Goal: Task Accomplishment & Management: Manage account settings

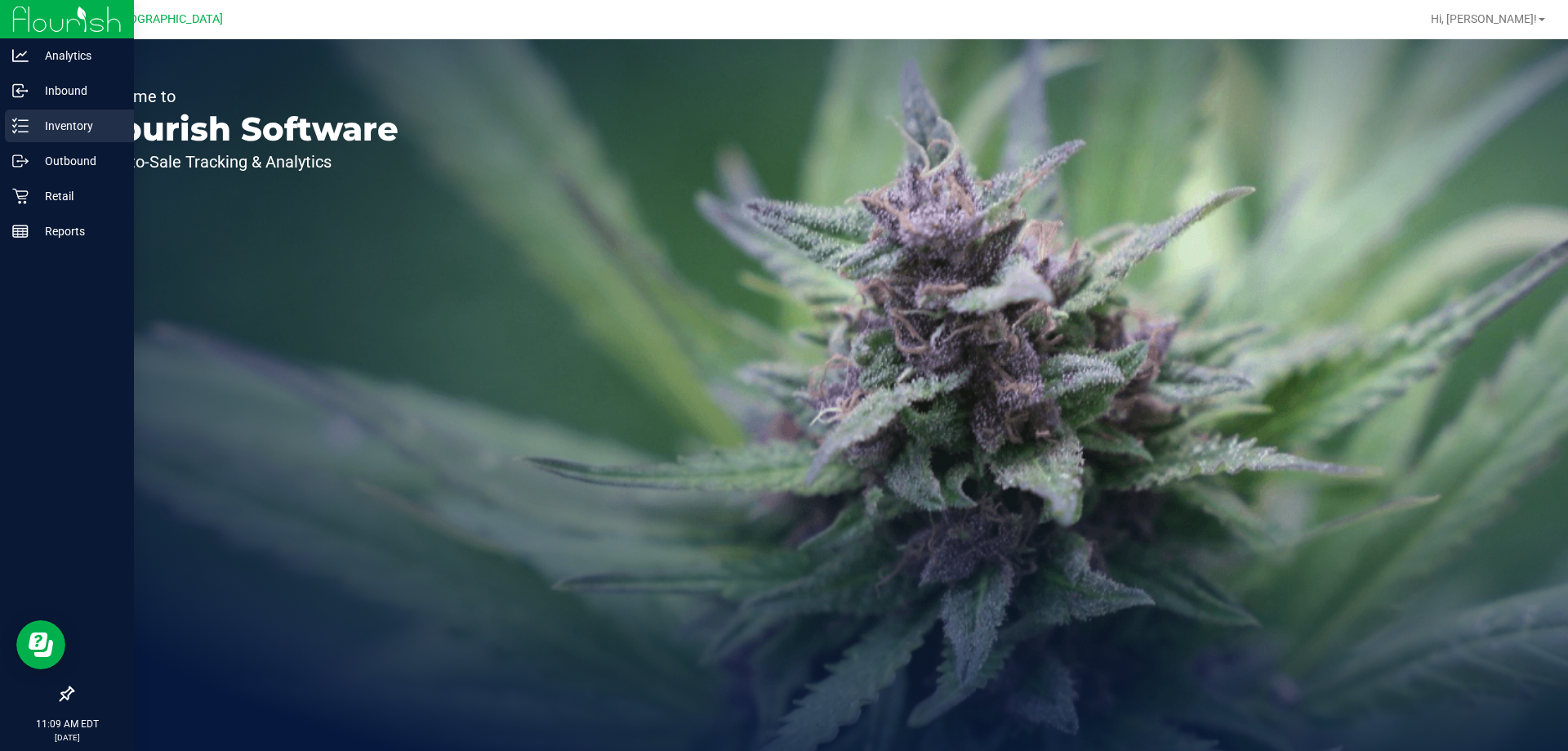
click at [32, 128] on p "Inventory" at bounding box center [78, 126] width 98 height 19
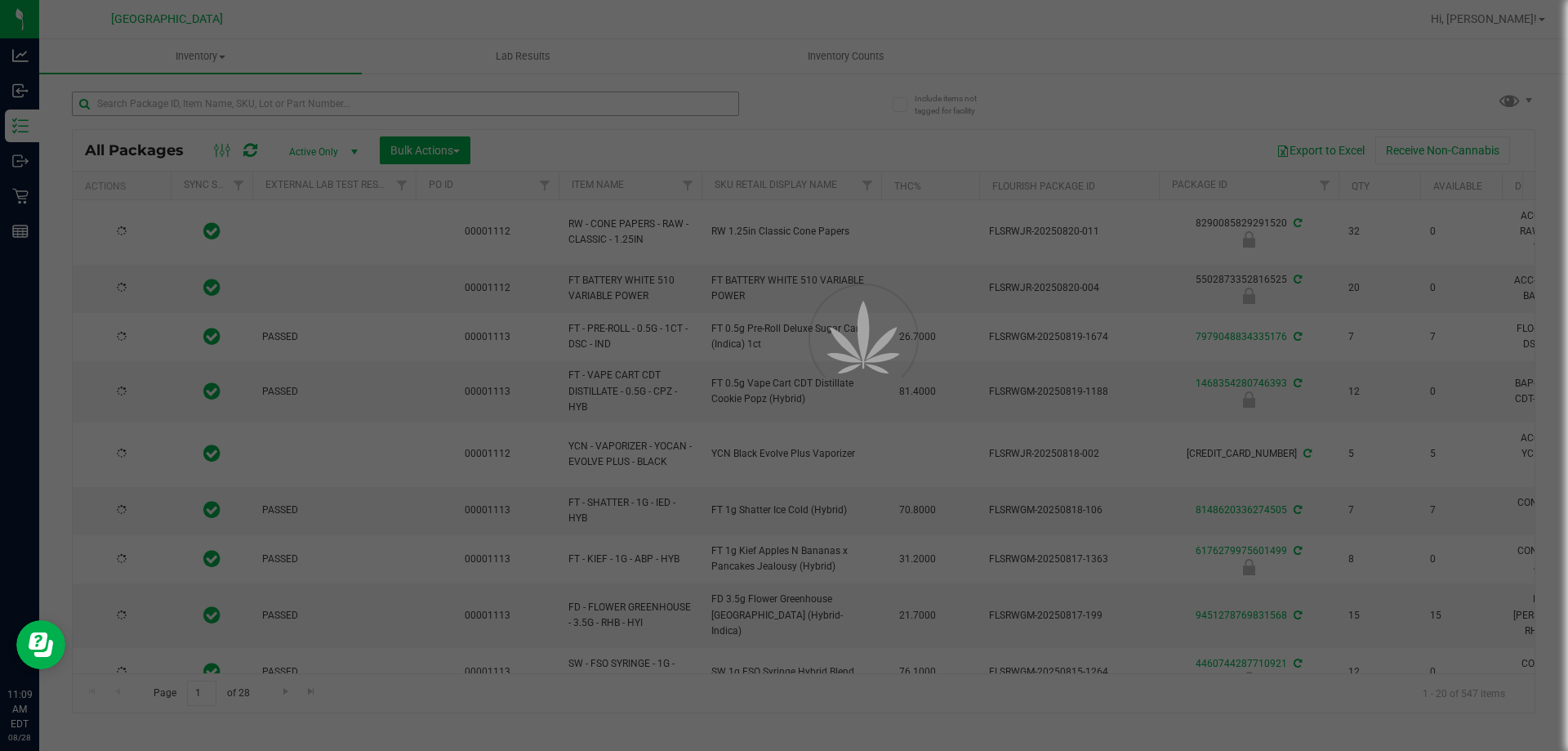
click at [181, 103] on div at bounding box center [784, 376] width 1568 height 751
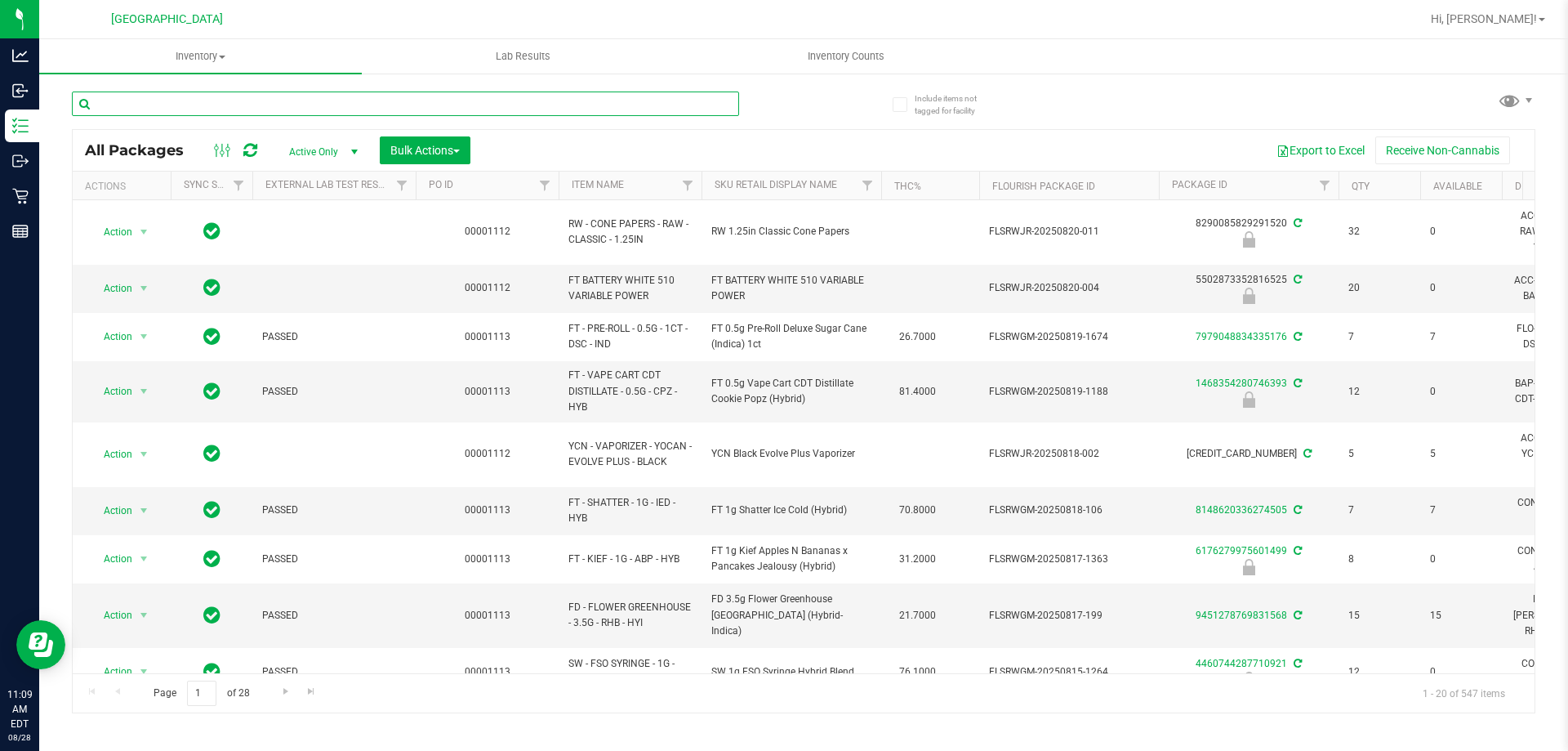
click at [181, 103] on input "text" at bounding box center [405, 104] width 668 height 25
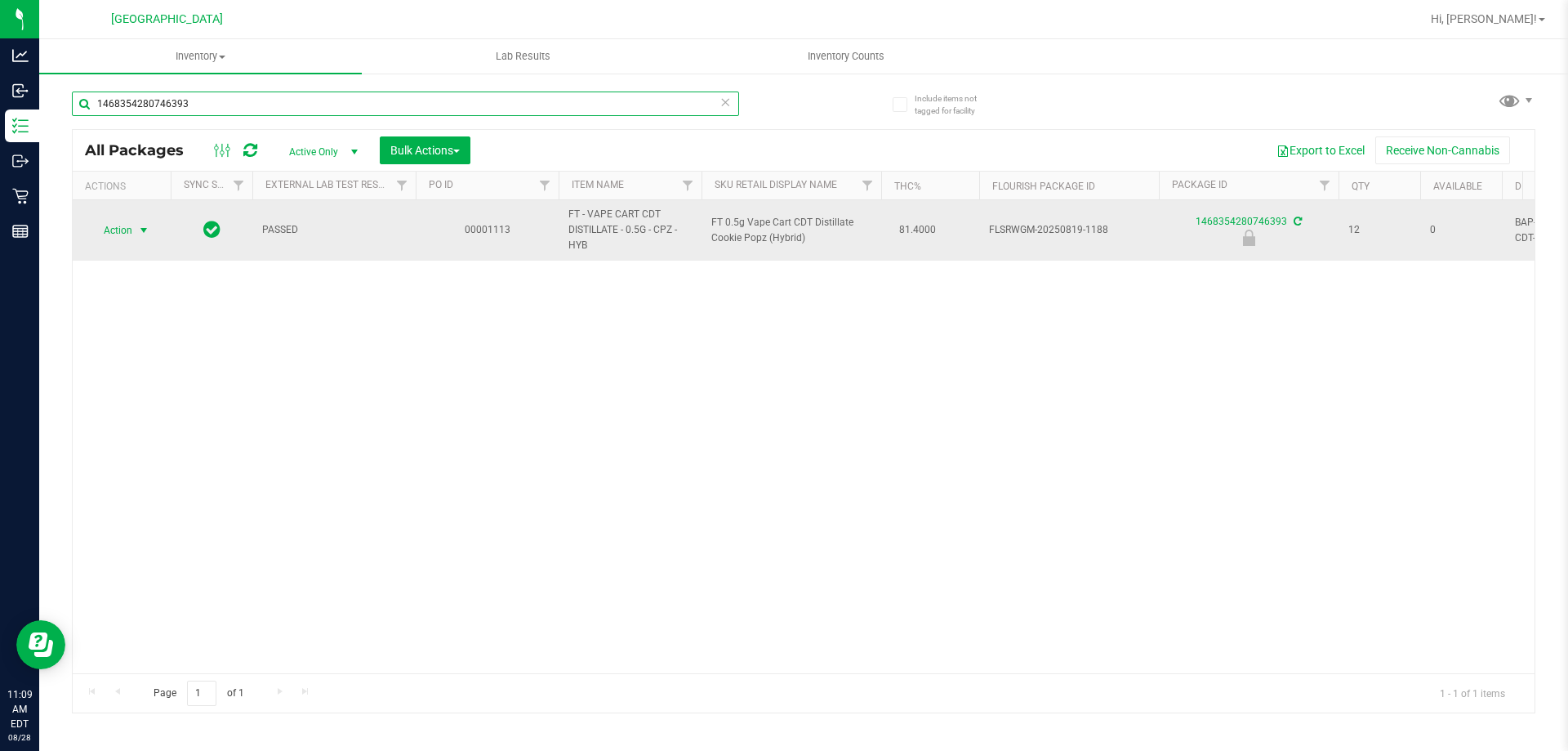
type input "1468354280746393"
click at [143, 230] on span "select" at bounding box center [144, 230] width 13 height 13
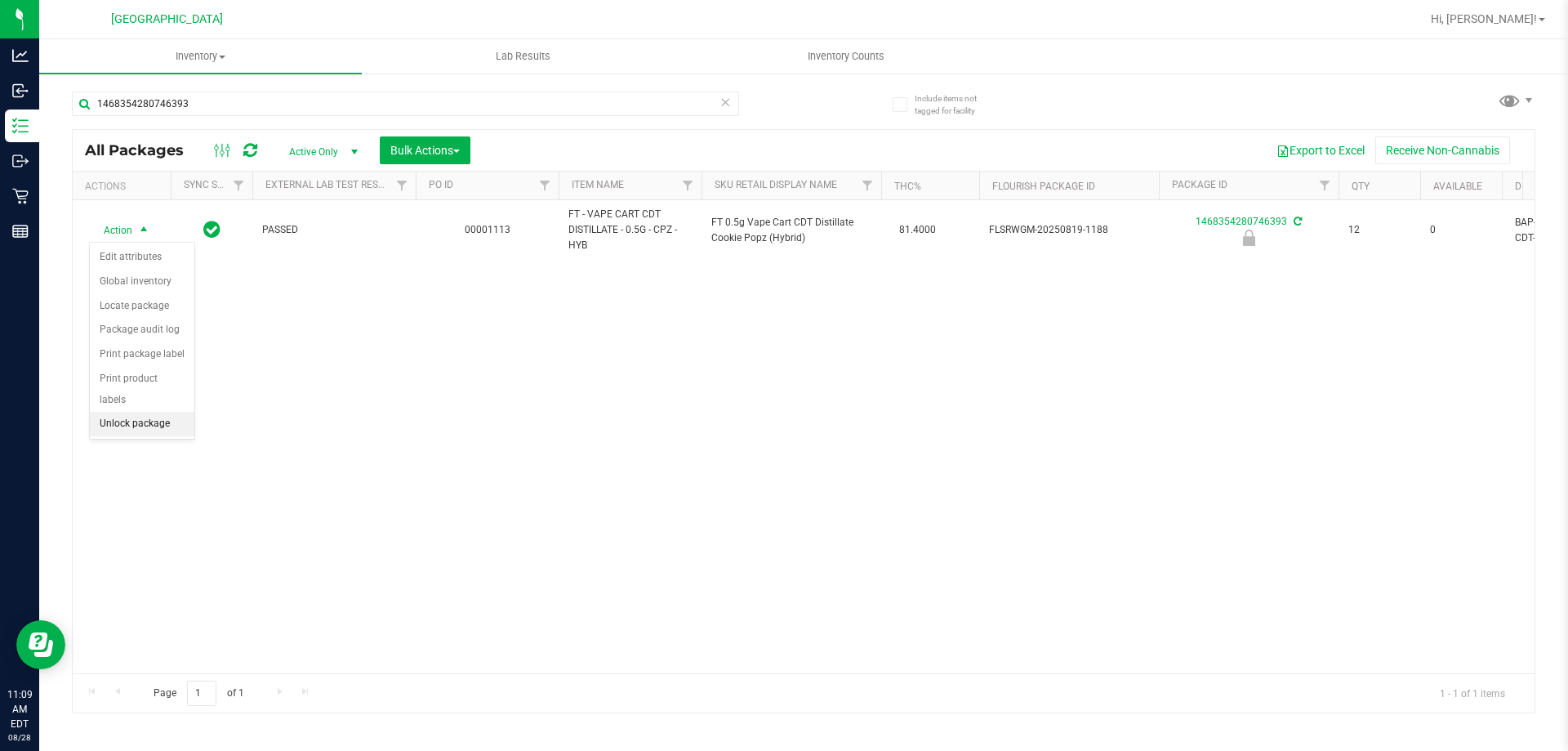
click at [143, 412] on li "Unlock package" at bounding box center [142, 425] width 104 height 25
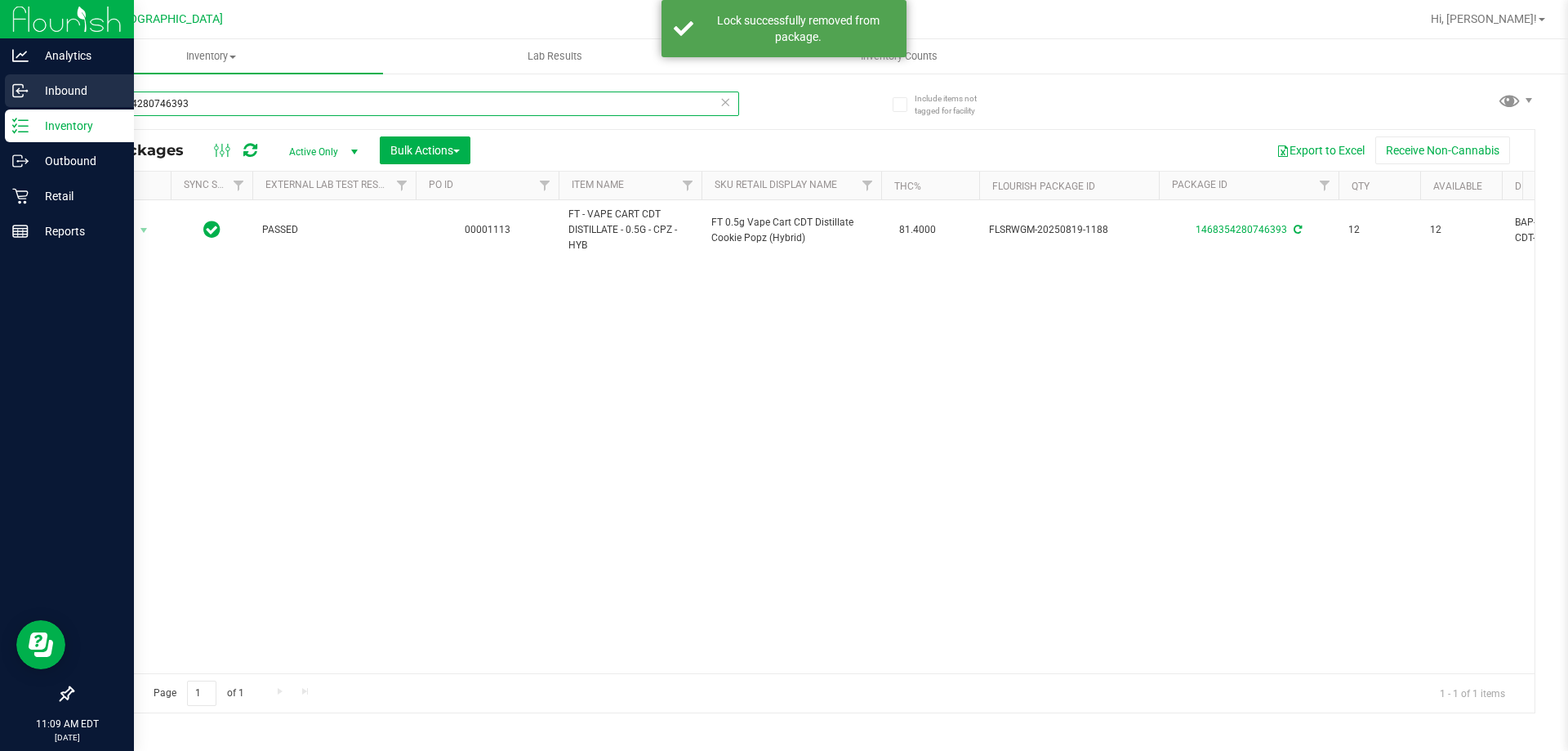
drag, startPoint x: 210, startPoint y: 103, endPoint x: 36, endPoint y: 104, distance: 174.0
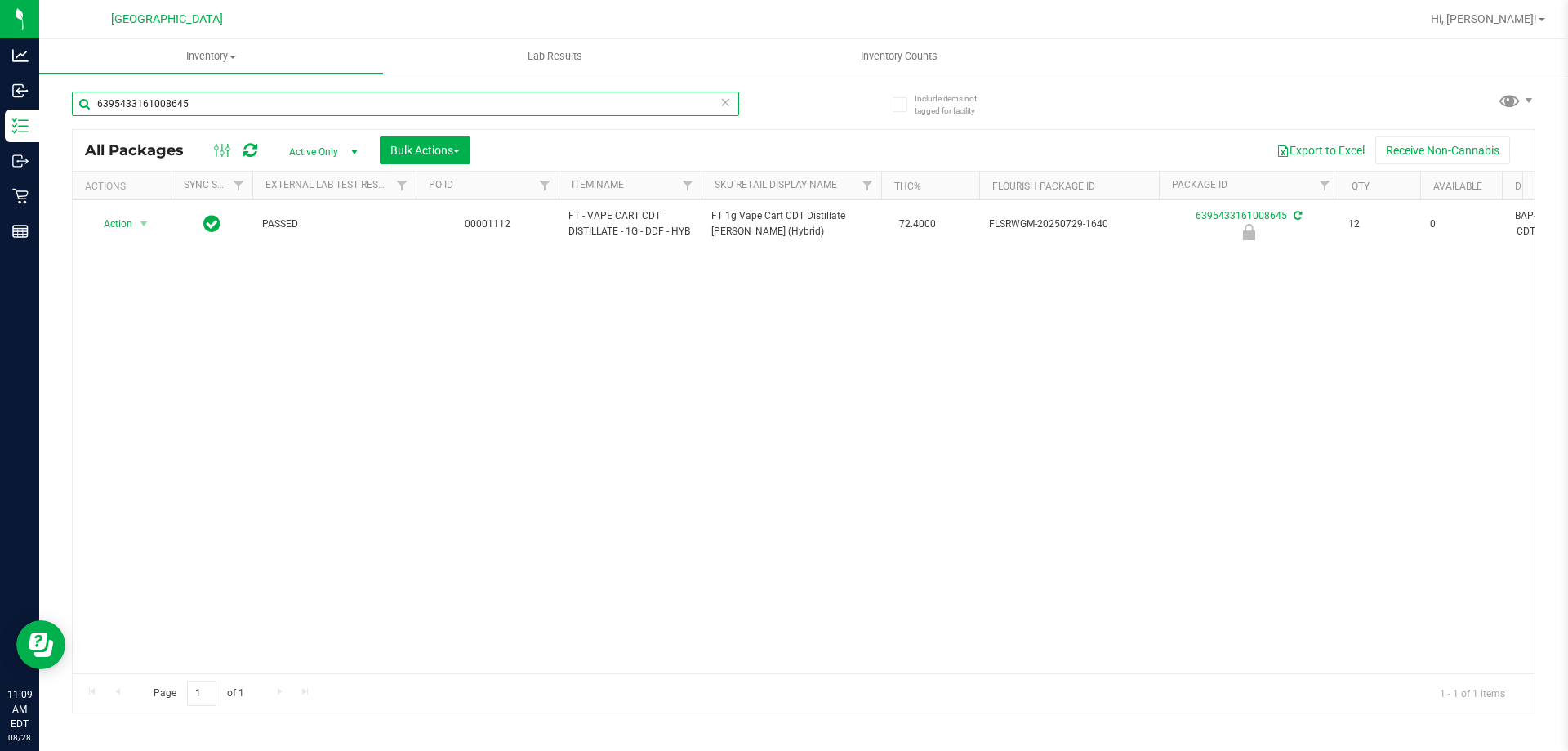
type input "6395433161008645"
click at [258, 354] on div "Action Action Edit attributes Global inventory Locate package Package audit log…" at bounding box center [803, 437] width 1462 height 474
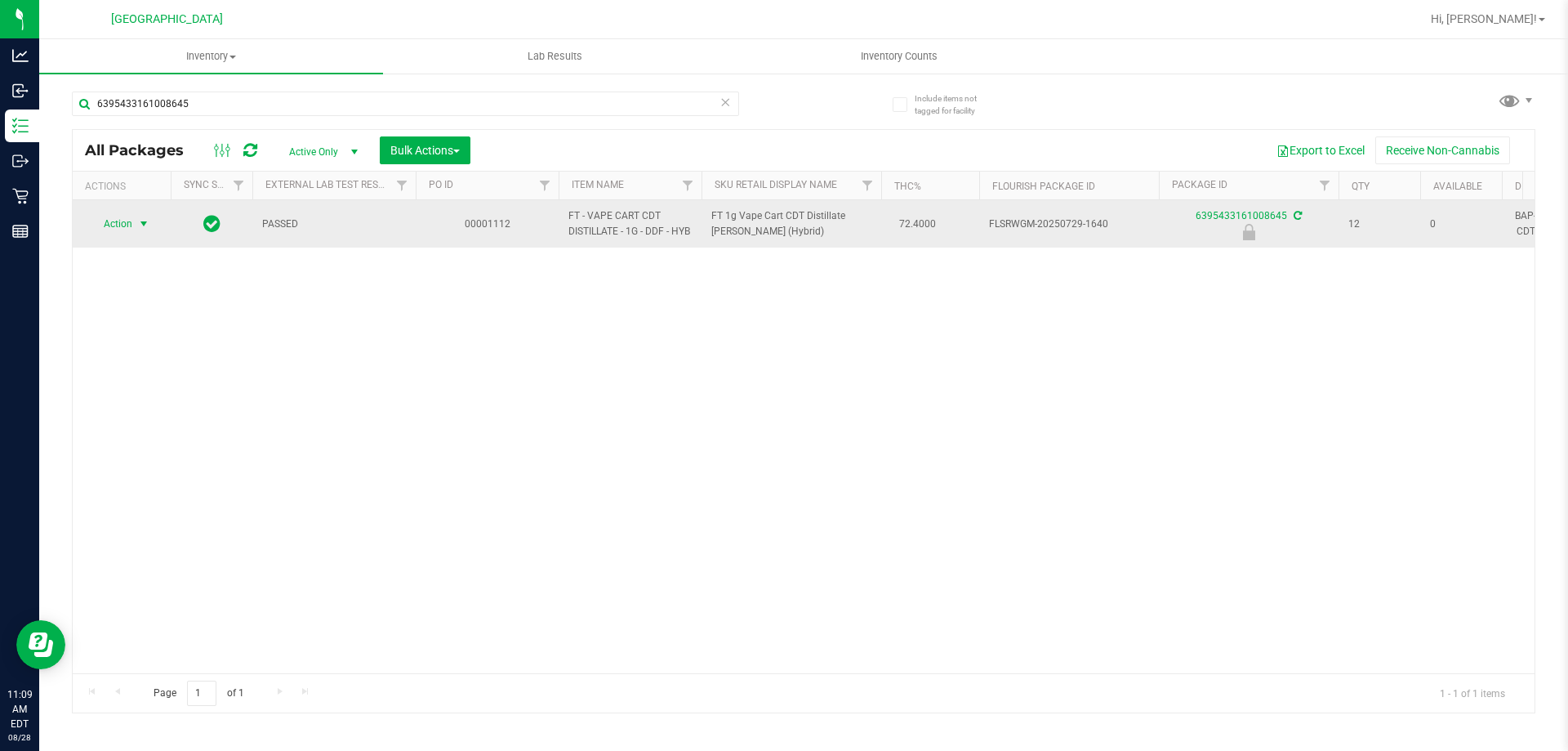
click at [142, 224] on span "select" at bounding box center [144, 223] width 13 height 13
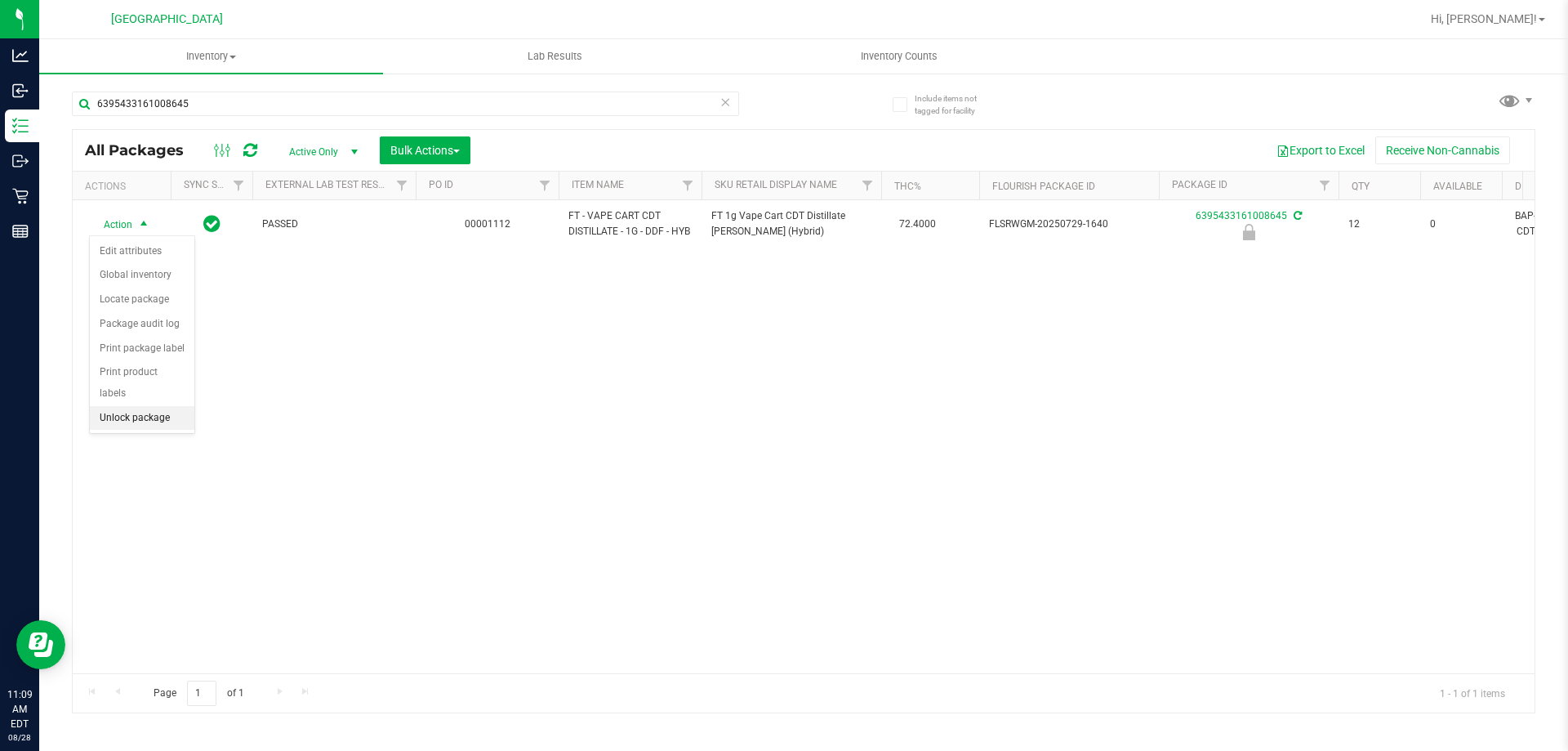
click at [126, 406] on li "Unlock package" at bounding box center [142, 418] width 104 height 25
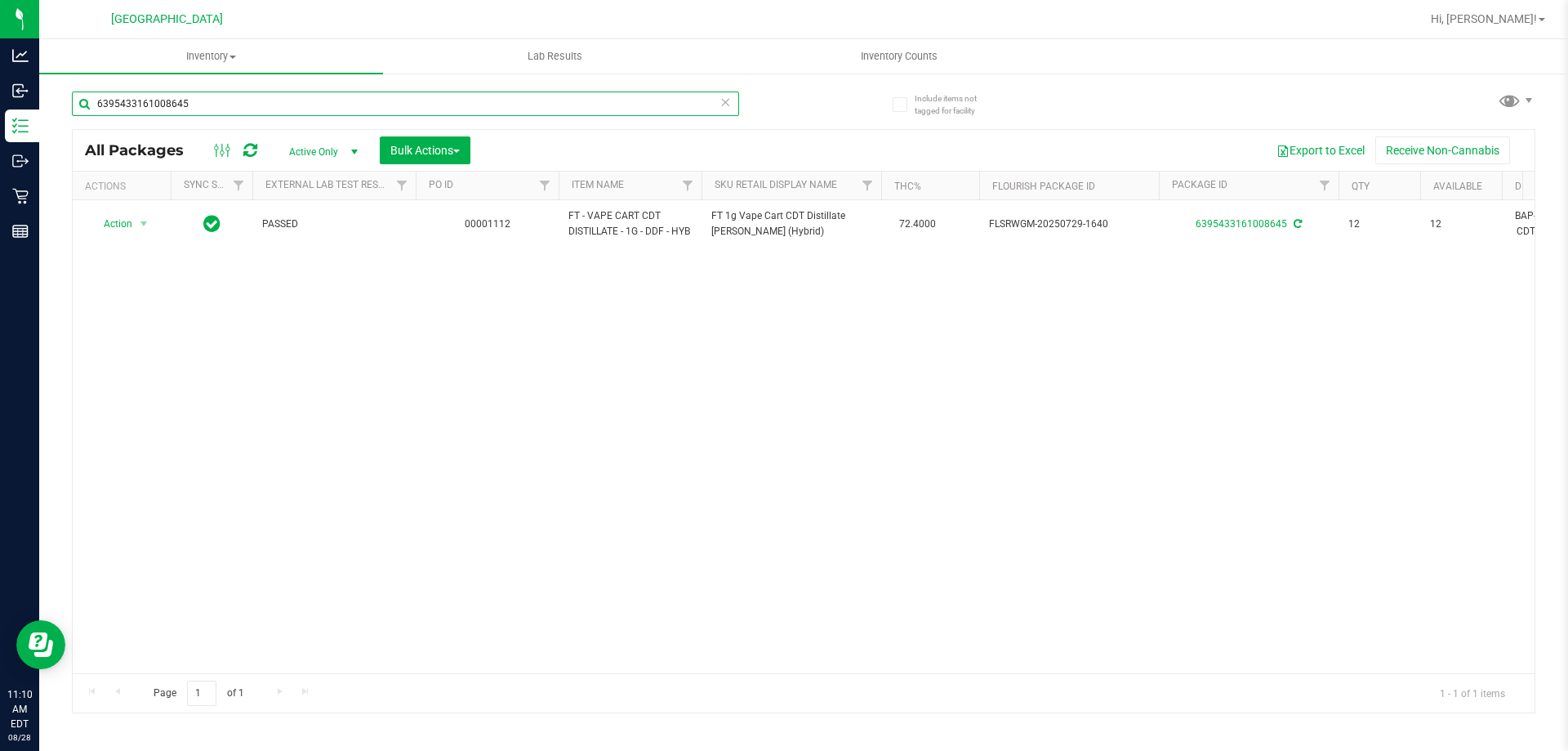
drag, startPoint x: 224, startPoint y: 99, endPoint x: 43, endPoint y: 116, distance: 181.8
click at [43, 116] on div "Include items not tagged for facility 6395433161008645 All Packages Active Only…" at bounding box center [804, 320] width 1530 height 498
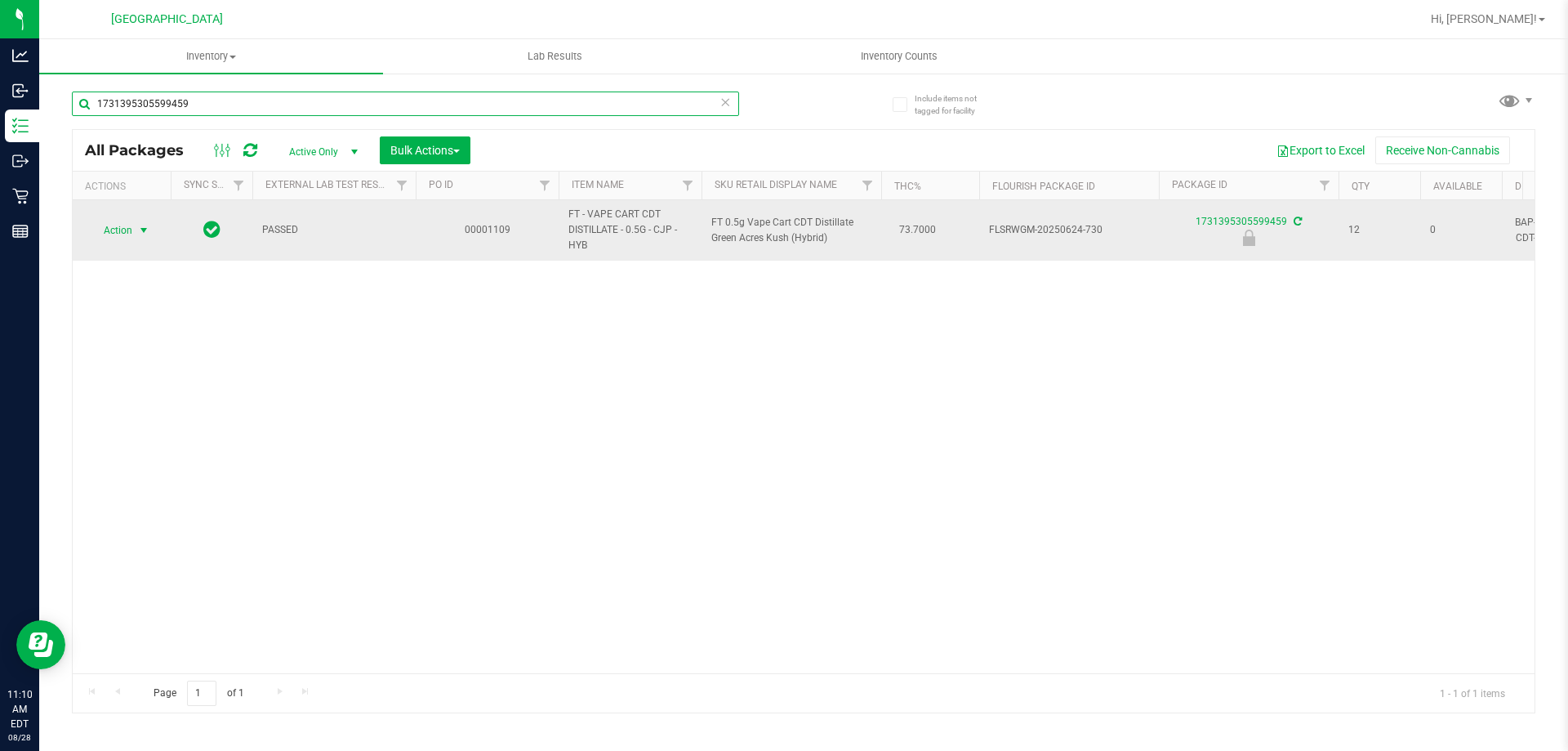
type input "1731395305599459"
click at [149, 230] on span "select" at bounding box center [144, 230] width 13 height 13
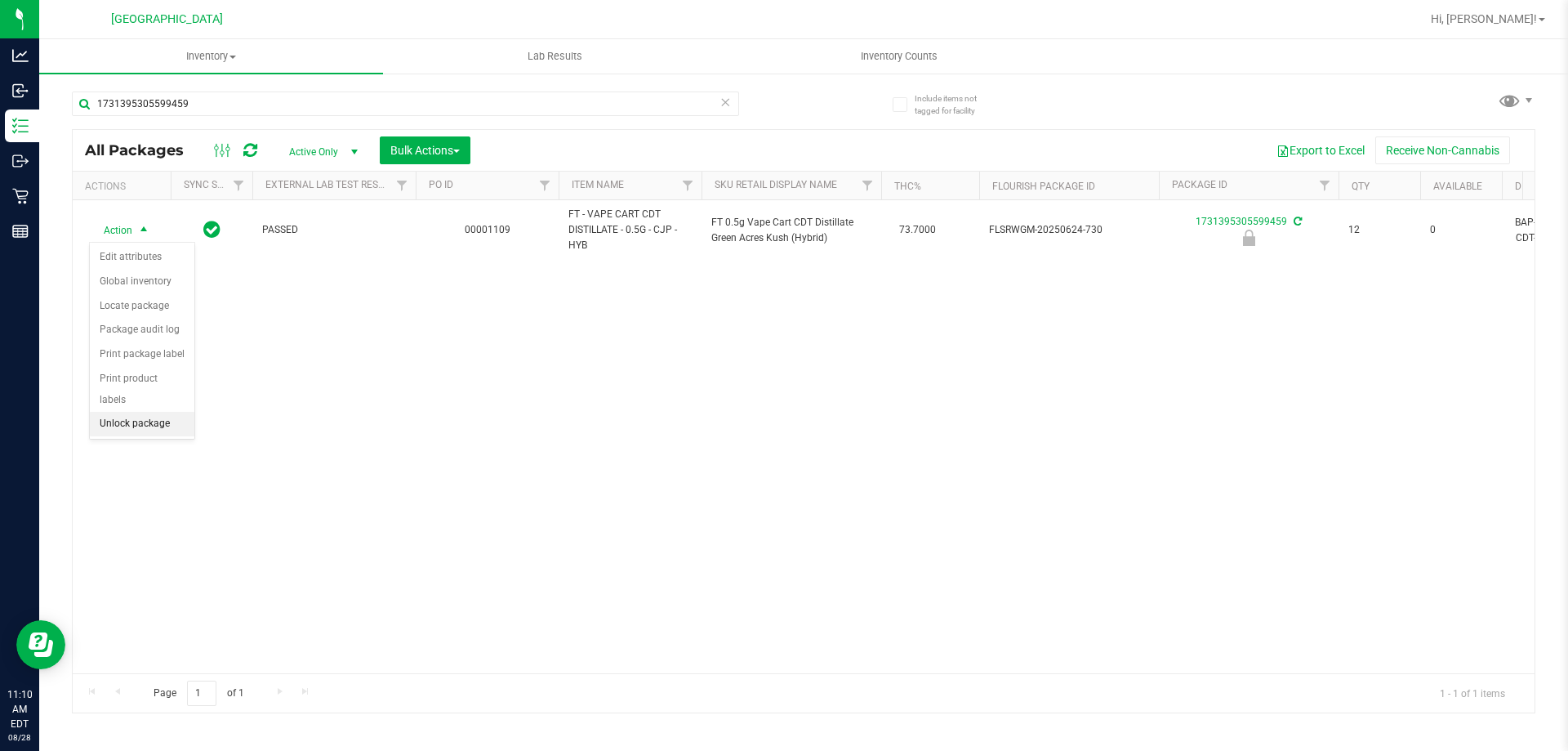
click at [151, 412] on li "Unlock package" at bounding box center [142, 425] width 104 height 25
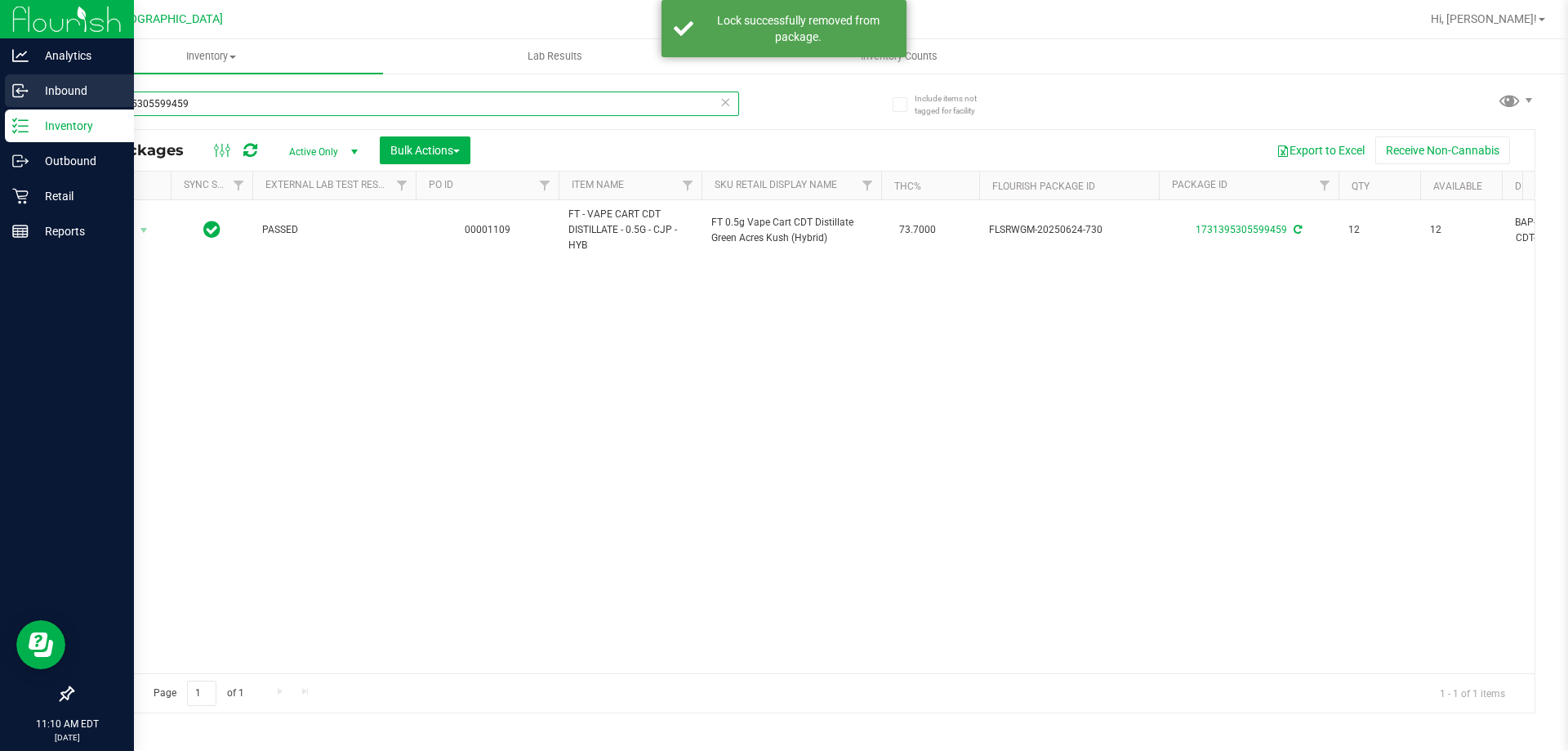
drag, startPoint x: 245, startPoint y: 109, endPoint x: 0, endPoint y: 109, distance: 245.0
click at [0, 109] on div "Analytics Inbound Inventory Outbound Retail Reports 11:10 AM EDT [DATE] 08/28 P…" at bounding box center [784, 376] width 1568 height 751
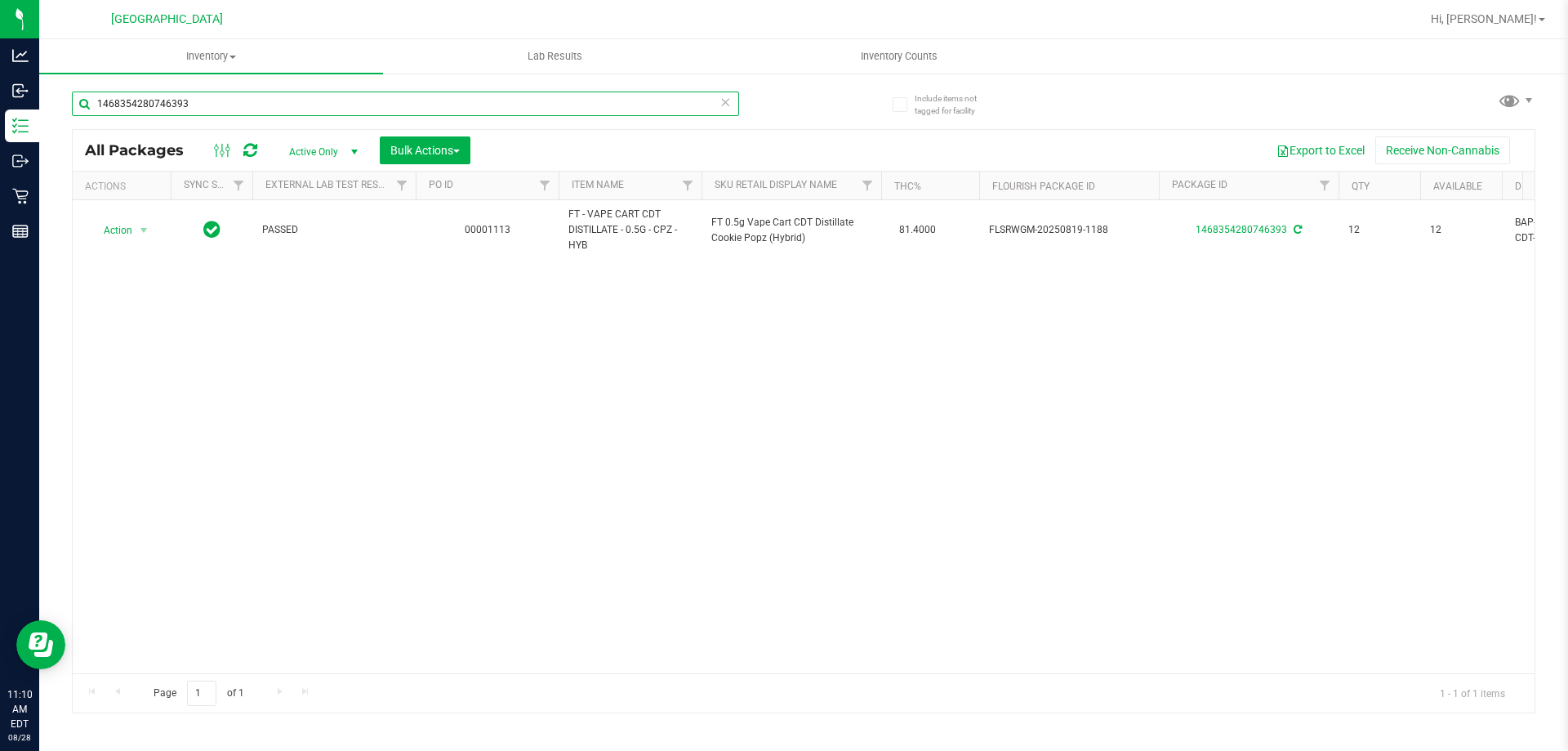
drag, startPoint x: 262, startPoint y: 105, endPoint x: 59, endPoint y: 109, distance: 203.0
click at [62, 109] on div "Include items not tagged for facility 1468354280746393 All Packages Active Only…" at bounding box center [804, 320] width 1530 height 498
drag, startPoint x: 227, startPoint y: 106, endPoint x: 39, endPoint y: 106, distance: 188.0
click at [39, 106] on div "Include items not tagged for facility 6395433161008645 All Packages Active Only…" at bounding box center [804, 320] width 1530 height 498
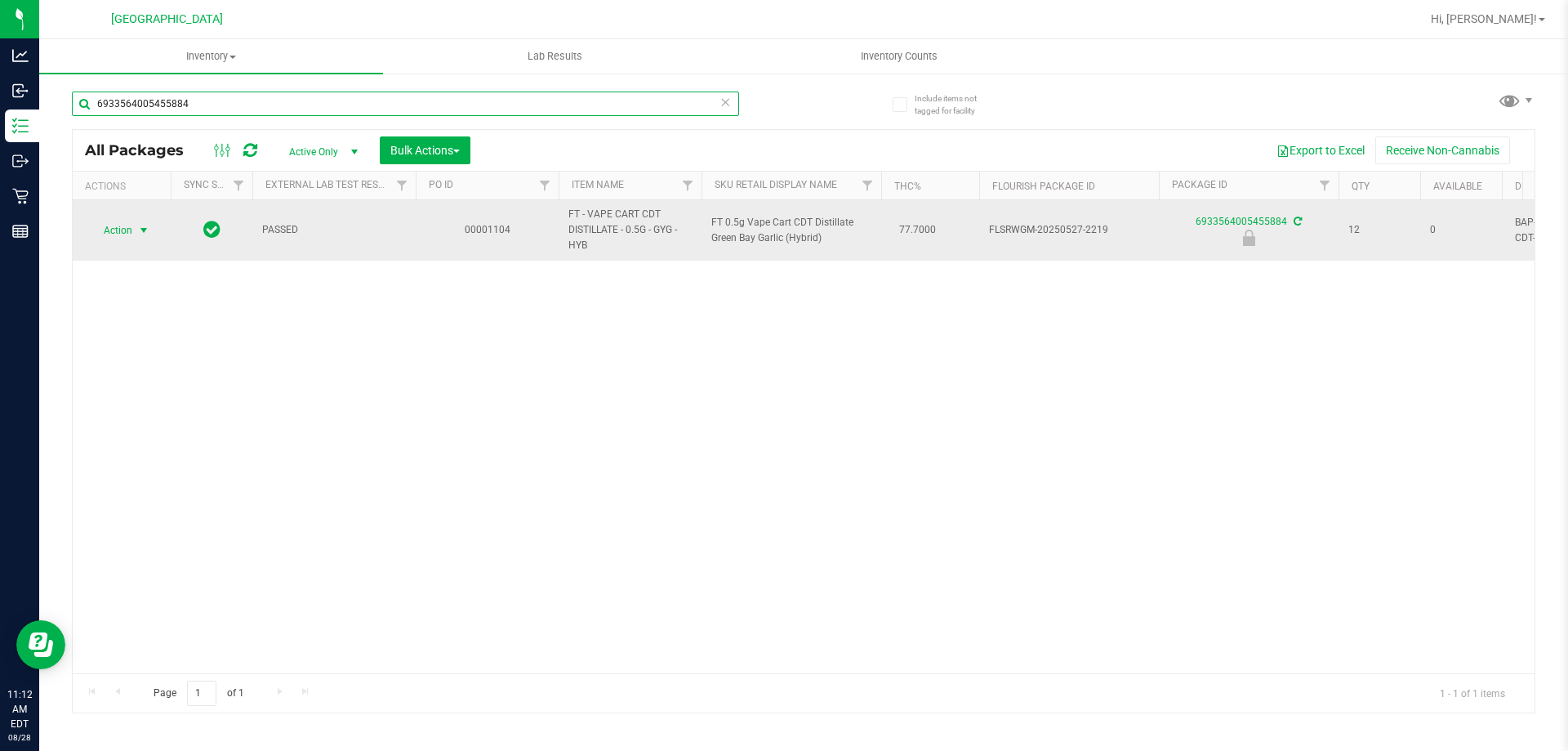
type input "6933564005455884"
click at [141, 228] on span "select" at bounding box center [144, 230] width 13 height 13
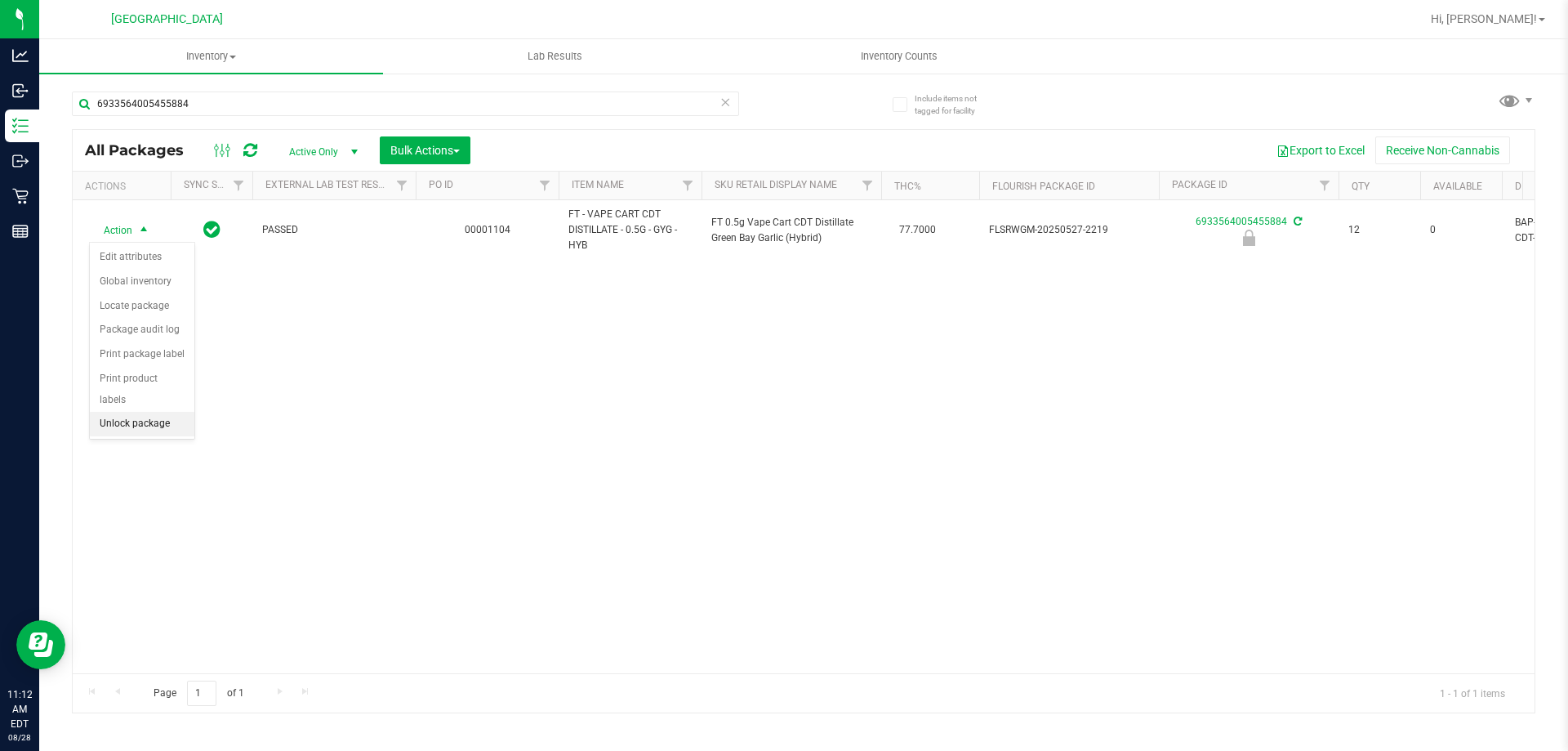
click at [122, 412] on li "Unlock package" at bounding box center [142, 425] width 104 height 25
click at [206, 117] on div "6933564005455884" at bounding box center [405, 110] width 668 height 38
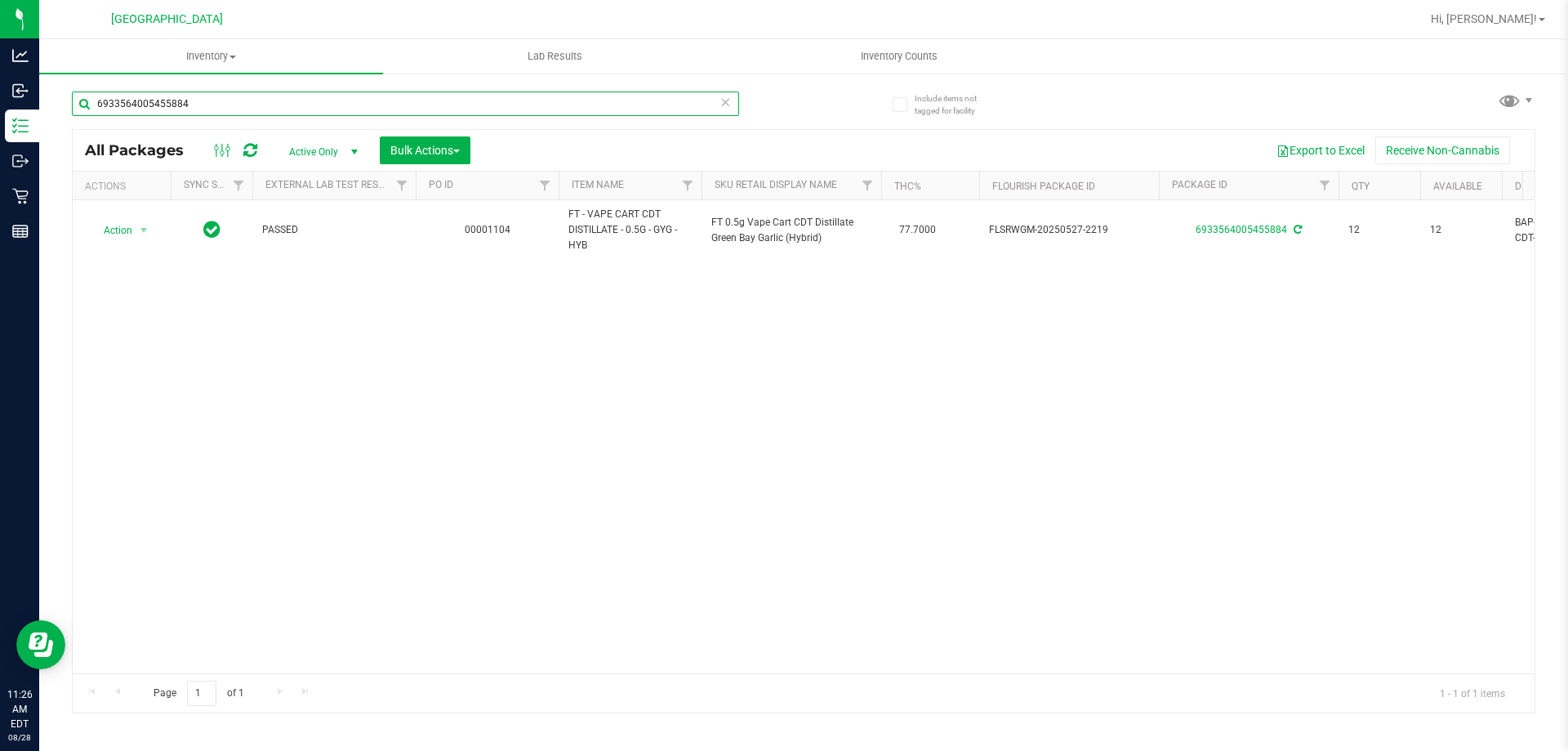
drag, startPoint x: 211, startPoint y: 98, endPoint x: 44, endPoint y: 130, distance: 170.0
click at [51, 134] on div "Include items not tagged for facility 6933564005455884 All Packages Active Only…" at bounding box center [804, 320] width 1530 height 498
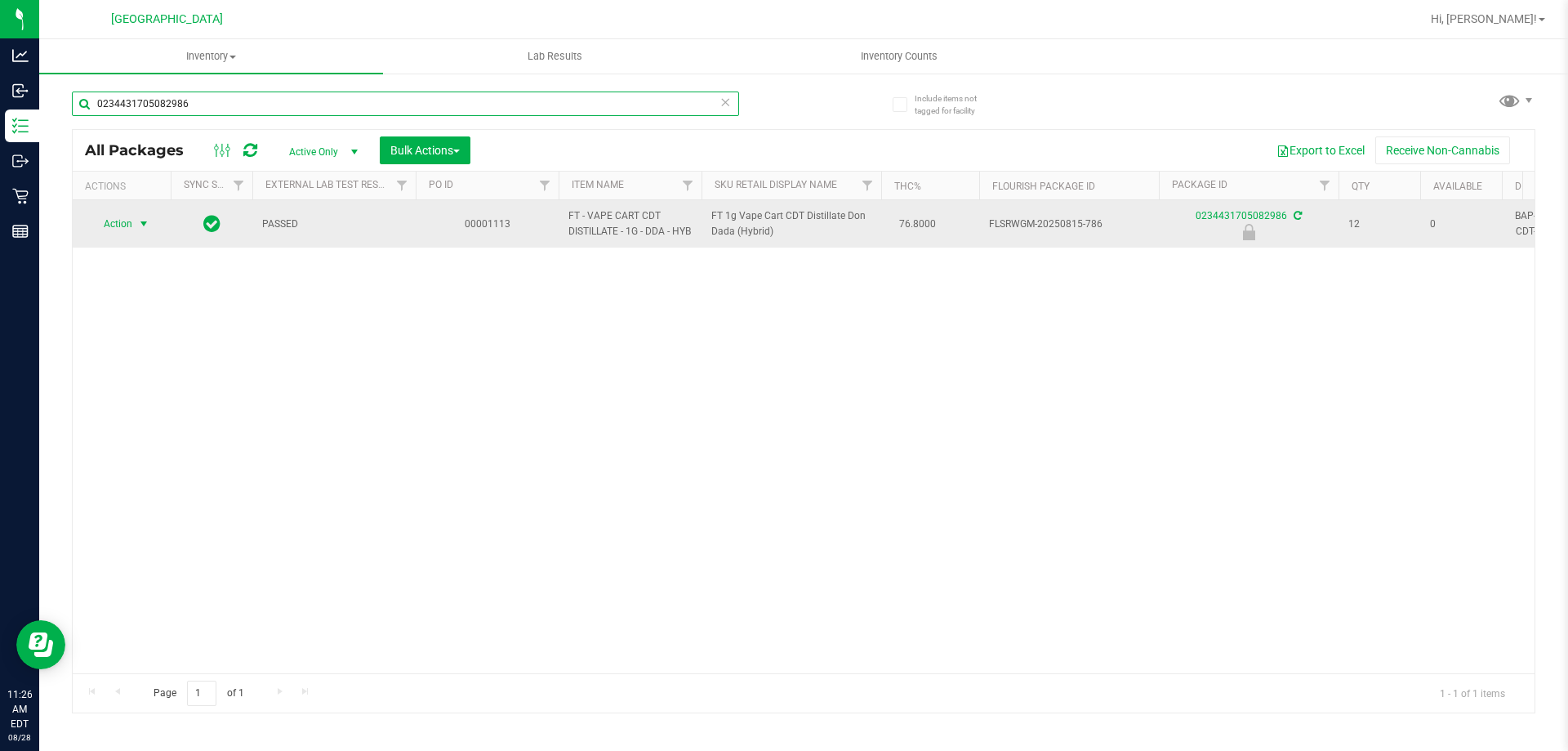
type input "0234431705082986"
click at [113, 225] on span "Action" at bounding box center [111, 224] width 44 height 23
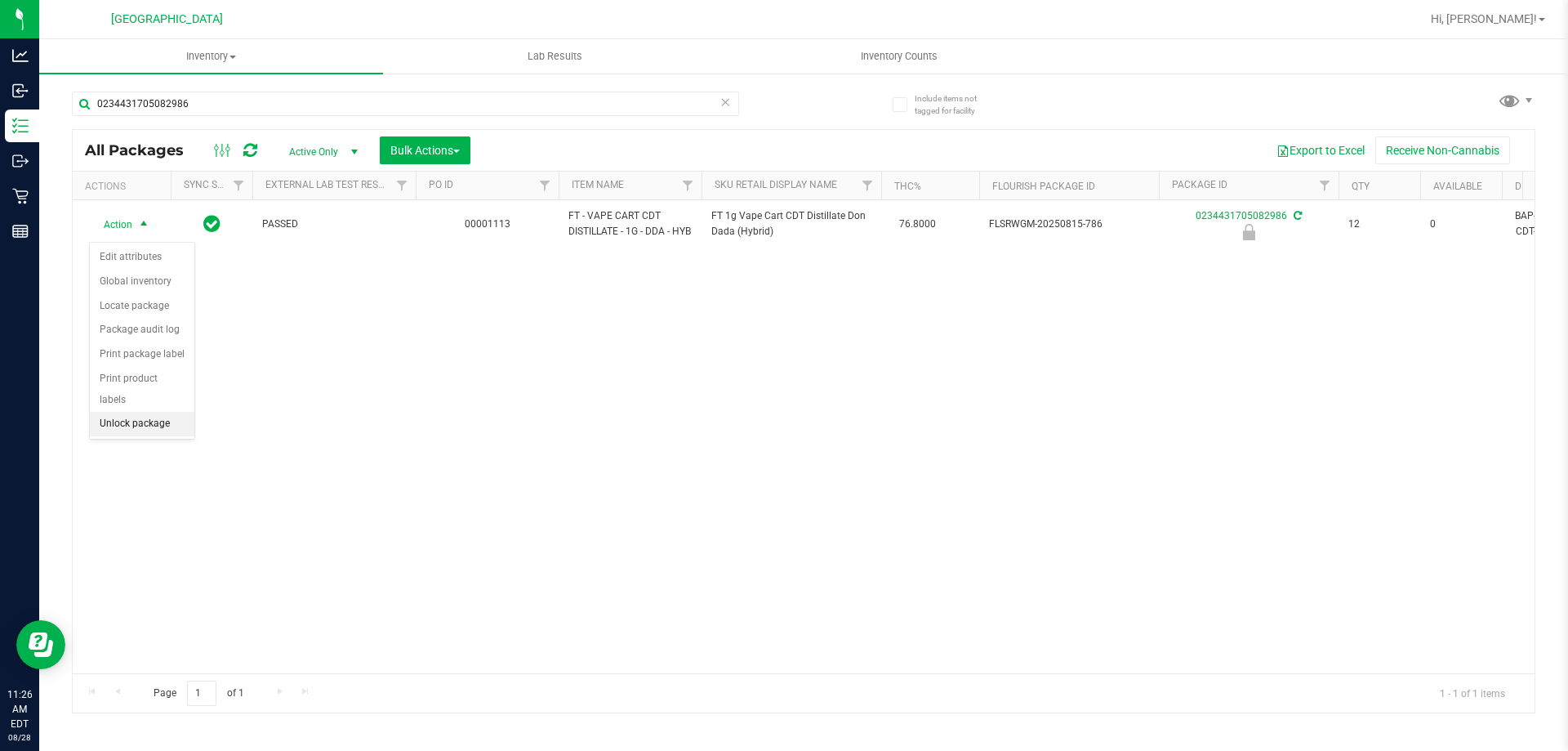
click at [112, 412] on li "Unlock package" at bounding box center [142, 425] width 104 height 25
drag, startPoint x: 221, startPoint y: 89, endPoint x: 160, endPoint y: 97, distance: 61.5
click at [161, 96] on div "0234431705082986" at bounding box center [438, 103] width 732 height 53
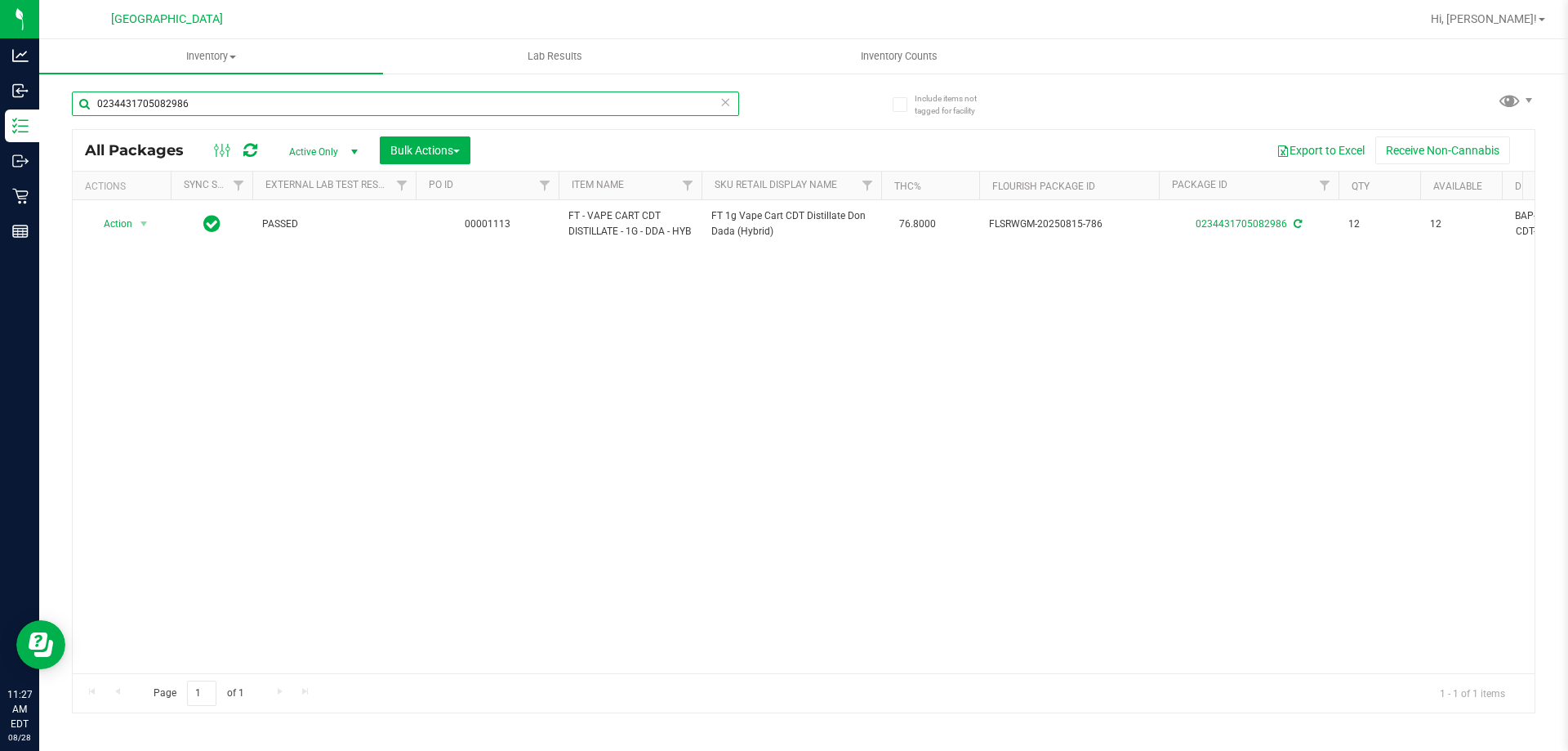
drag, startPoint x: 196, startPoint y: 98, endPoint x: 55, endPoint y: 99, distance: 141.0
click at [55, 99] on div "Include items not tagged for facility 0234431705082986 All Packages Active Only…" at bounding box center [804, 320] width 1530 height 498
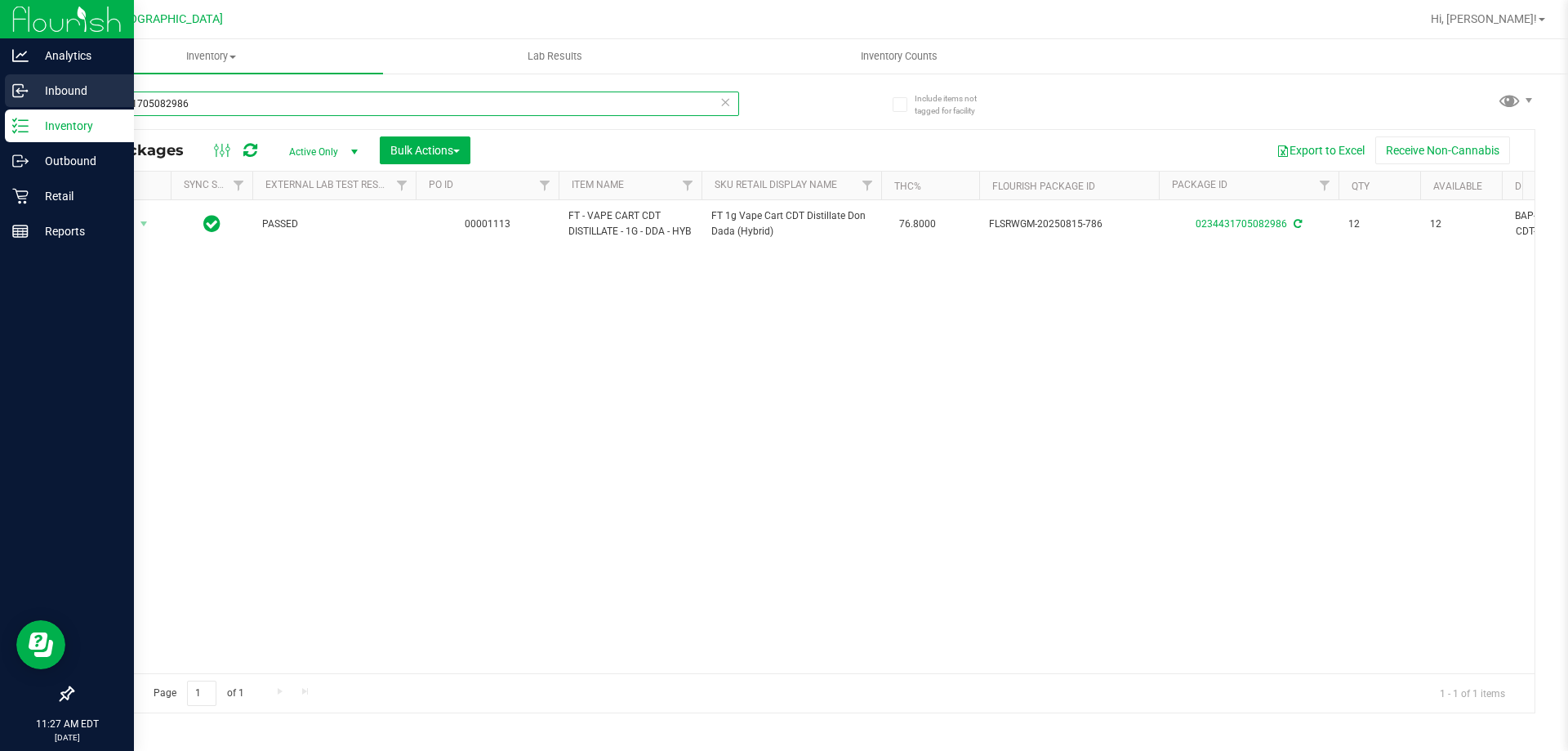
drag, startPoint x: 215, startPoint y: 99, endPoint x: 28, endPoint y: 92, distance: 187.1
click at [28, 92] on div "Analytics Inbound Inventory Outbound Retail Reports 11:27 AM EDT [DATE] 08/28 […" at bounding box center [784, 376] width 1568 height 751
drag, startPoint x: 199, startPoint y: 104, endPoint x: 33, endPoint y: 101, distance: 166.0
click at [32, 102] on div "Analytics Inbound Inventory Outbound Retail Reports 11:30 AM EDT [DATE] 08/28 P…" at bounding box center [784, 376] width 1568 height 751
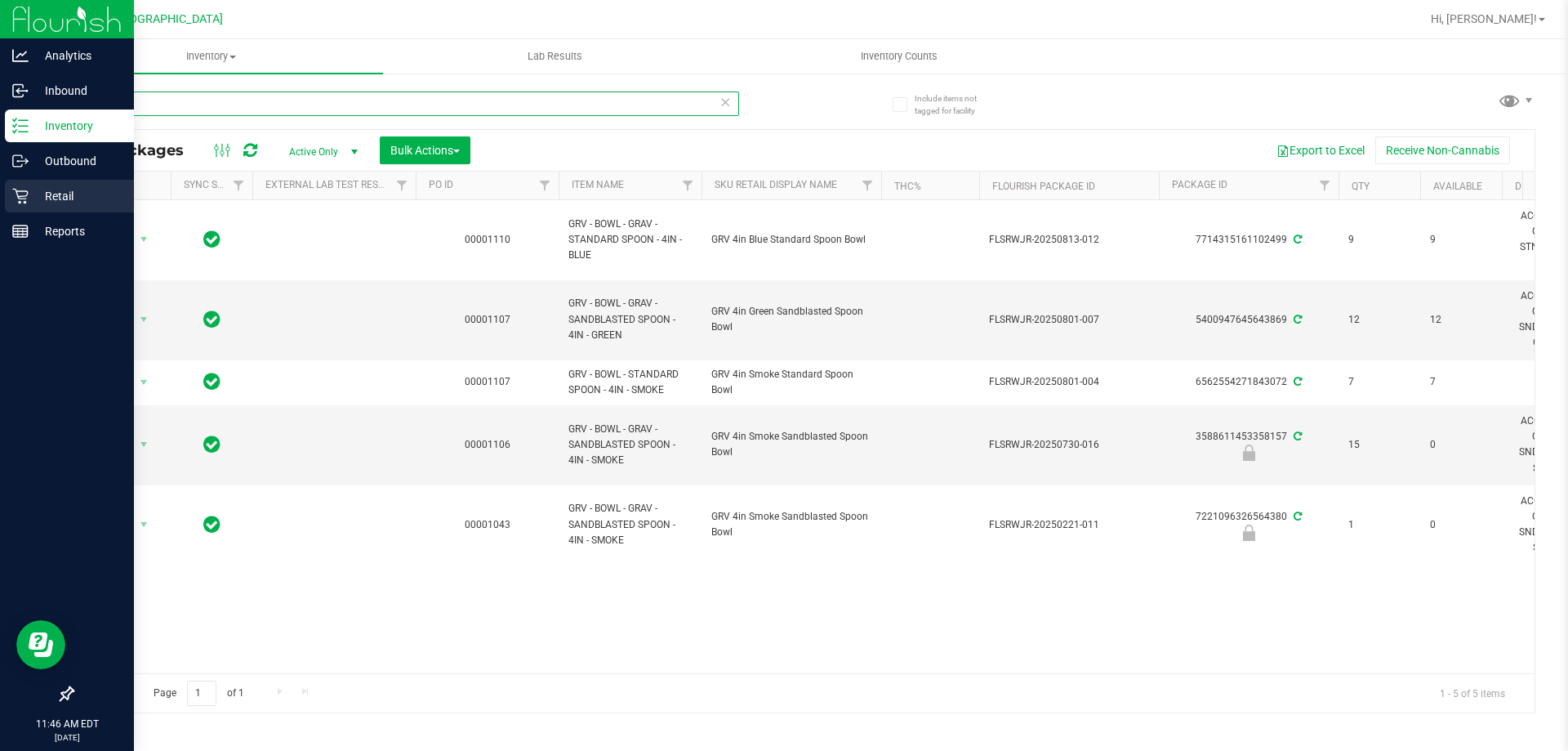
type input "spoon"
click at [52, 197] on p "Retail" at bounding box center [78, 196] width 98 height 19
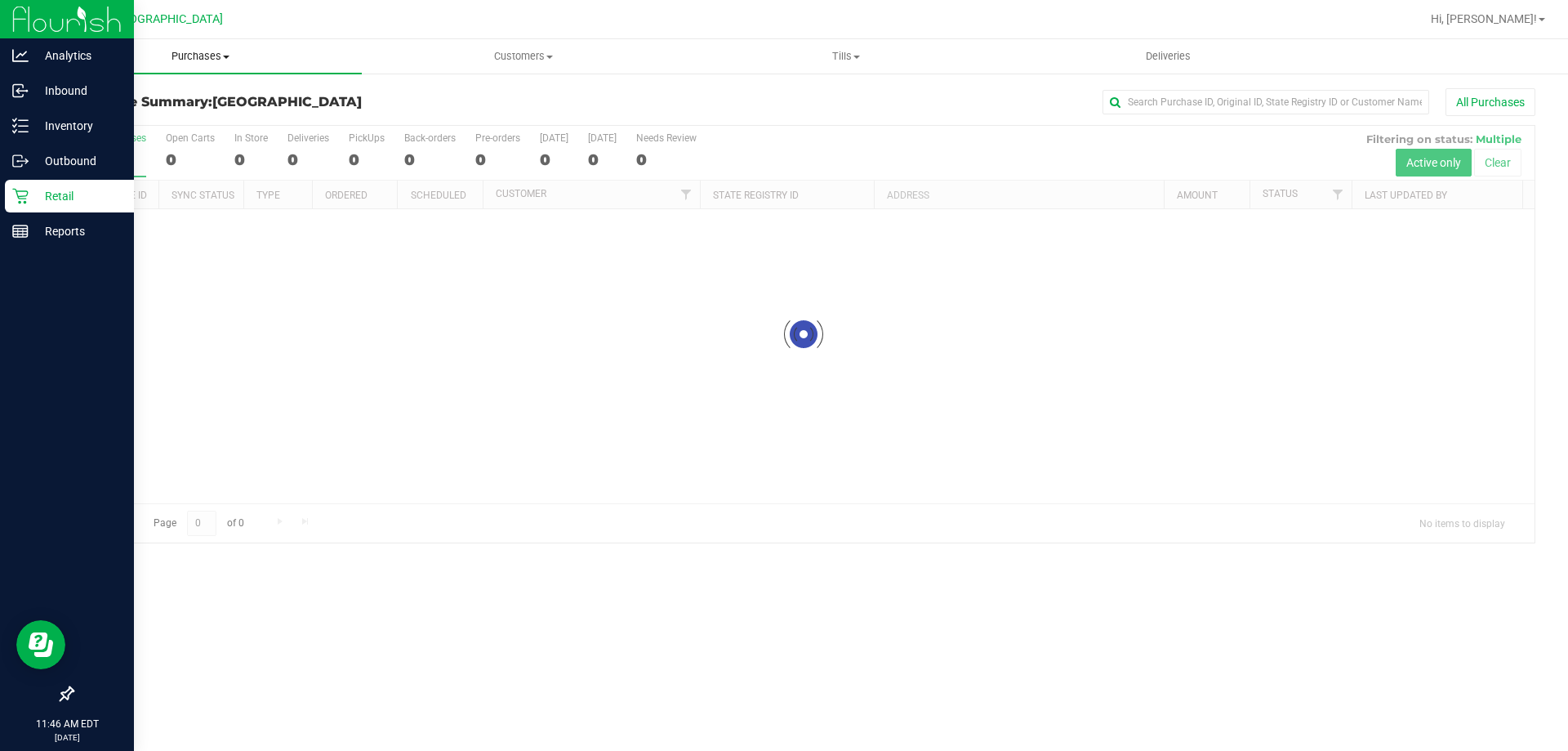
click at [196, 59] on span "Purchases" at bounding box center [200, 56] width 323 height 15
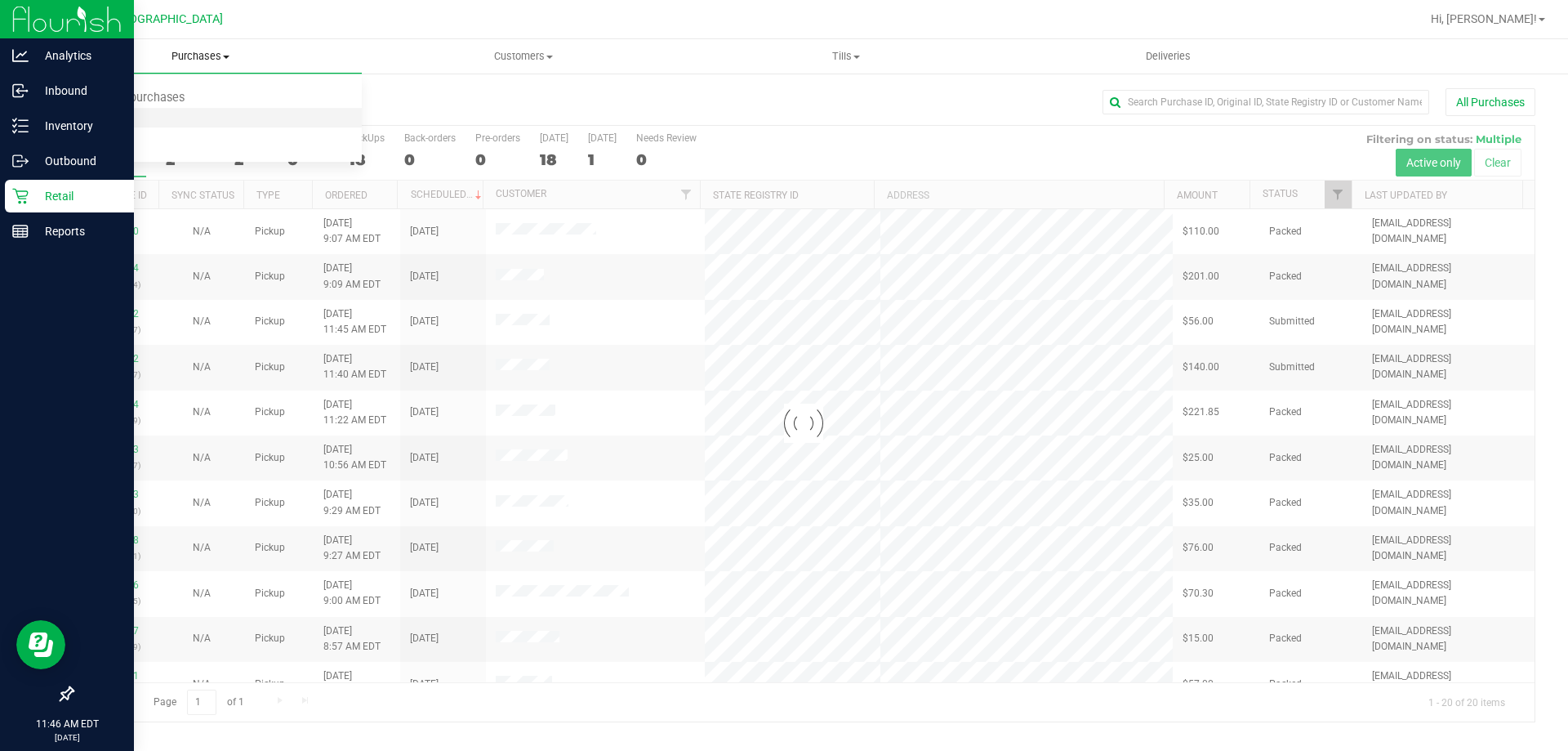
click at [159, 117] on li "Fulfillment" at bounding box center [200, 118] width 323 height 19
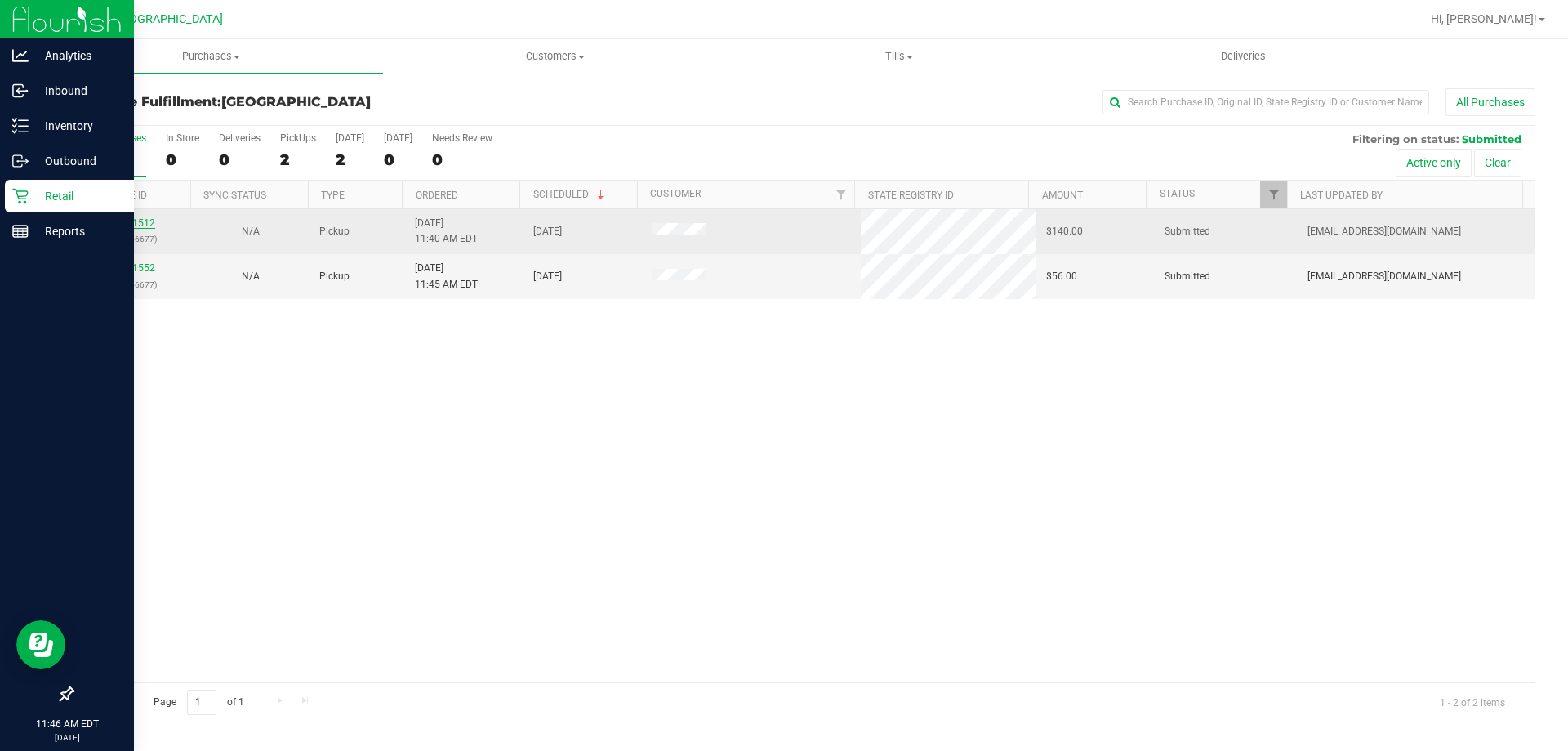
click at [144, 222] on link "11861512" at bounding box center [132, 222] width 46 height 11
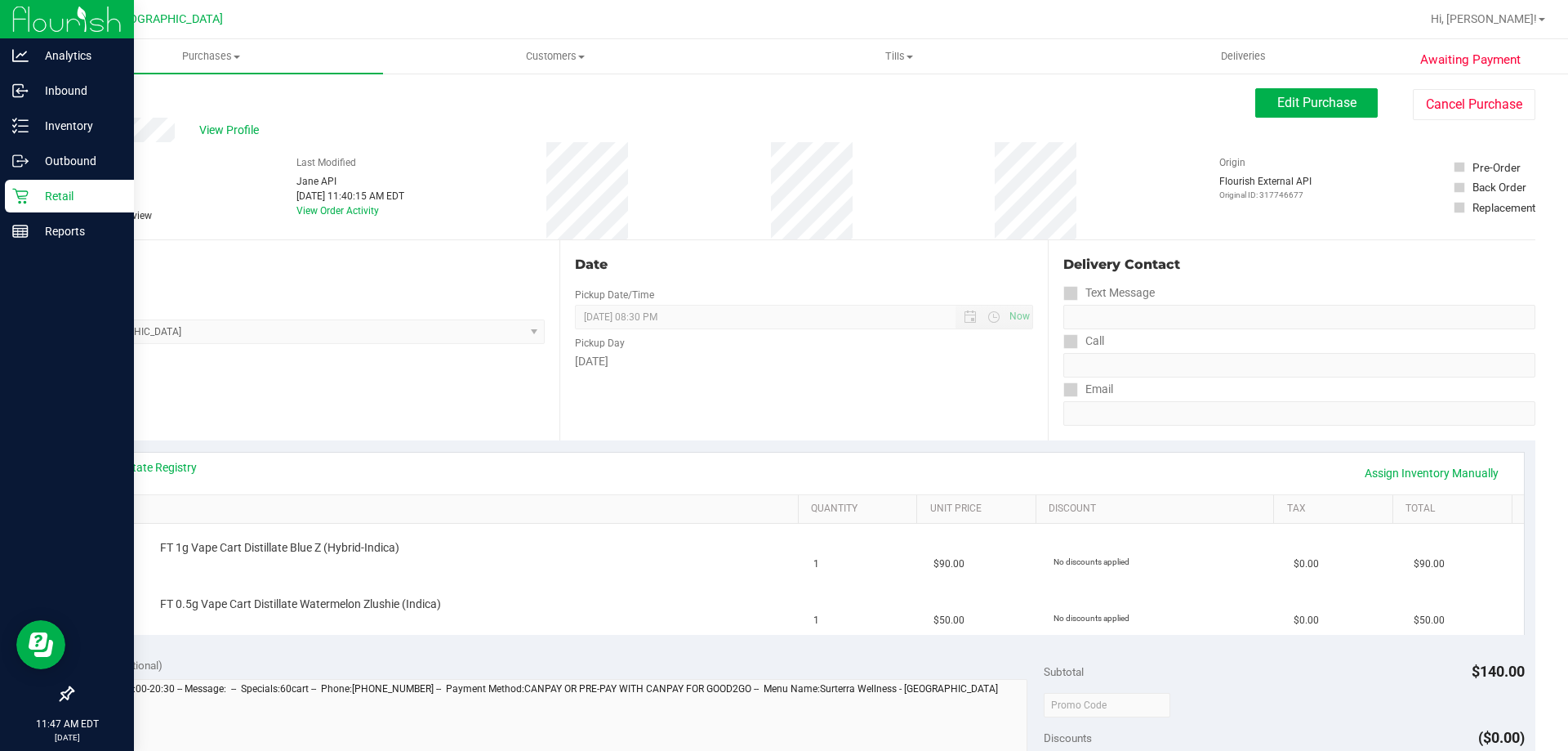
click at [80, 102] on link "Back" at bounding box center [84, 97] width 24 height 11
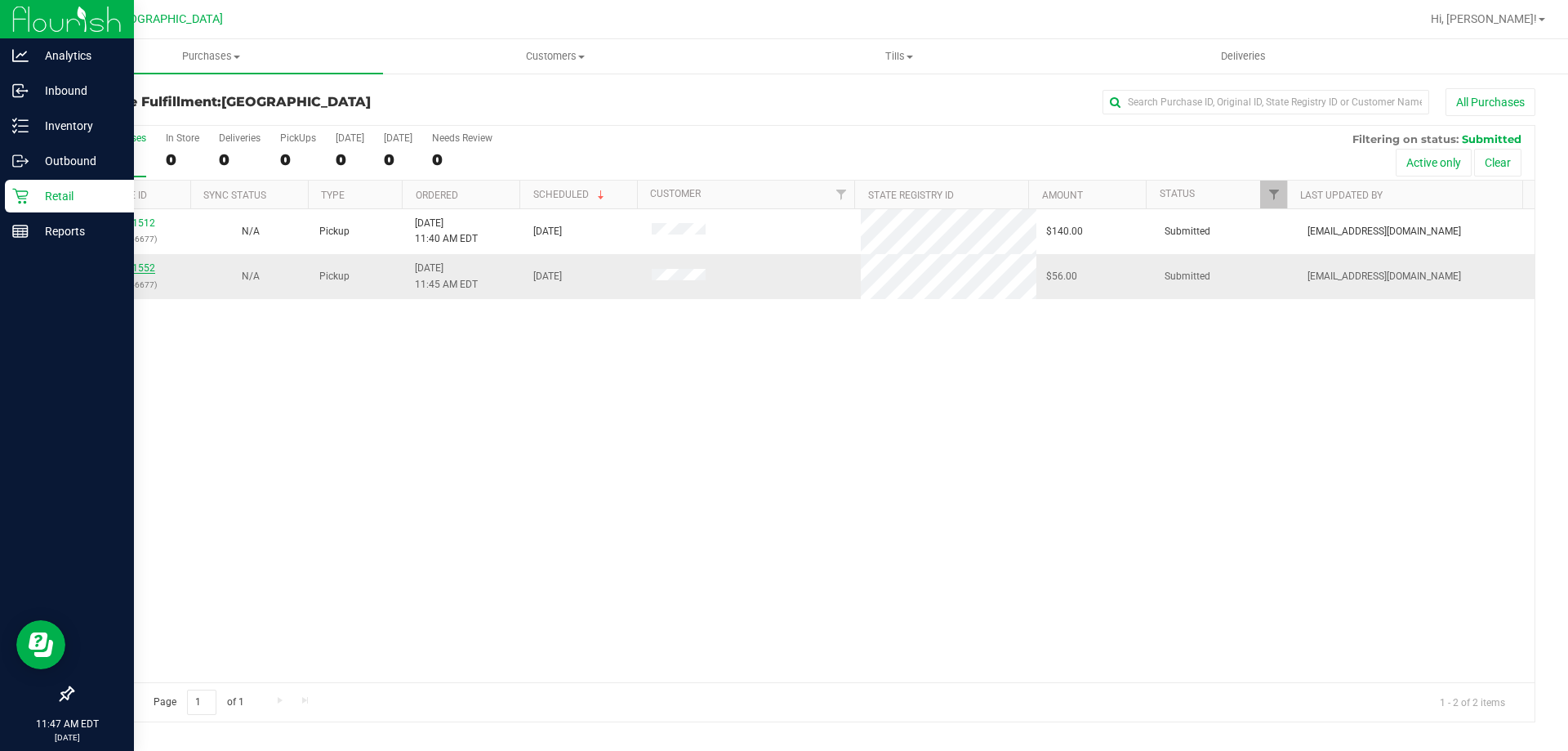
click at [130, 266] on link "11861552" at bounding box center [132, 268] width 46 height 11
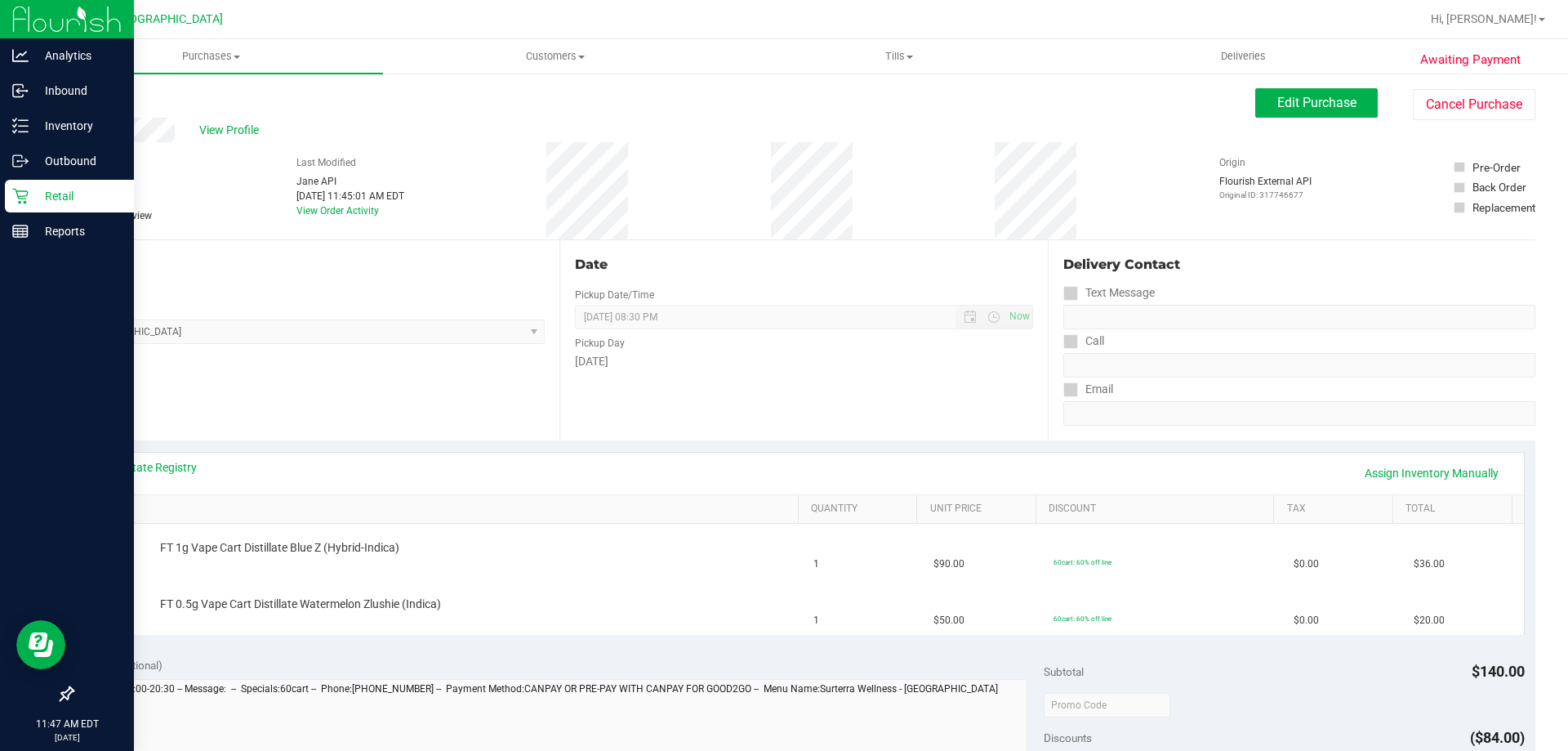
click at [83, 97] on link "Back" at bounding box center [84, 97] width 24 height 11
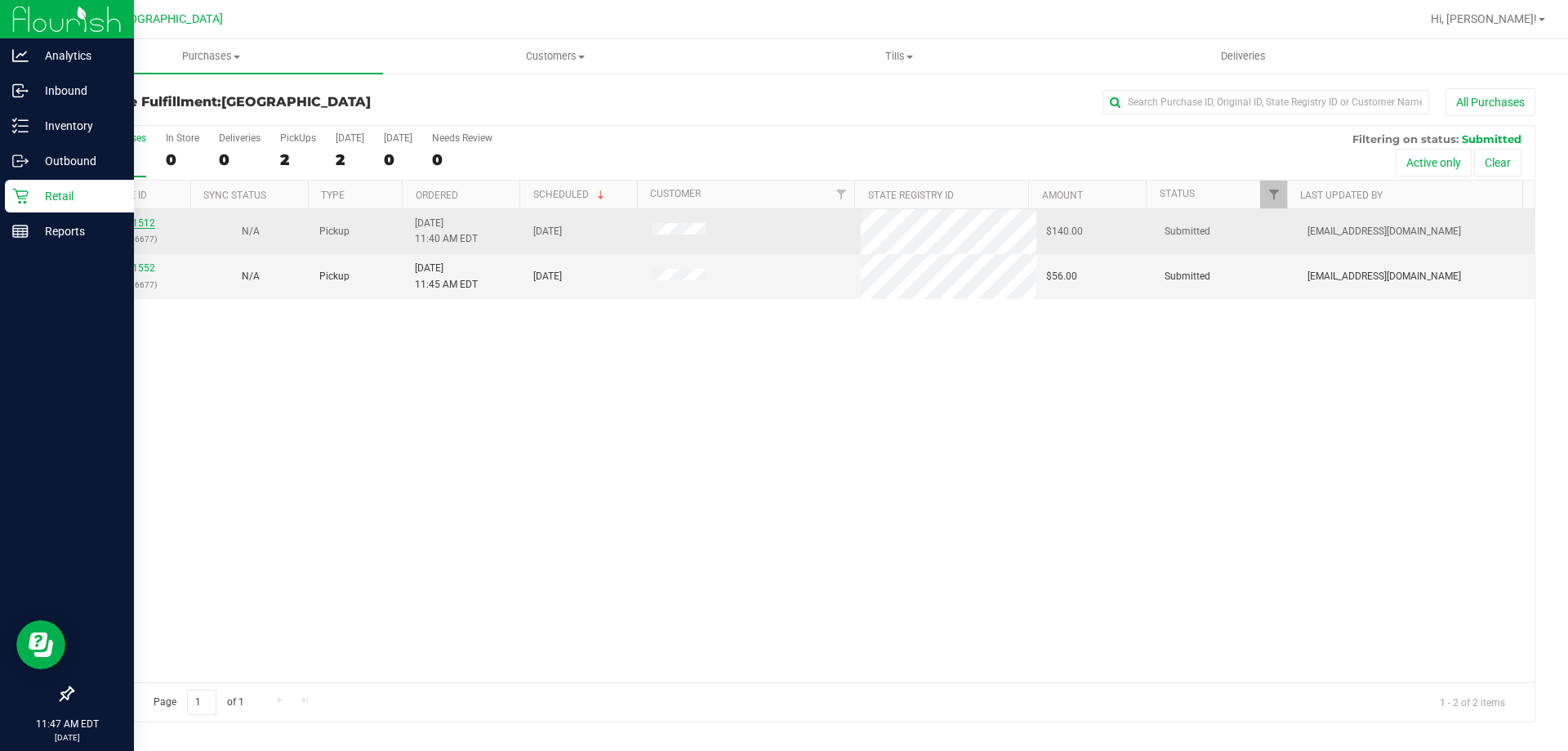
click at [146, 225] on link "11861512" at bounding box center [132, 222] width 46 height 11
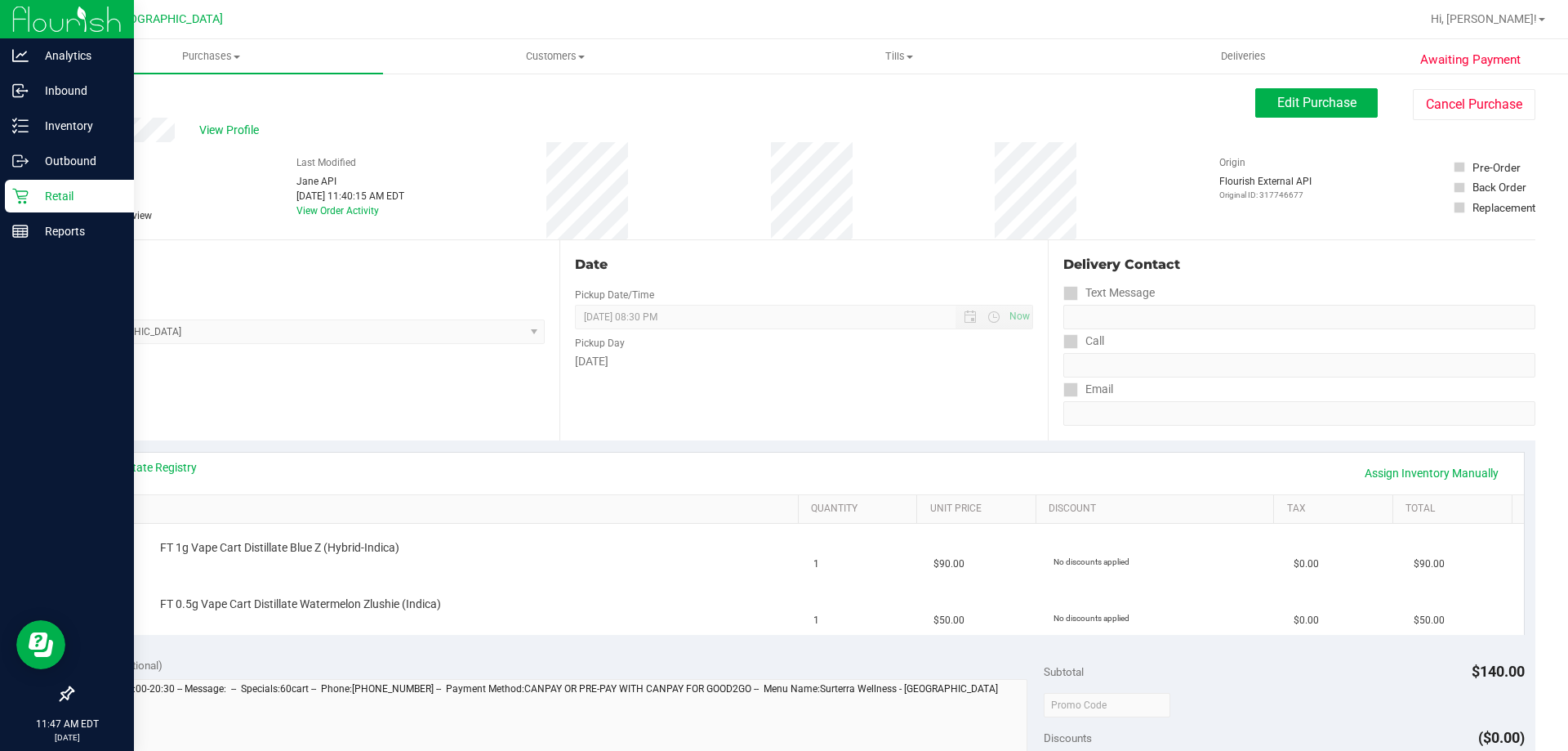
click at [80, 92] on link "Back" at bounding box center [84, 97] width 24 height 11
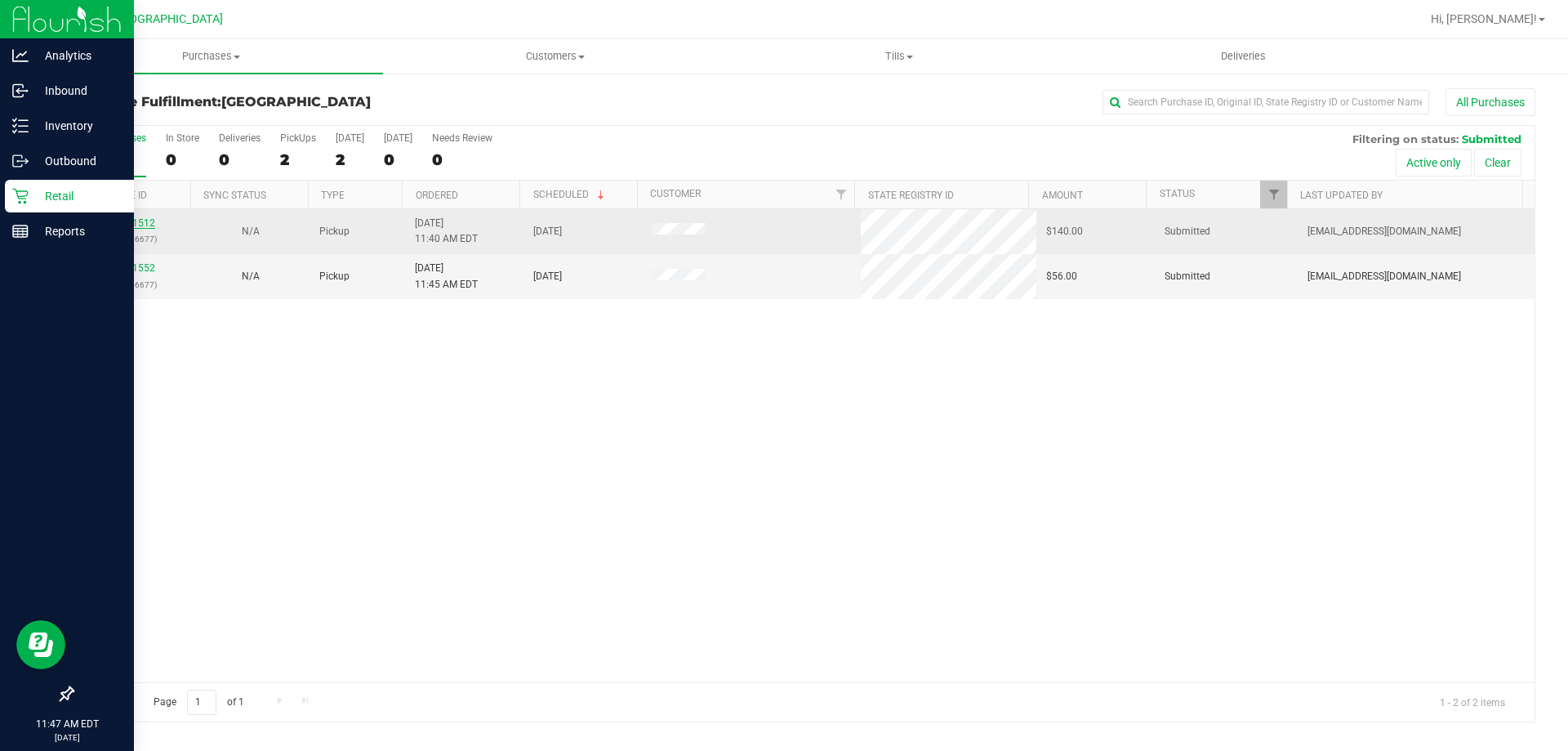
click at [132, 218] on link "11861512" at bounding box center [132, 222] width 46 height 11
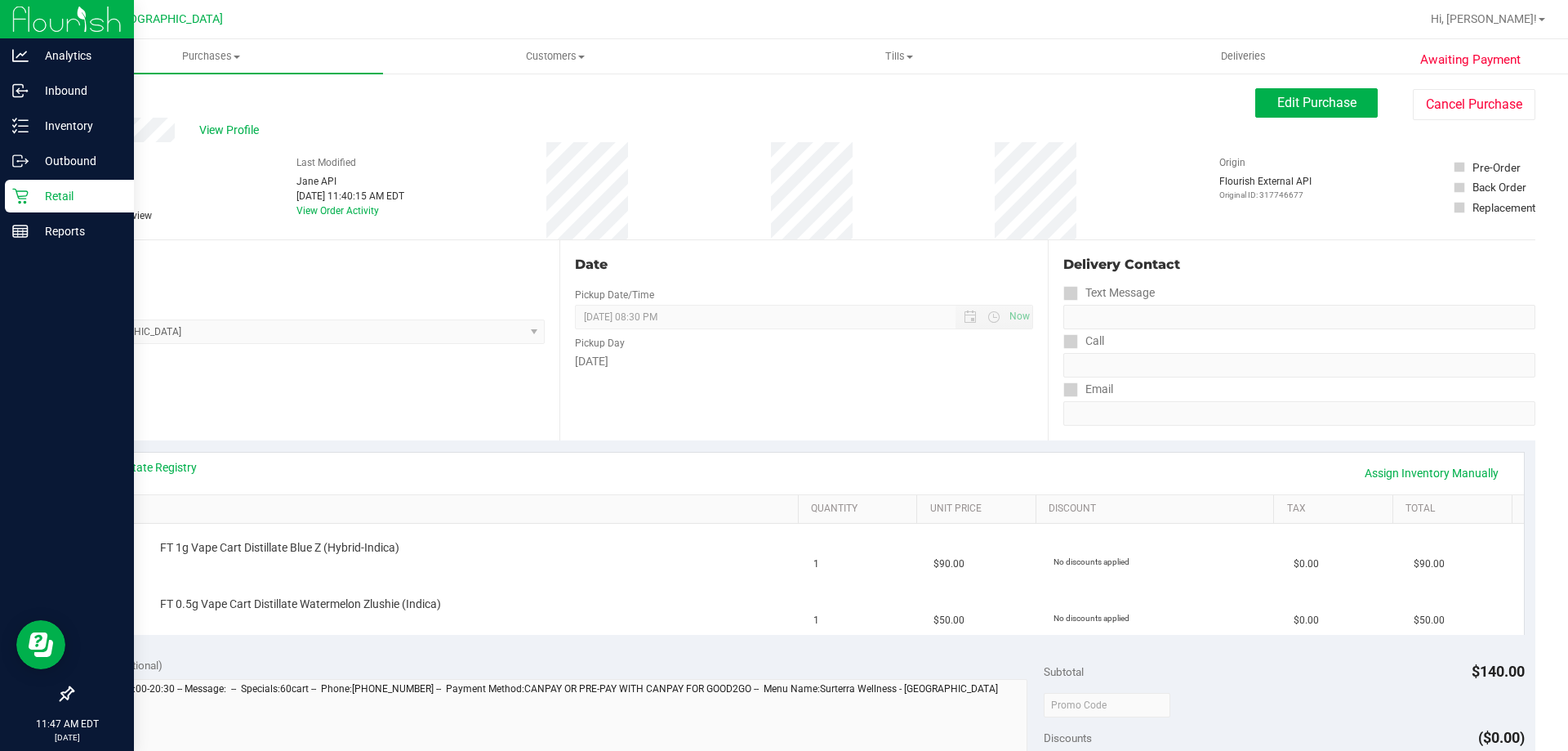
click at [94, 95] on link "Back" at bounding box center [84, 97] width 24 height 11
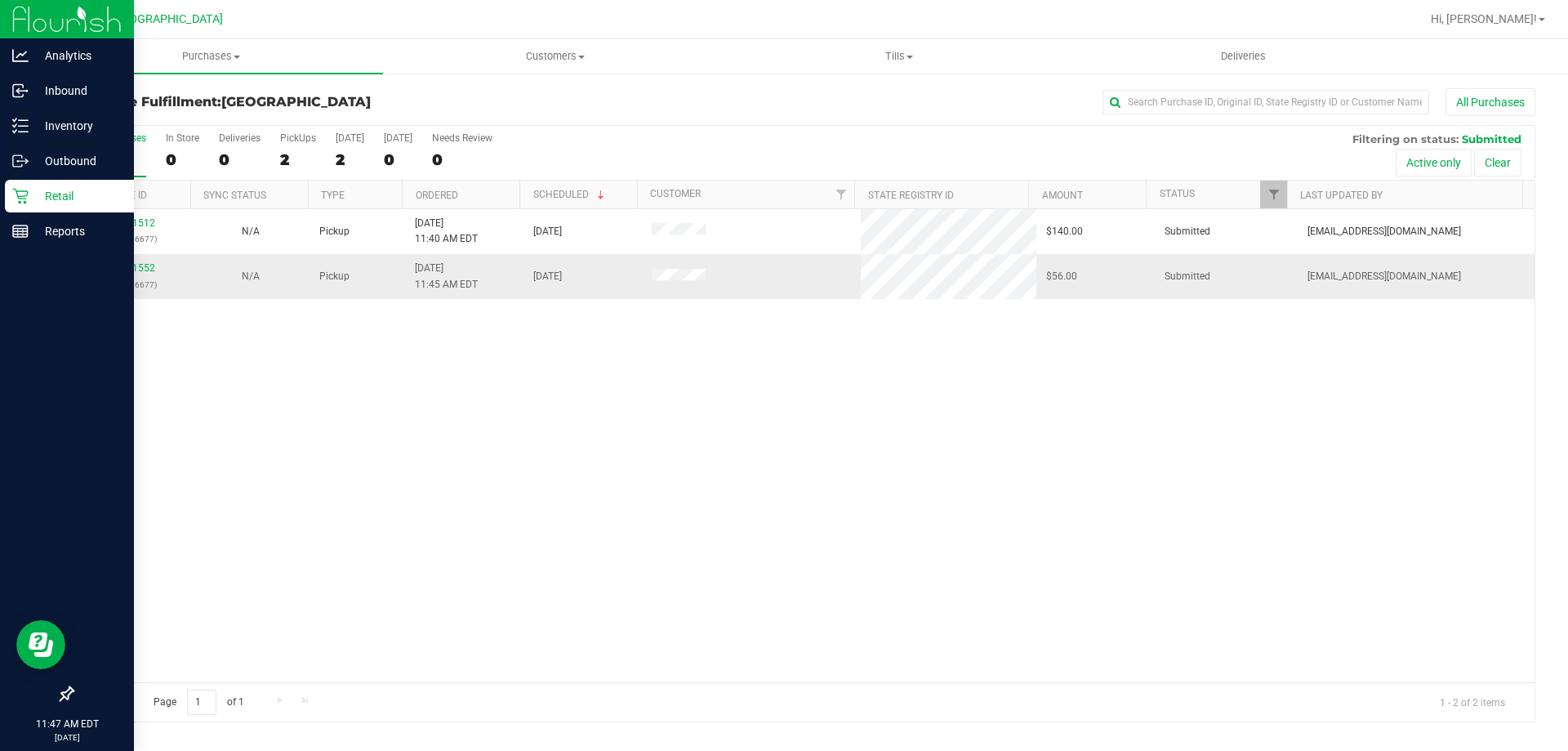
click at [142, 257] on td "11861552 (317746677)" at bounding box center [131, 276] width 118 height 44
click at [141, 257] on td "11861552 (317746677)" at bounding box center [131, 276] width 118 height 44
click at [144, 265] on link "11861552" at bounding box center [132, 268] width 46 height 11
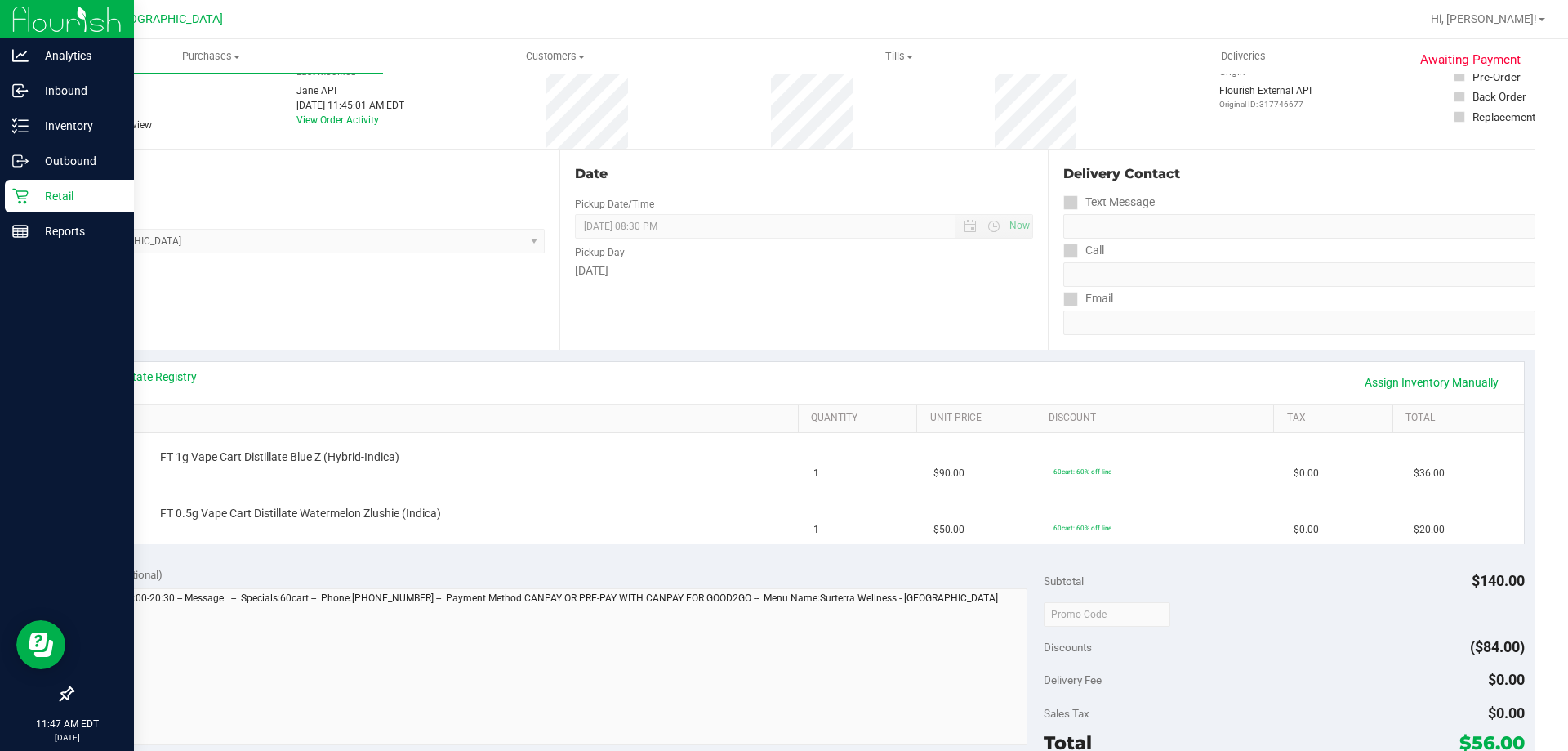
scroll to position [245, 0]
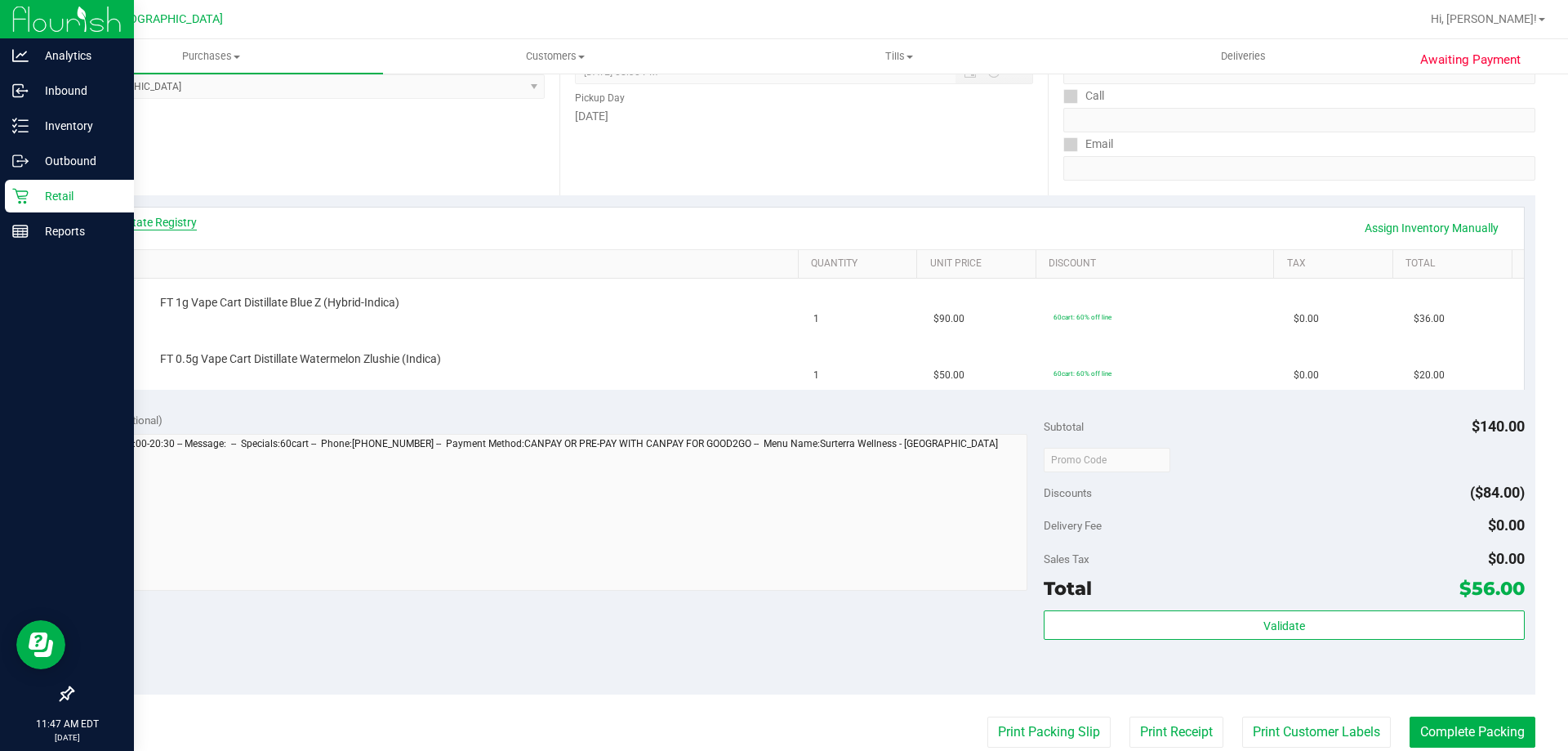
click at [191, 228] on link "View State Registry" at bounding box center [148, 222] width 98 height 17
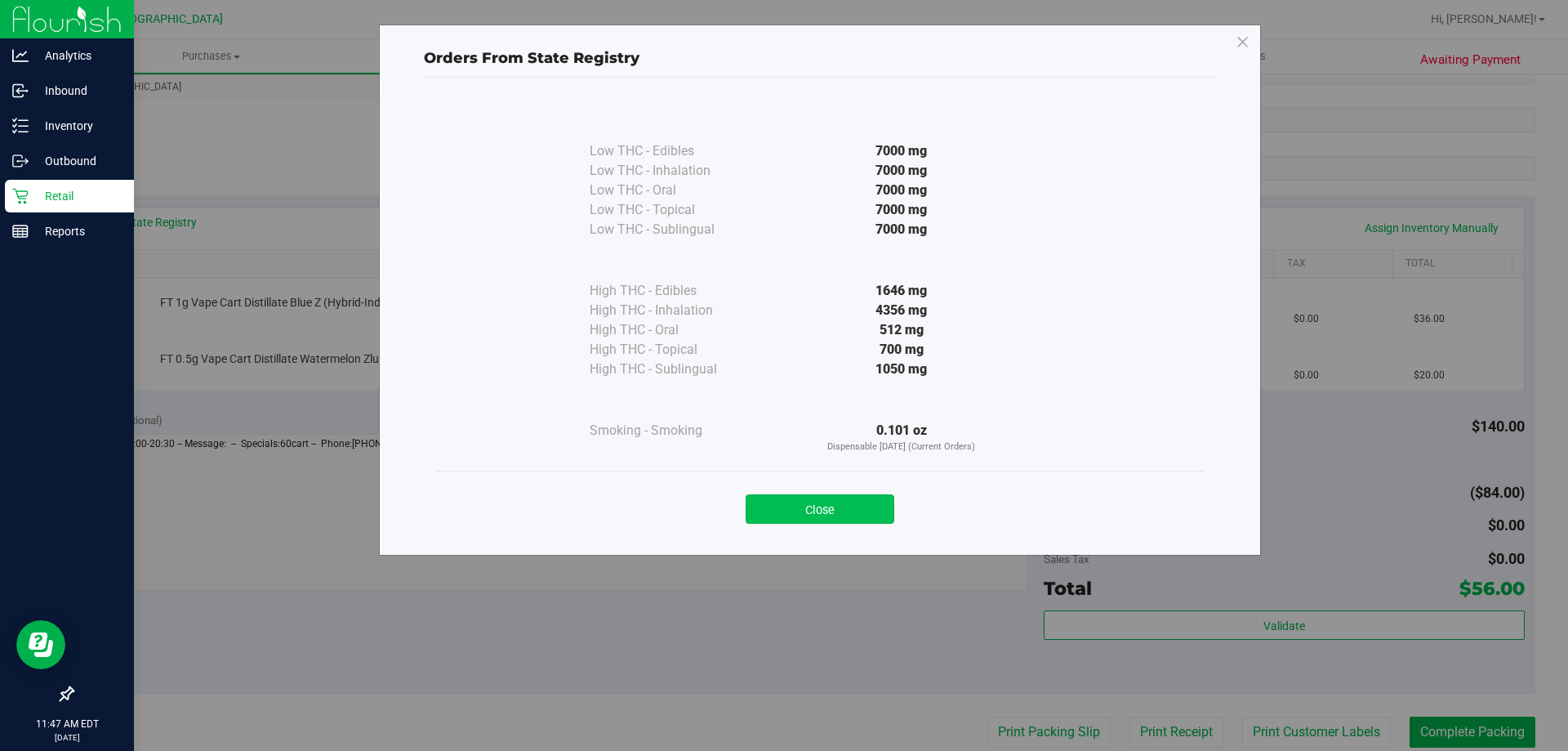
click at [834, 508] on button "Close" at bounding box center [820, 509] width 149 height 30
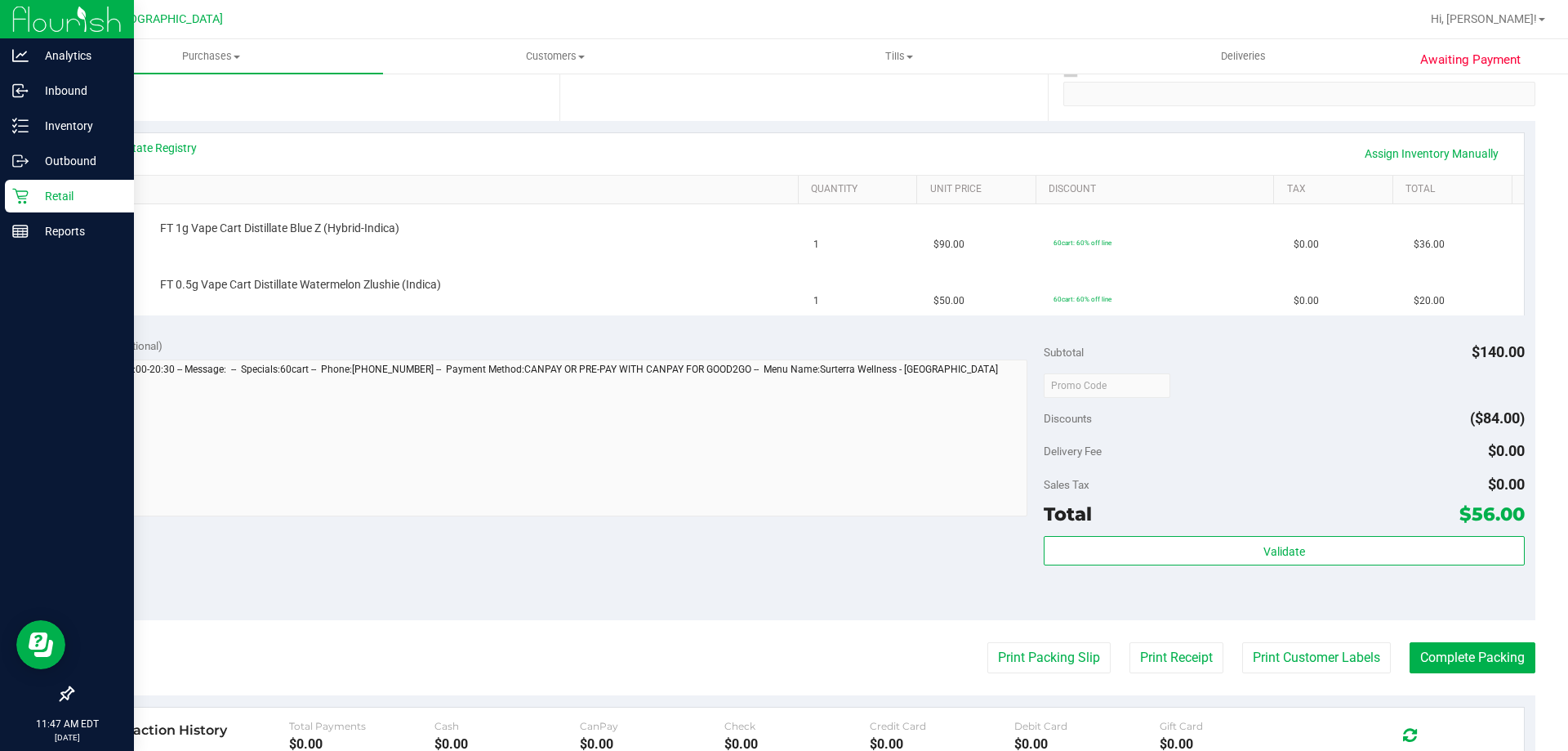
scroll to position [409, 0]
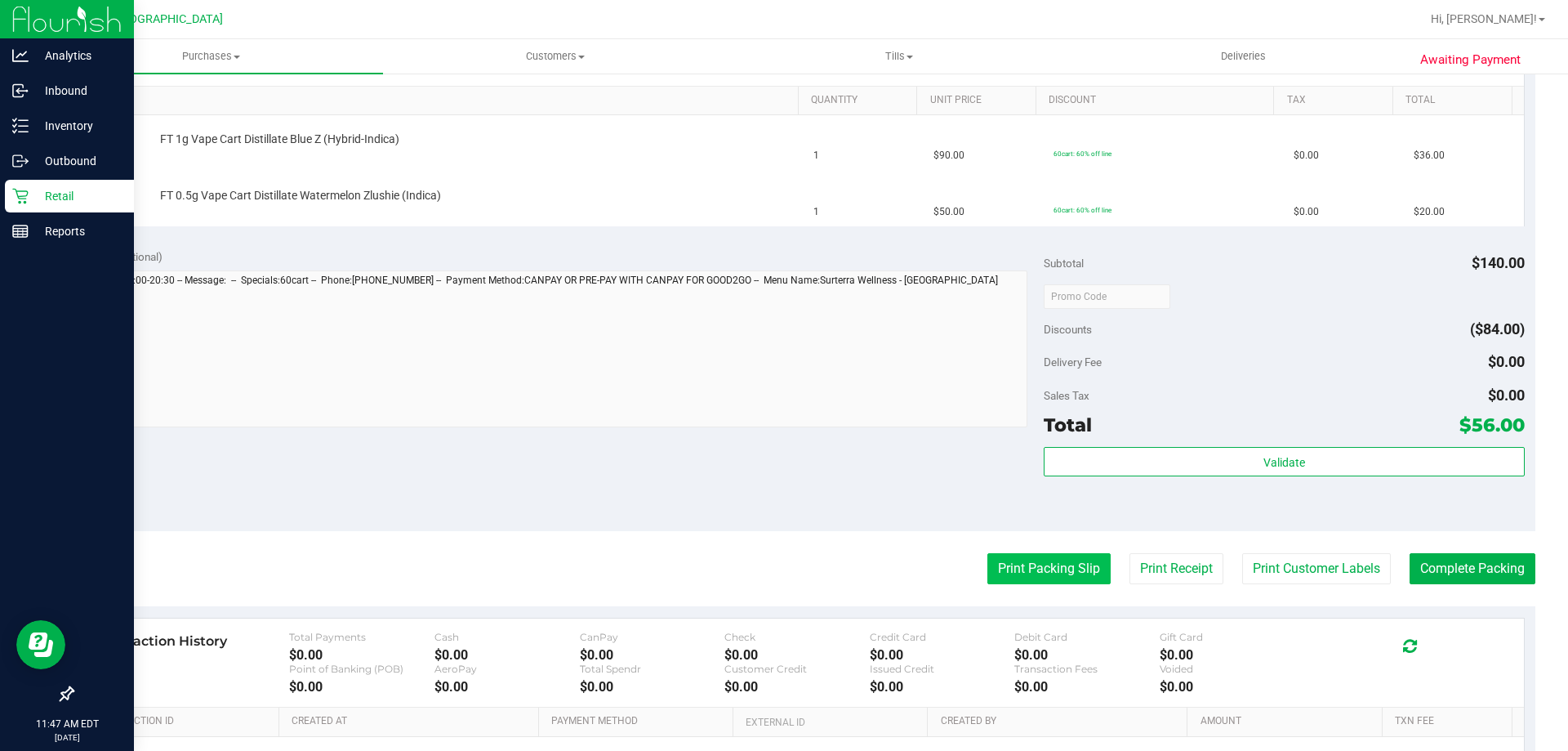
click at [1005, 576] on button "Print Packing Slip" at bounding box center [1049, 568] width 123 height 31
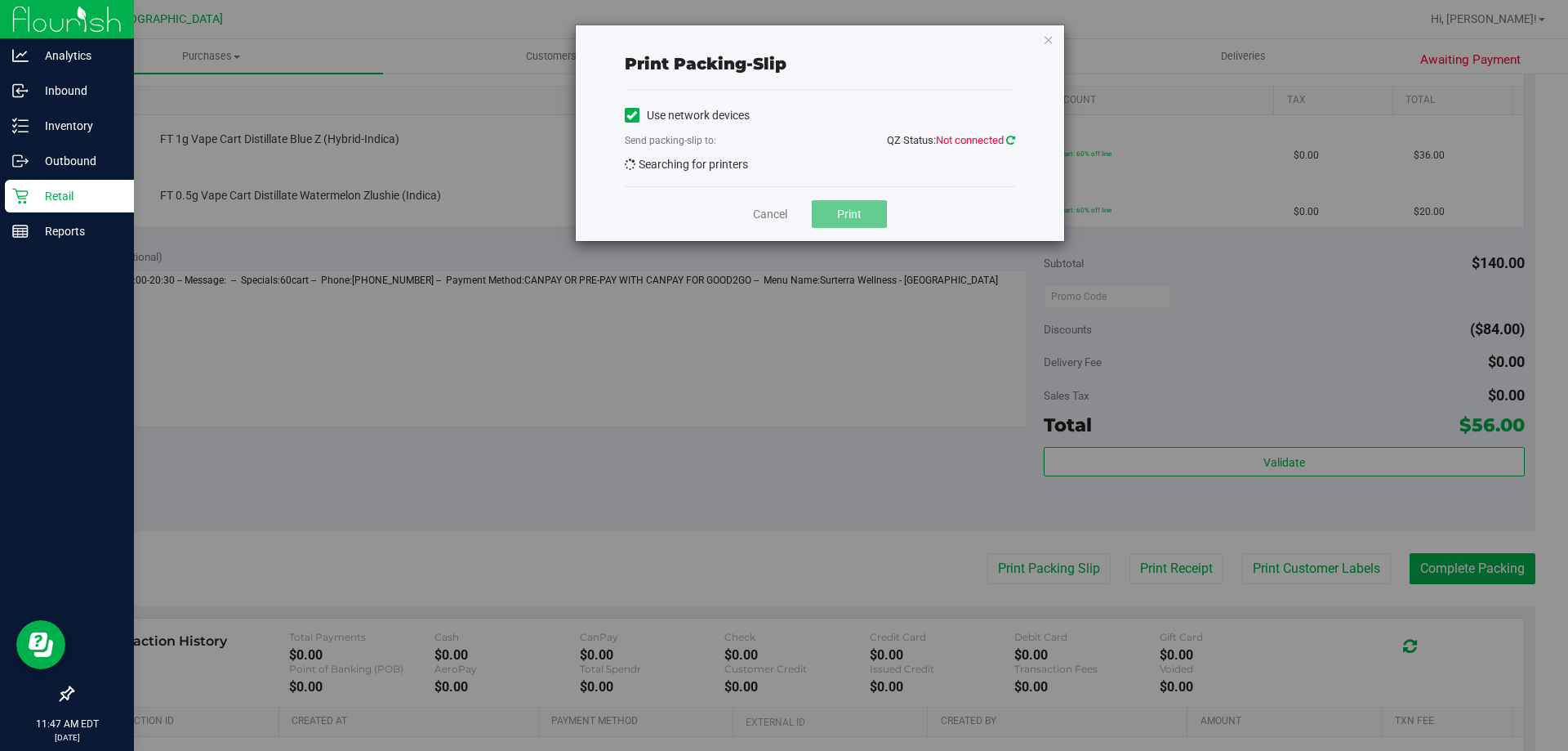
click at [1006, 142] on icon at bounding box center [1011, 140] width 9 height 11
click at [1051, 41] on icon "button" at bounding box center [1048, 39] width 11 height 19
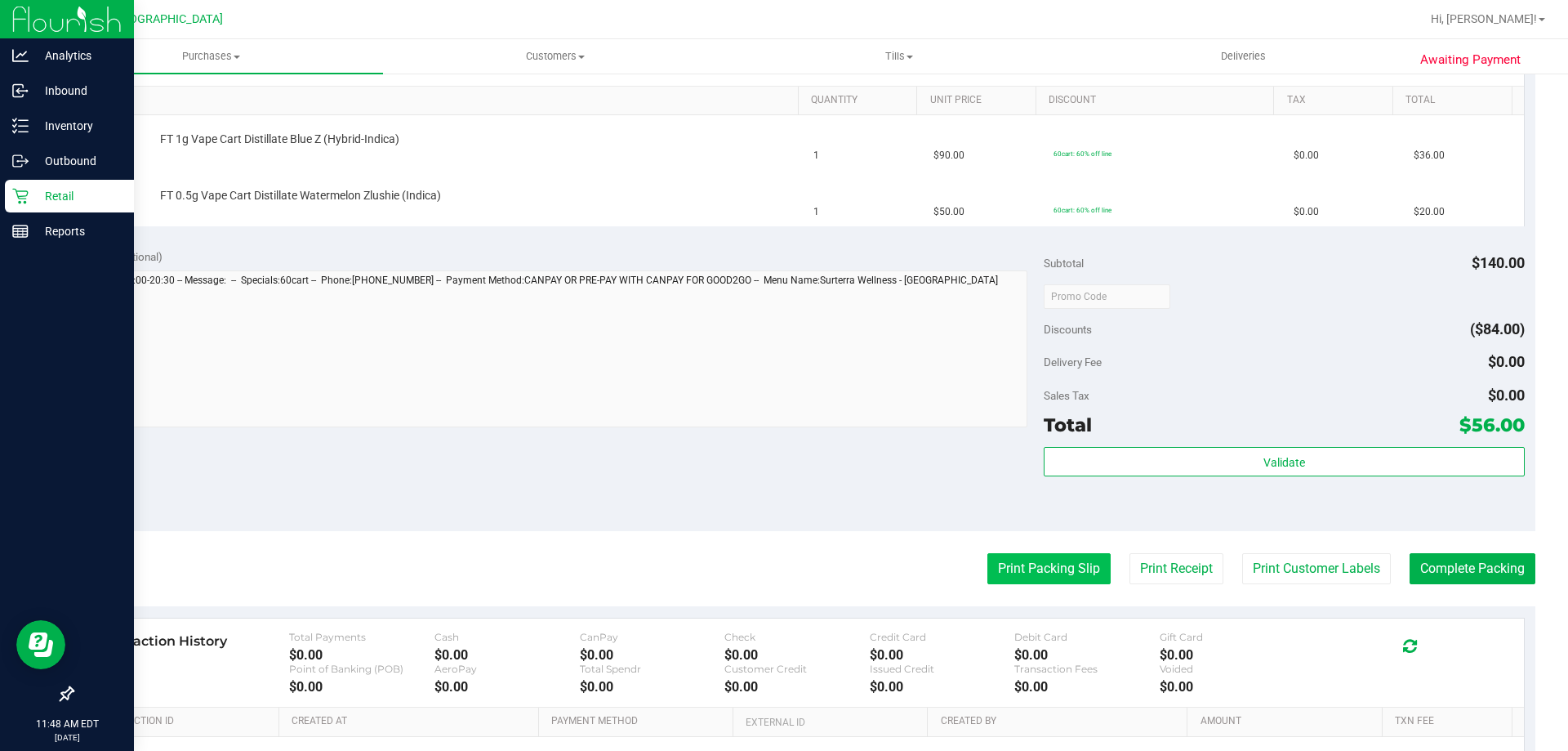
click at [1037, 573] on button "Print Packing Slip" at bounding box center [1049, 568] width 123 height 31
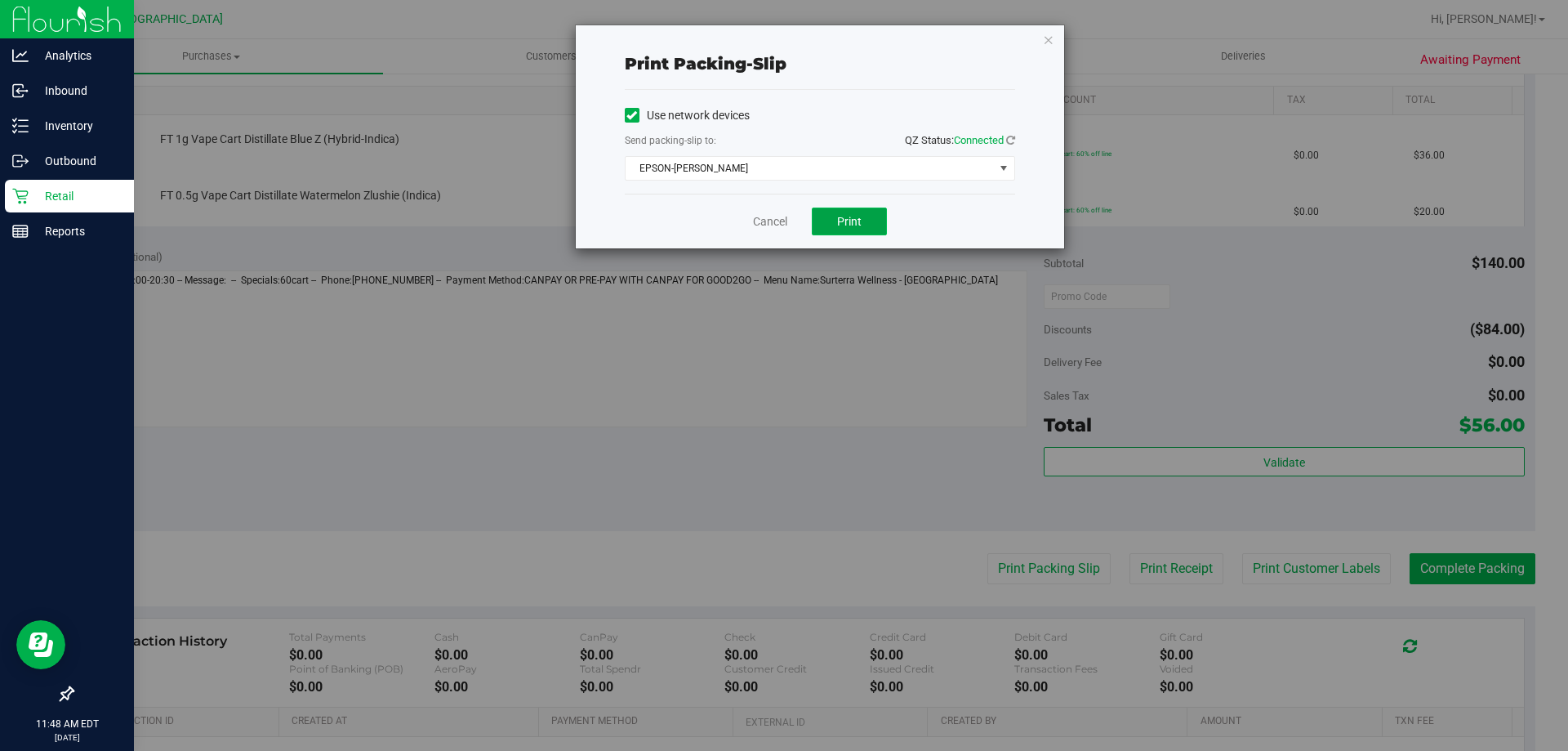
click at [878, 215] on button "Print" at bounding box center [850, 221] width 75 height 28
click at [1049, 39] on icon "button" at bounding box center [1048, 39] width 11 height 19
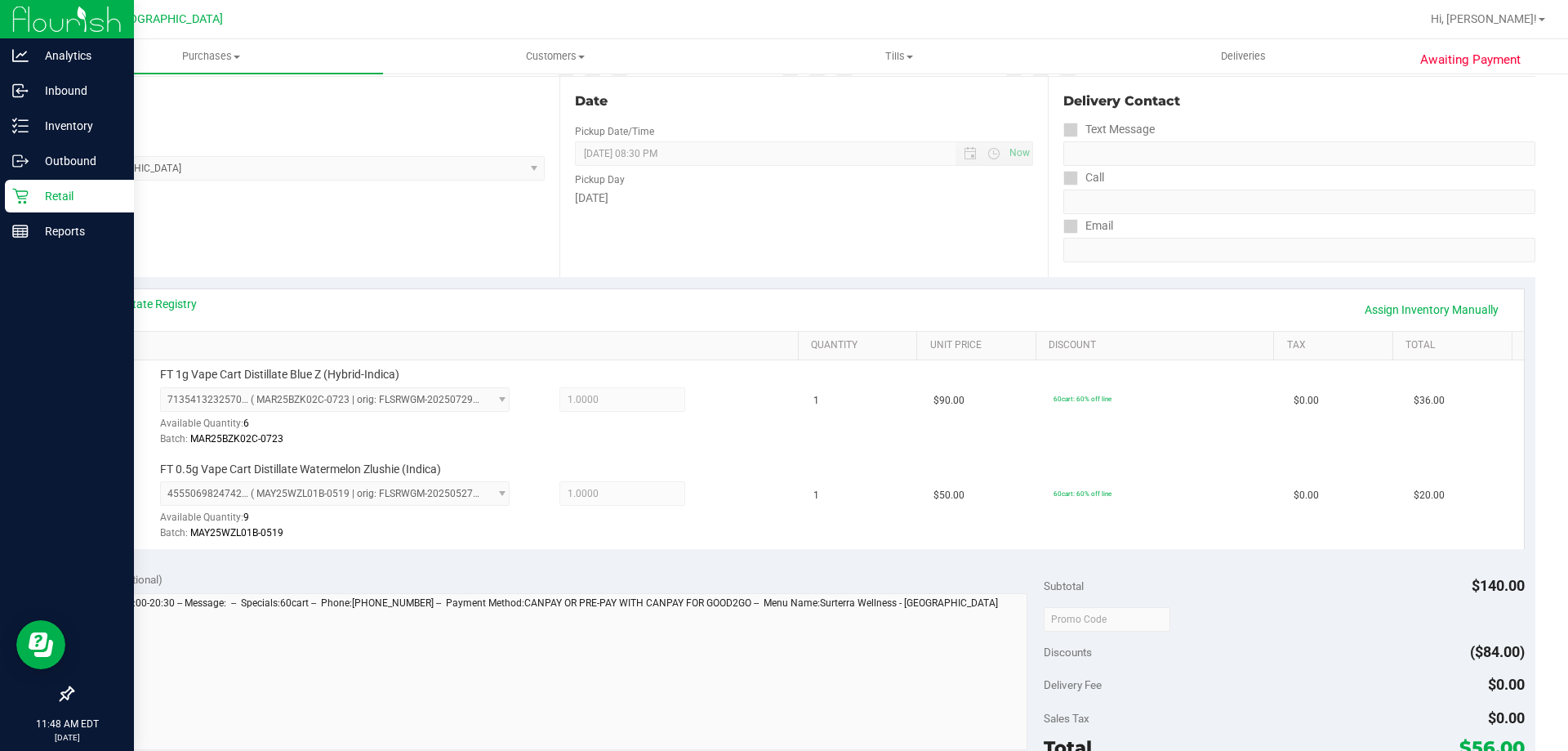
scroll to position [572, 0]
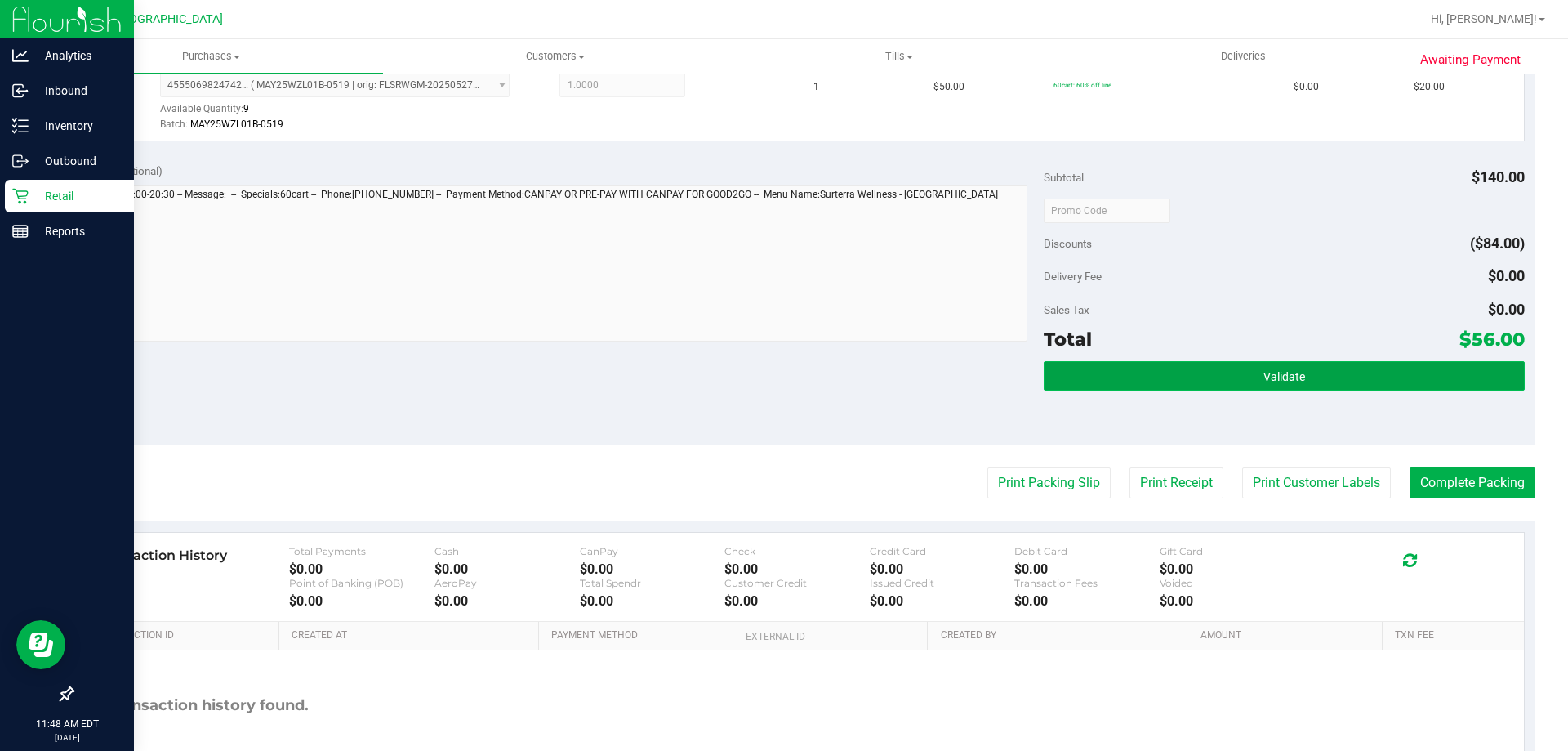
click at [1289, 375] on span "Validate" at bounding box center [1284, 376] width 42 height 13
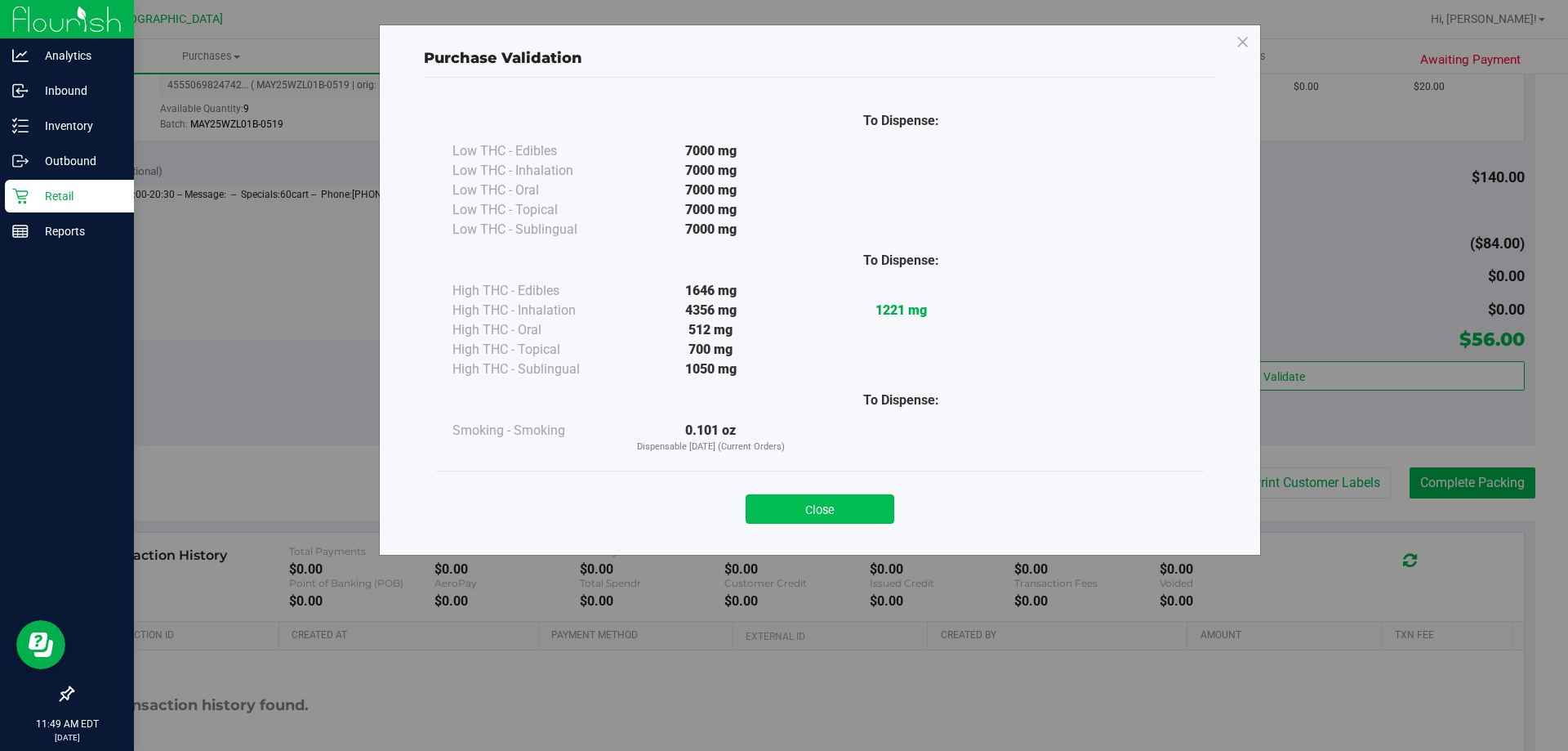
click at [842, 509] on button "Close" at bounding box center [820, 509] width 149 height 30
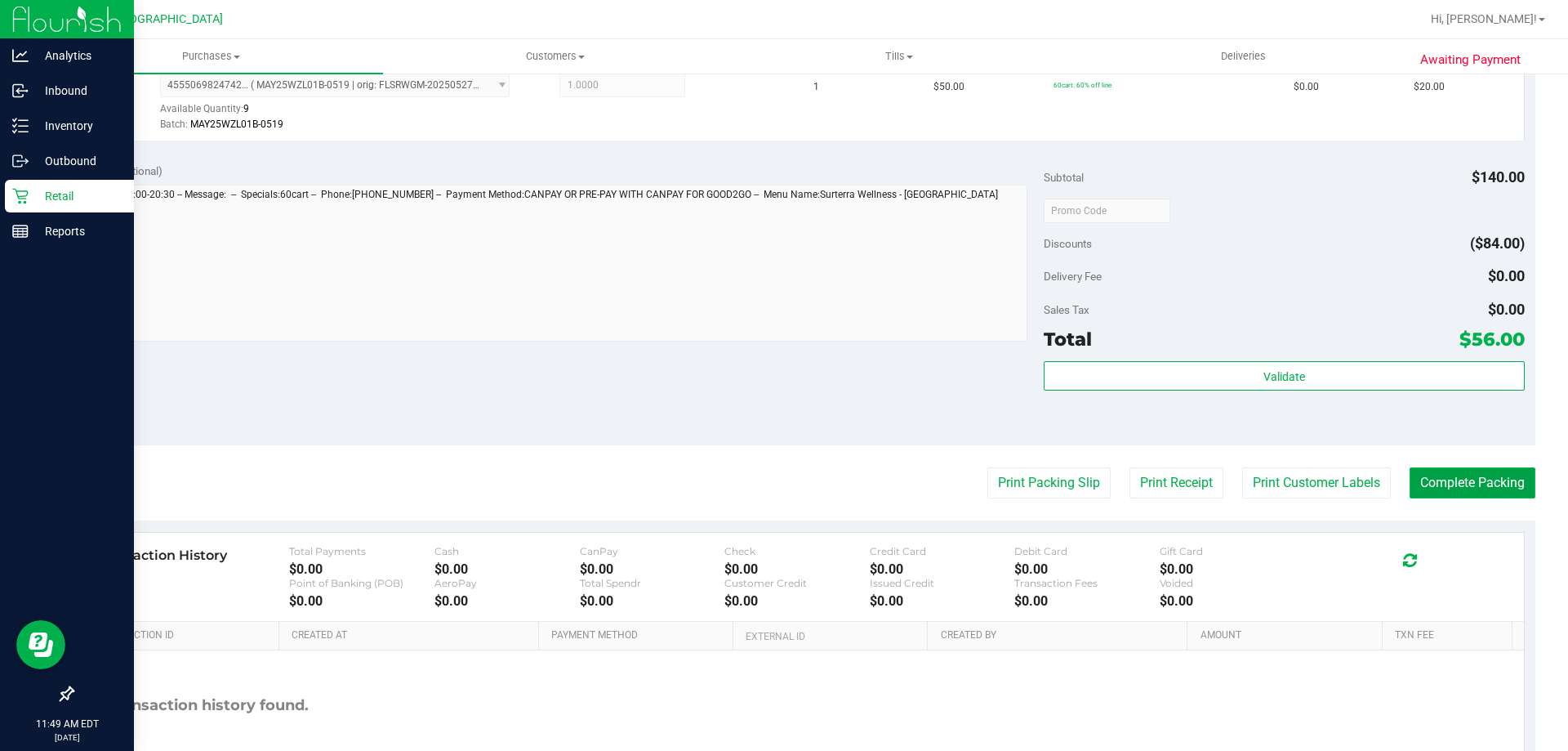
click at [1448, 484] on button "Complete Packing" at bounding box center [1473, 482] width 126 height 31
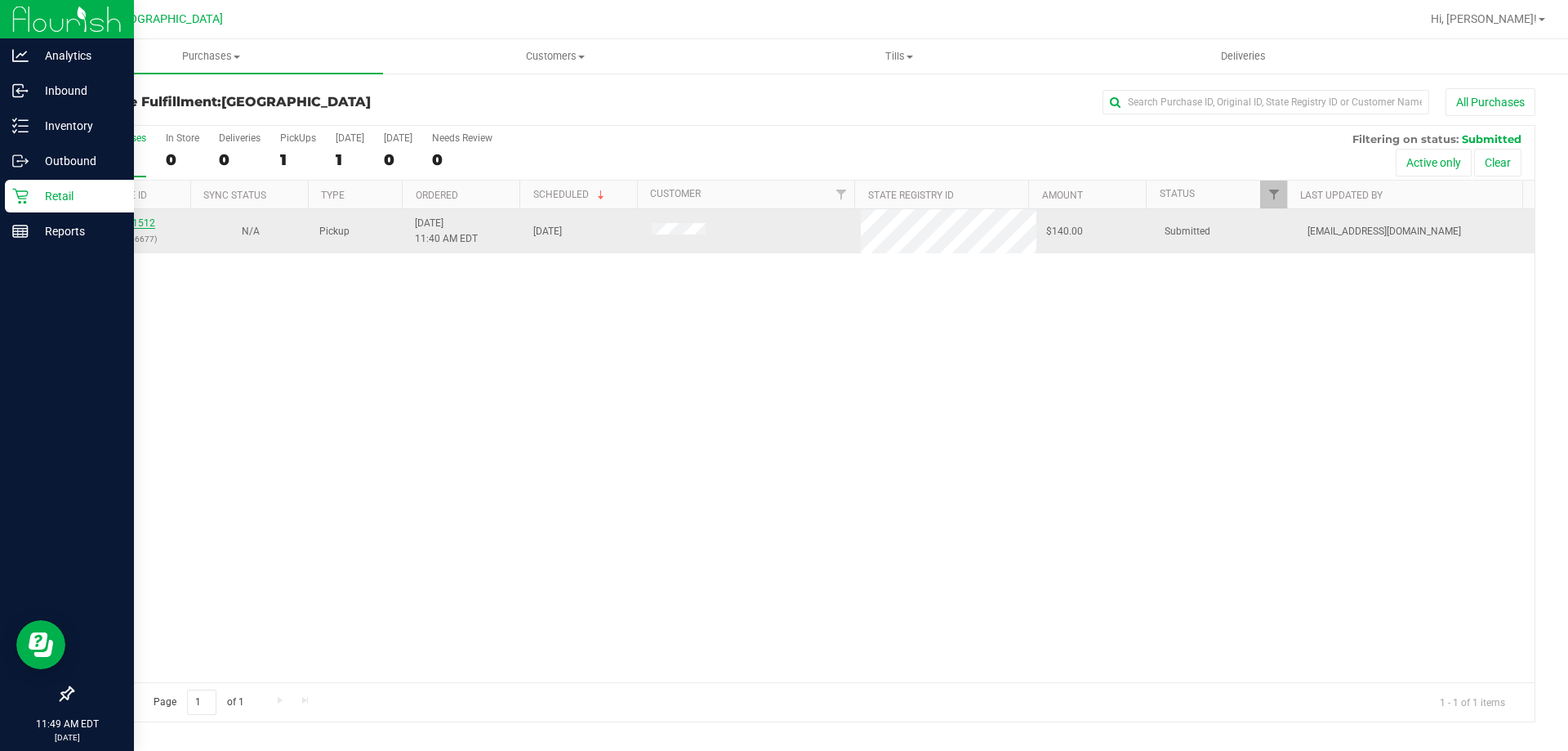
click at [144, 217] on link "11861512" at bounding box center [132, 222] width 46 height 11
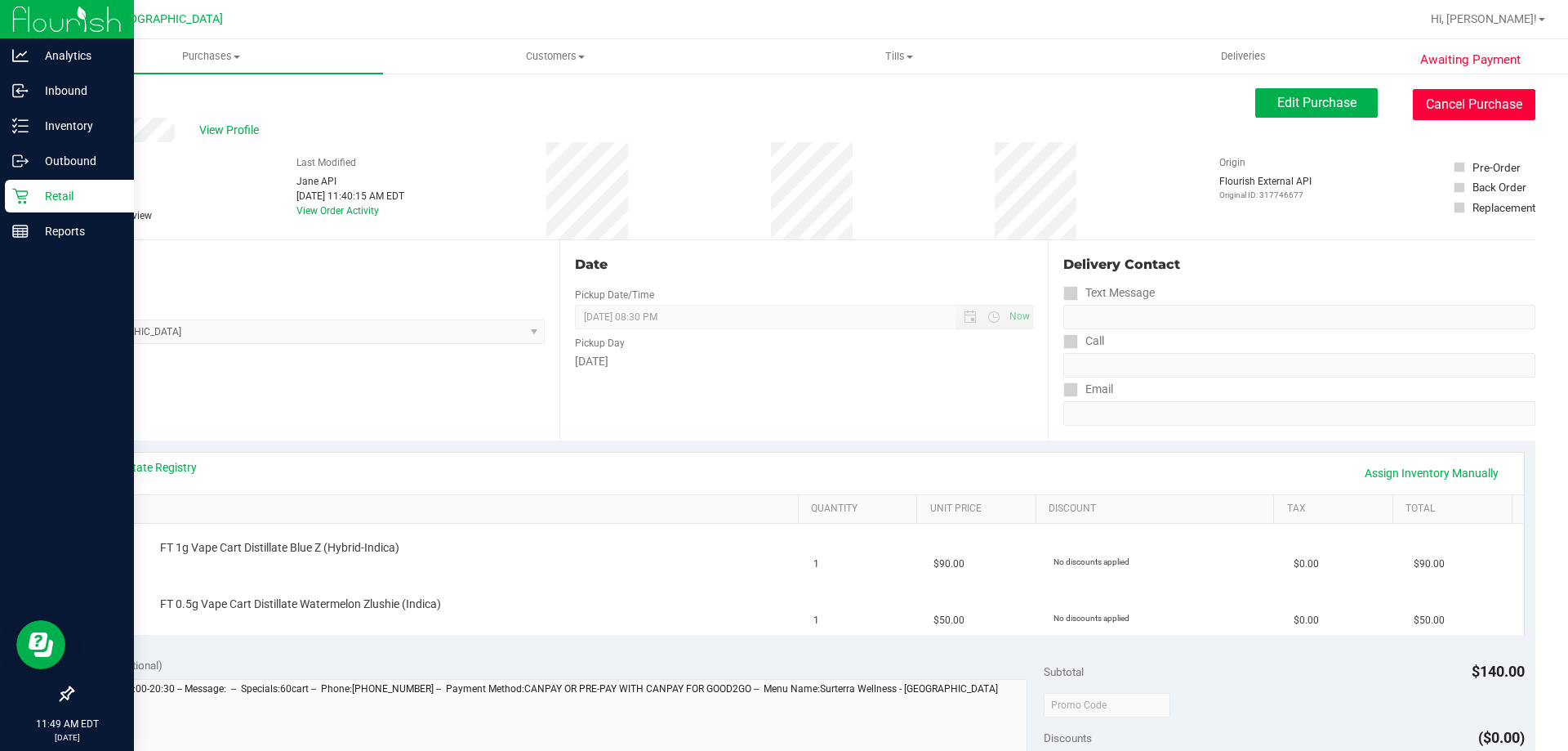
click at [1492, 97] on button "Cancel Purchase" at bounding box center [1474, 104] width 122 height 31
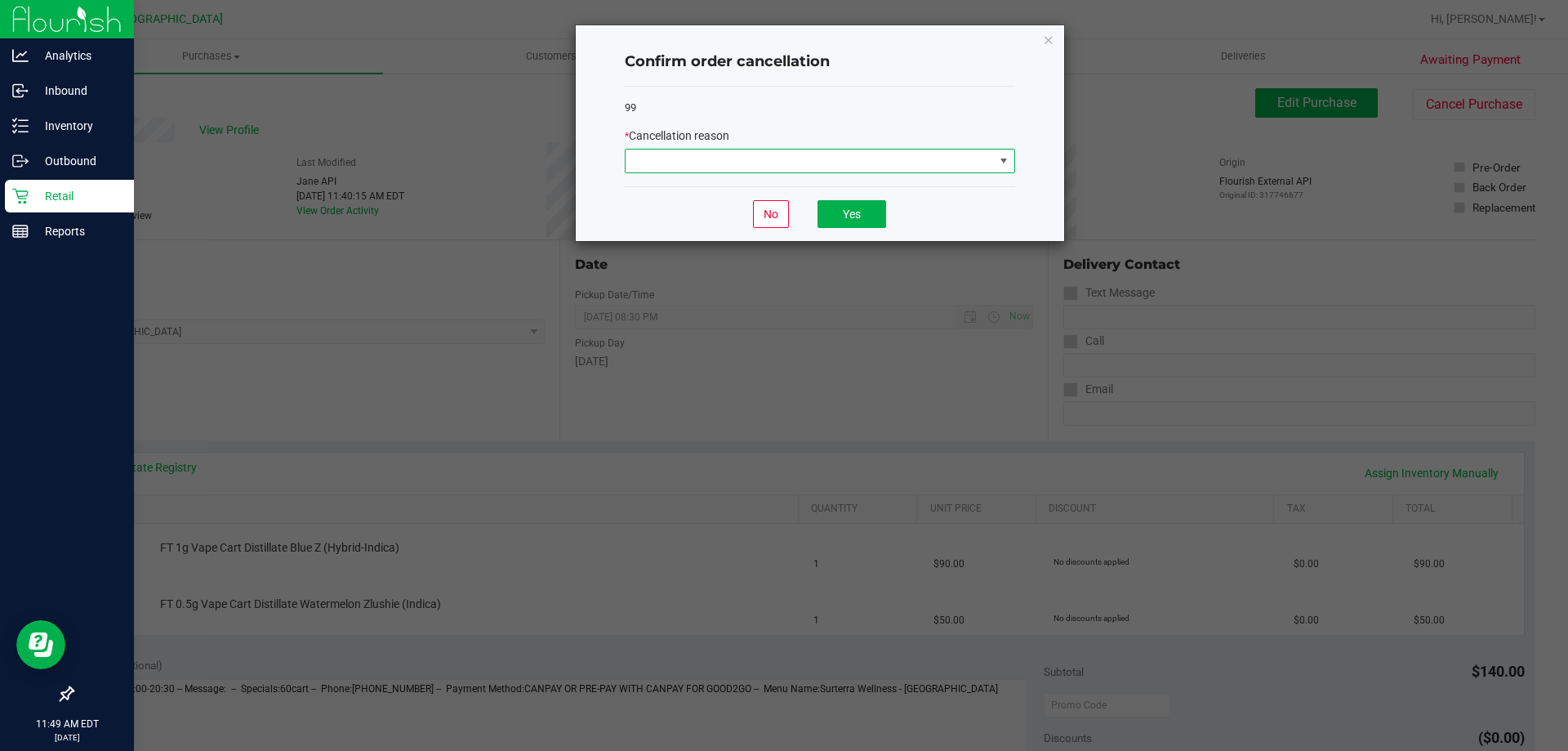
click at [940, 158] on span at bounding box center [809, 161] width 368 height 23
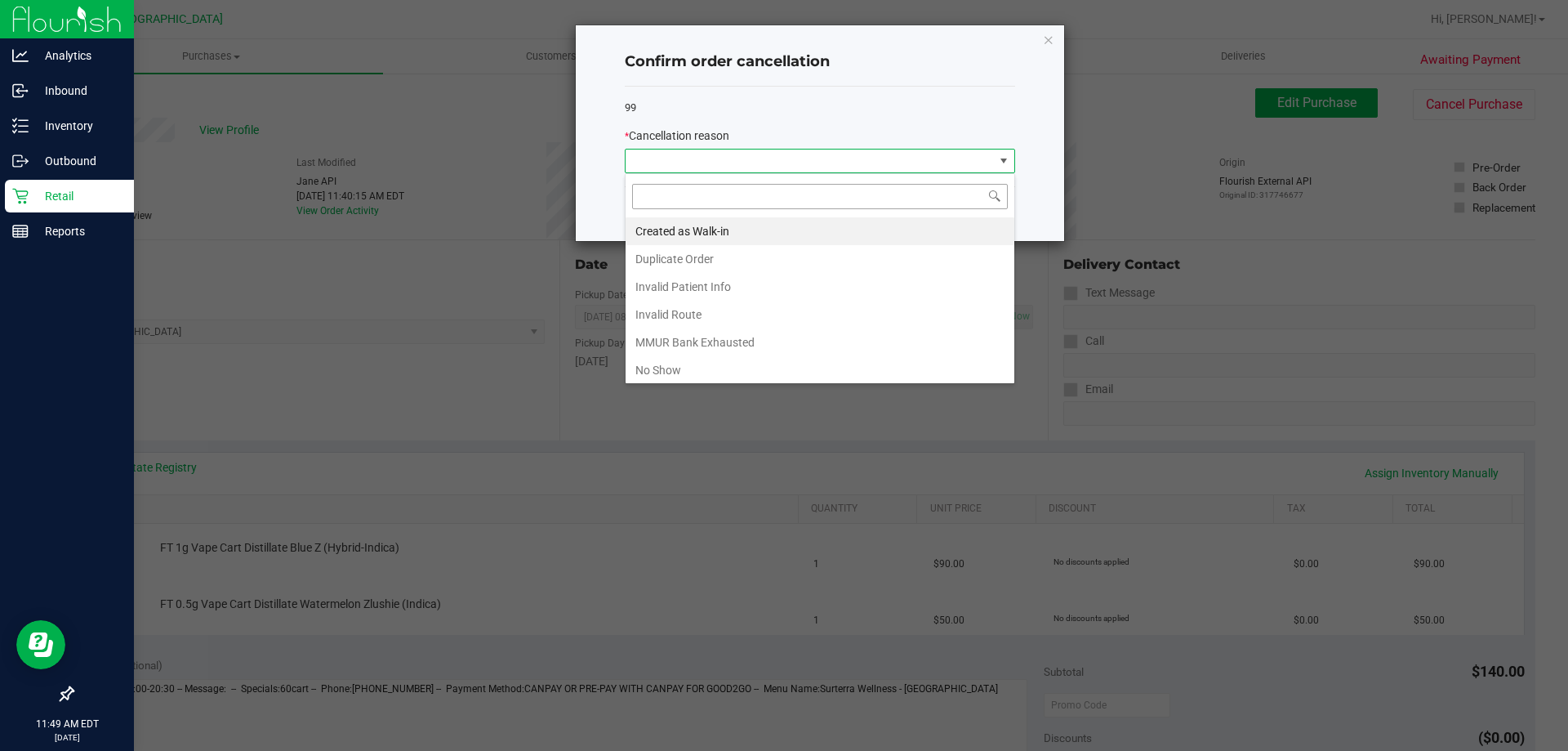
scroll to position [25, 390]
click at [778, 252] on li "Duplicate Order" at bounding box center [820, 259] width 388 height 28
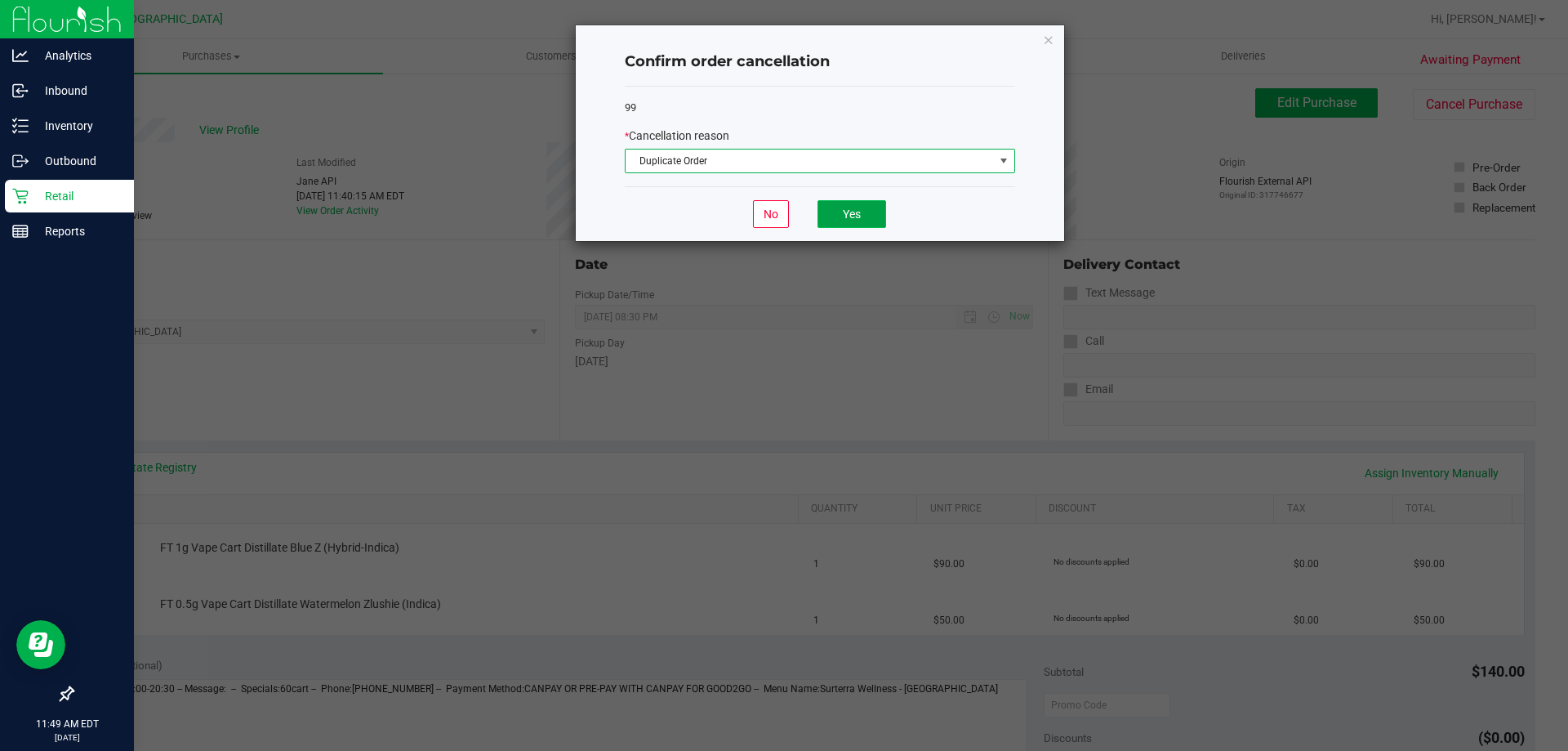
click at [865, 222] on button "Yes" at bounding box center [852, 214] width 68 height 28
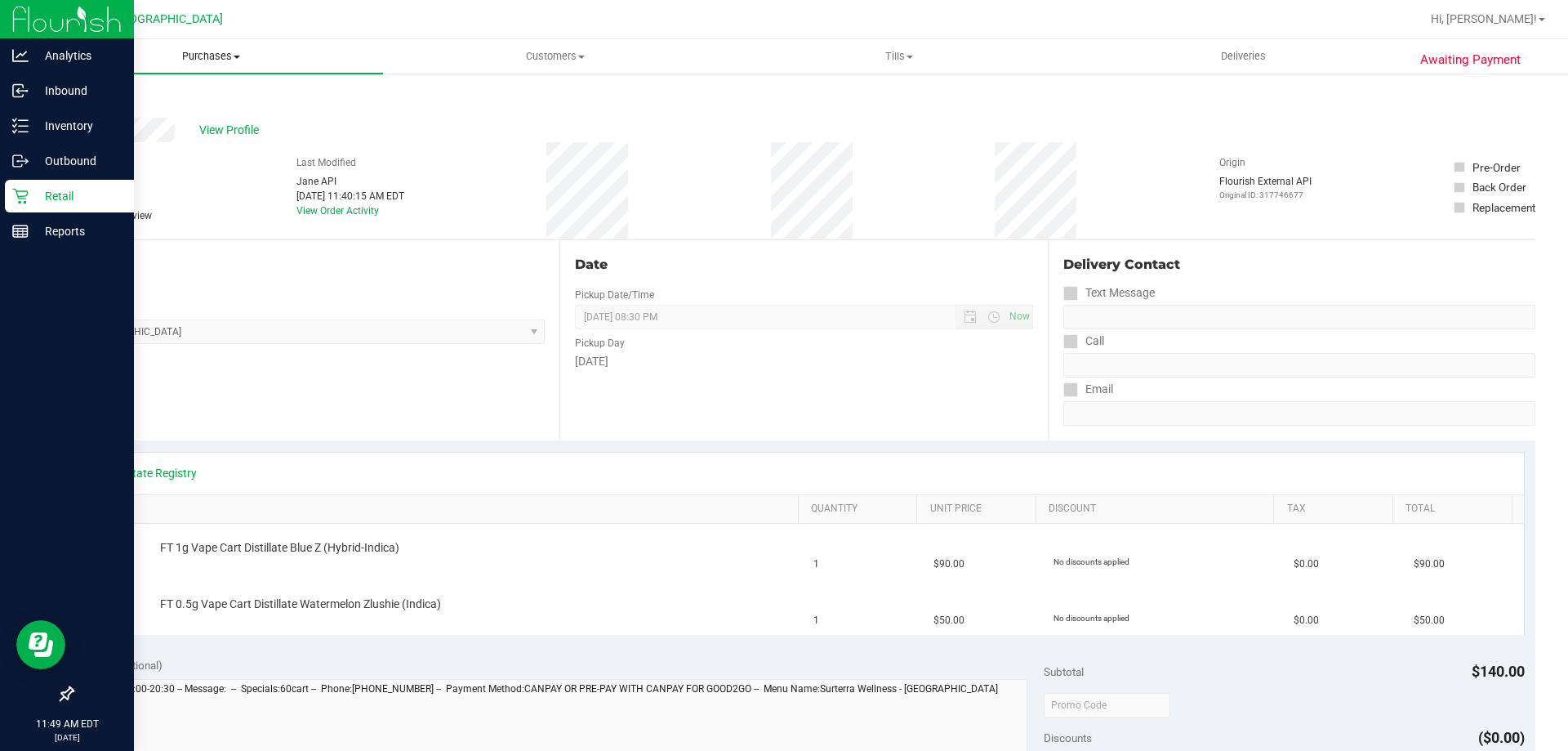
click at [209, 40] on uib-tab-heading "Purchases Summary of purchases Fulfillment All purchases" at bounding box center [211, 56] width 344 height 34
click at [132, 121] on span "Fulfillment" at bounding box center [90, 118] width 102 height 14
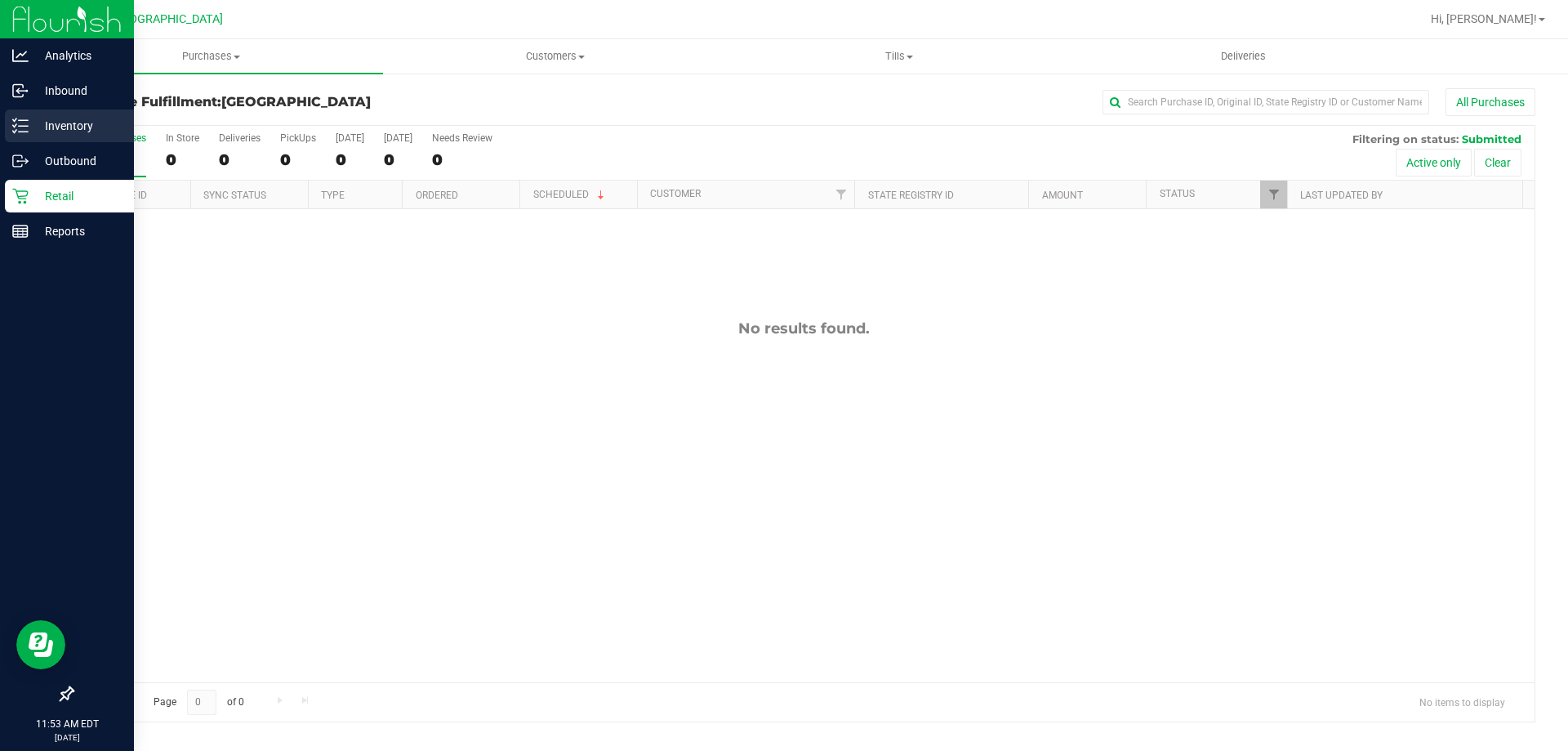
click at [60, 116] on div "Inventory" at bounding box center [70, 125] width 130 height 32
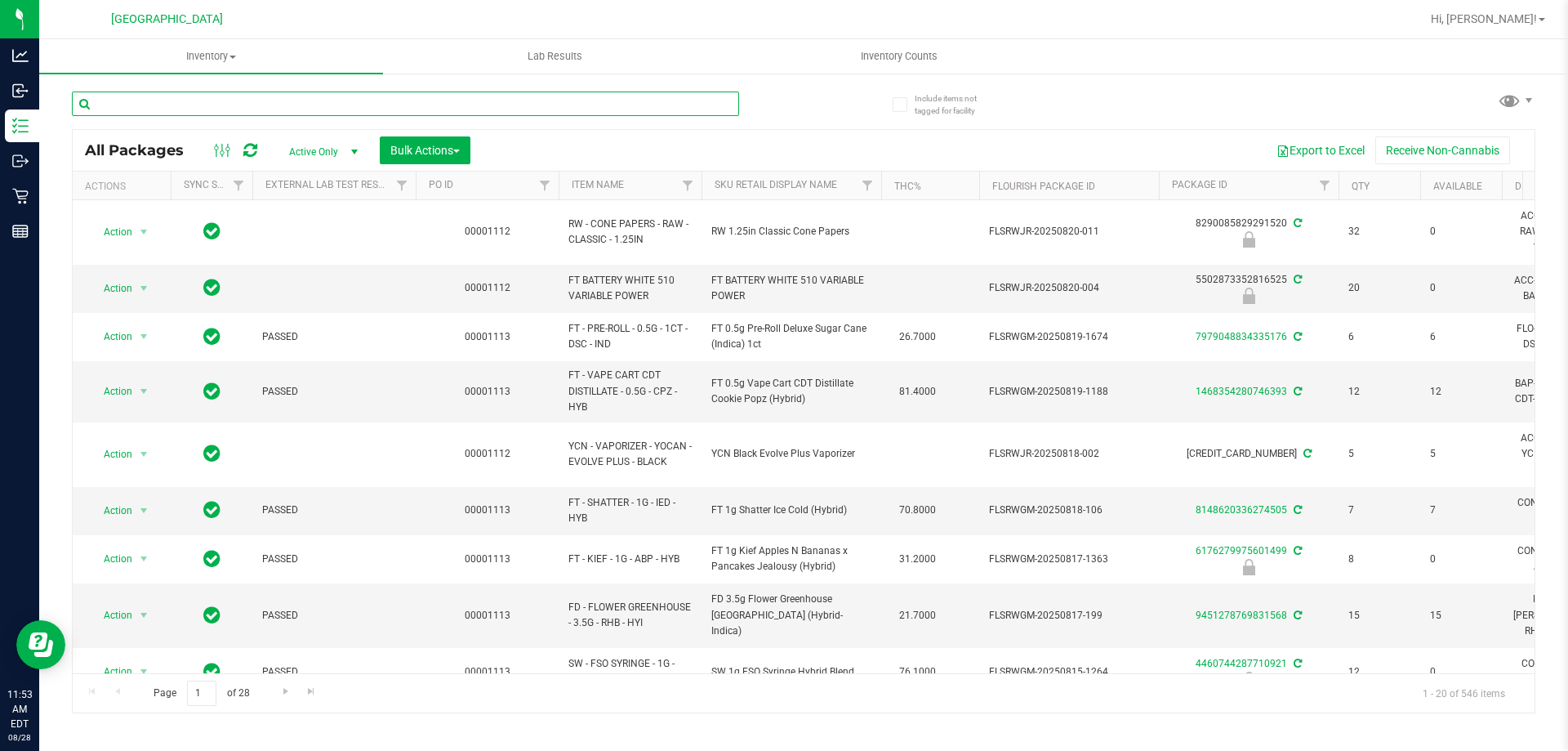
click at [328, 113] on input "text" at bounding box center [405, 104] width 668 height 25
type input "atm"
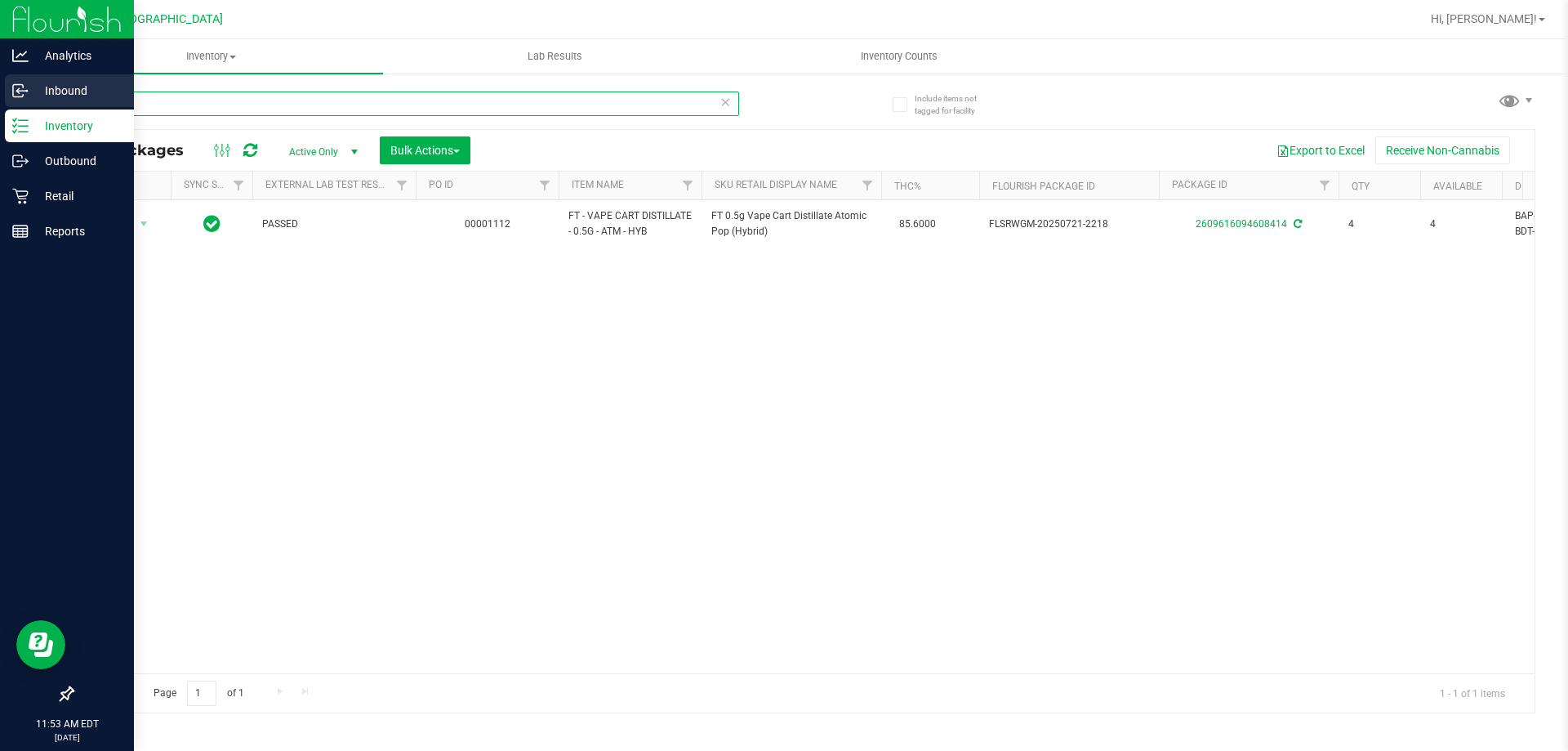
click at [0, 109] on div "Analytics Inbound Inventory Outbound Retail Reports 11:53 AM EDT [DATE] 08/28 P…" at bounding box center [784, 376] width 1568 height 751
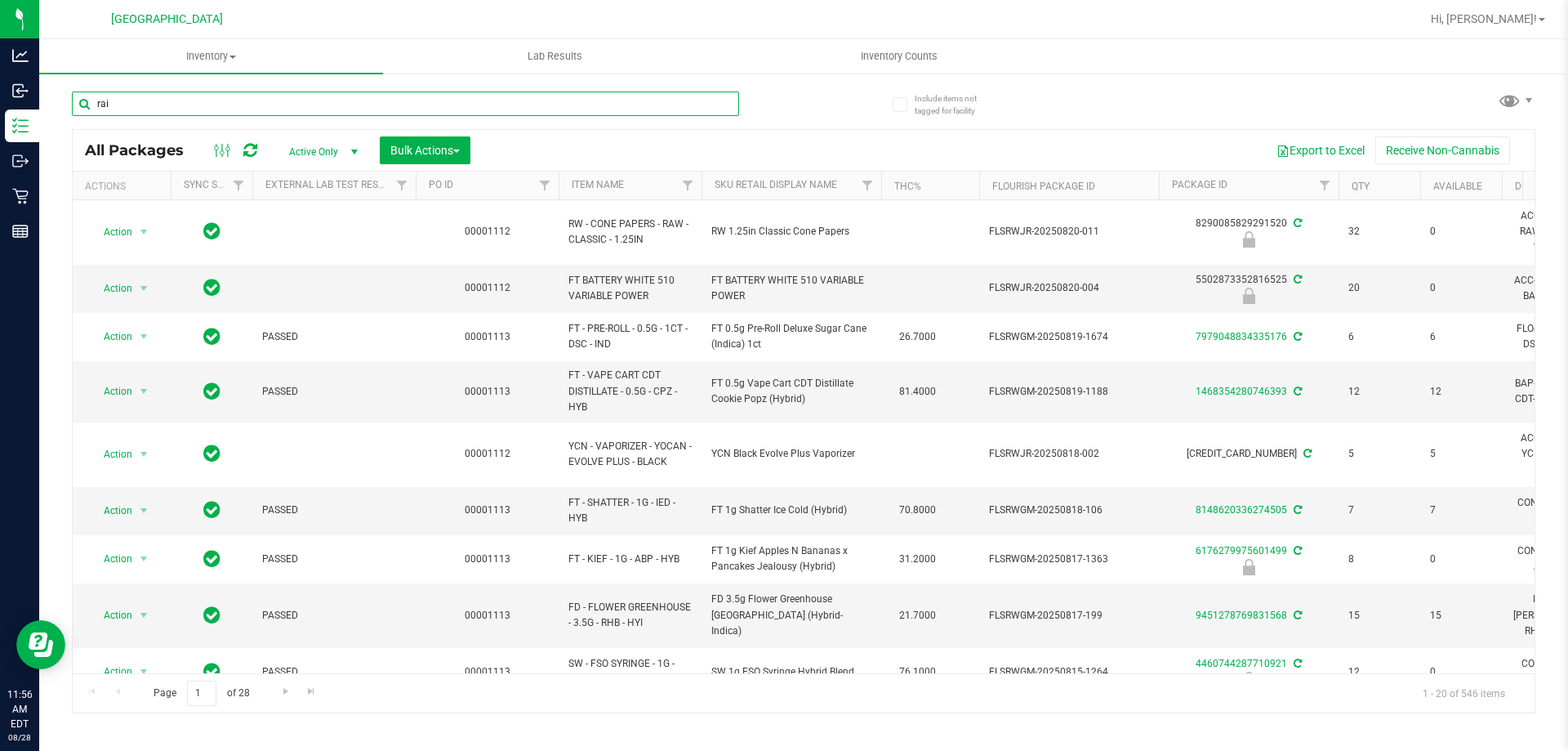
type input "rai"
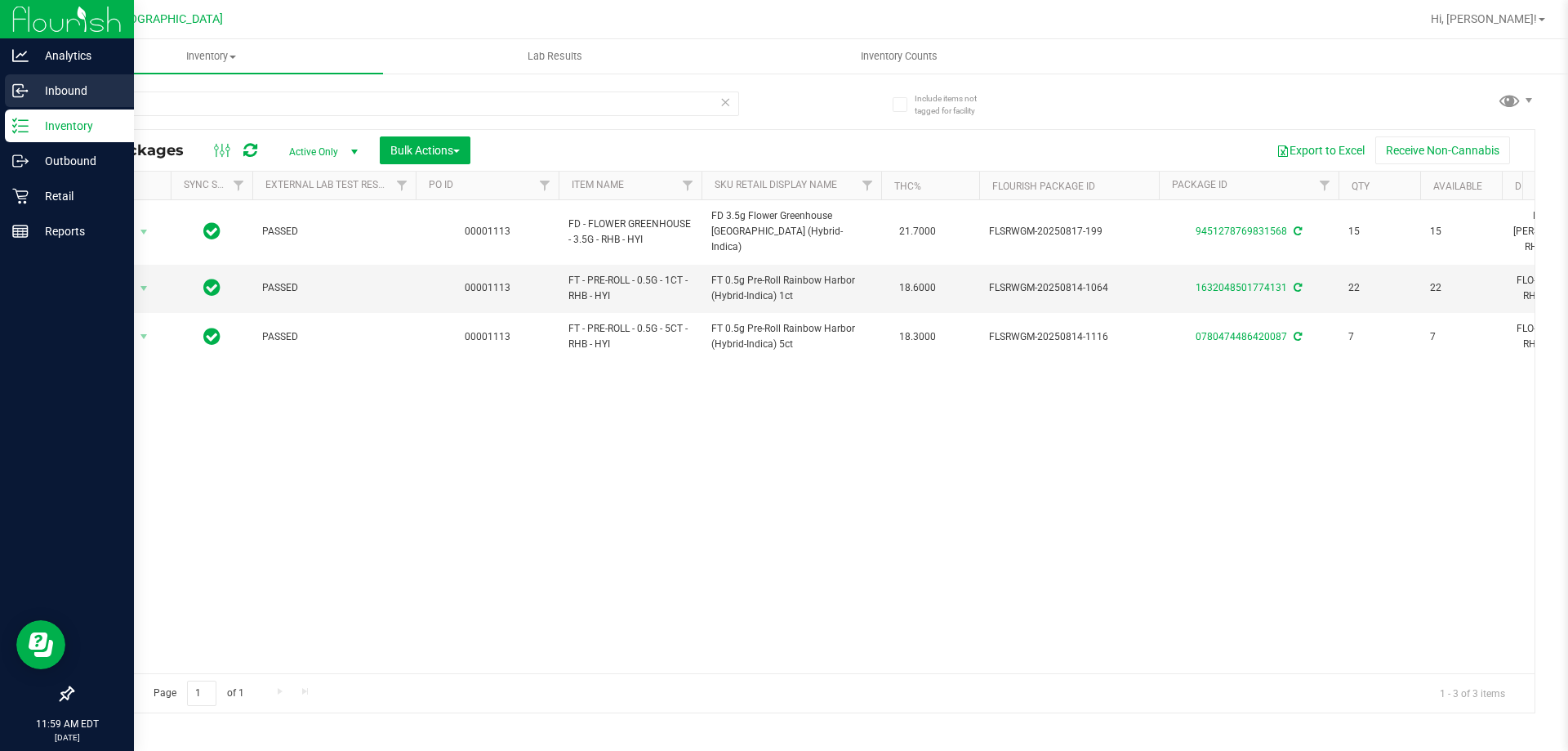
click at [46, 95] on p "Inbound" at bounding box center [78, 90] width 98 height 19
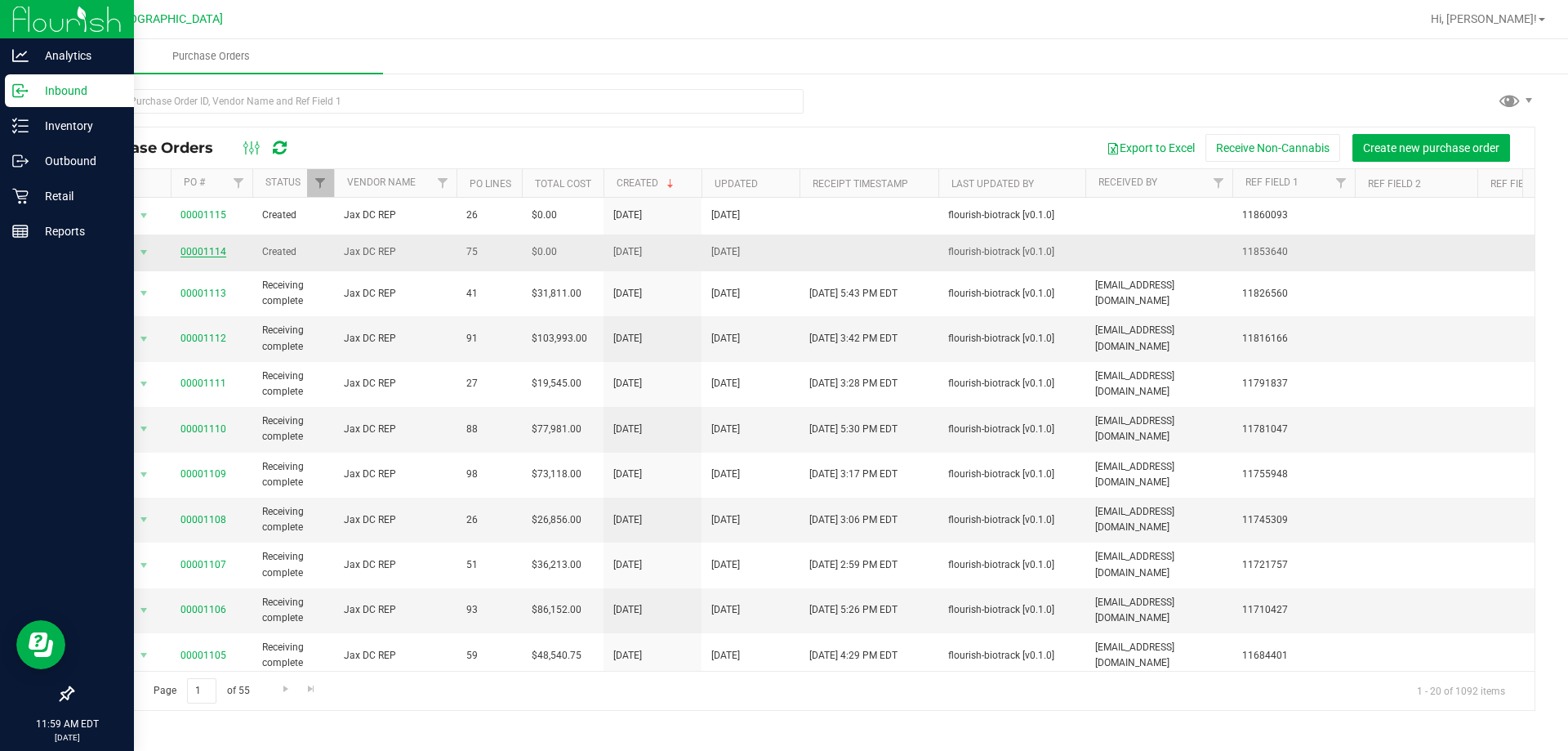
click at [202, 250] on link "00001114" at bounding box center [203, 251] width 46 height 11
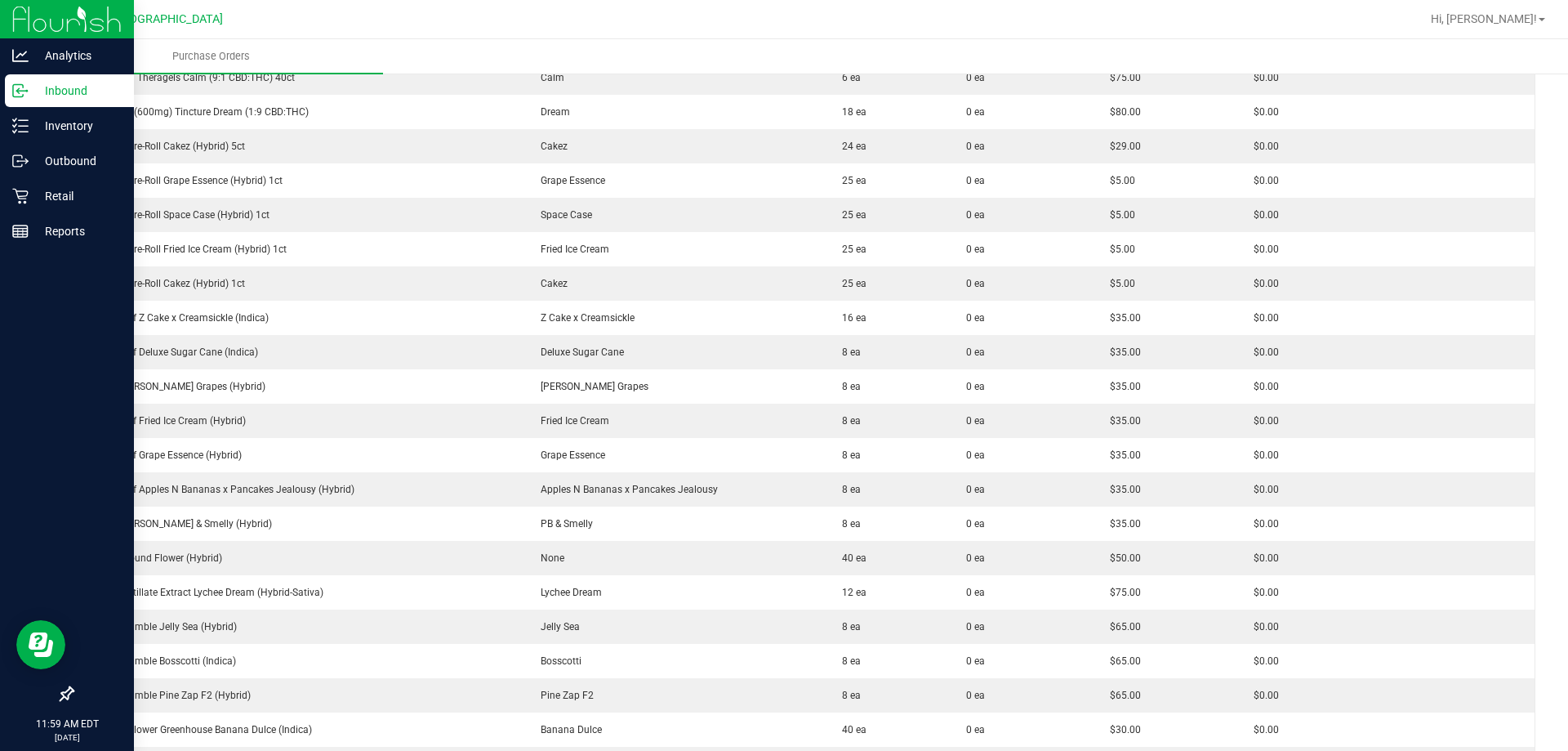
scroll to position [1879, 0]
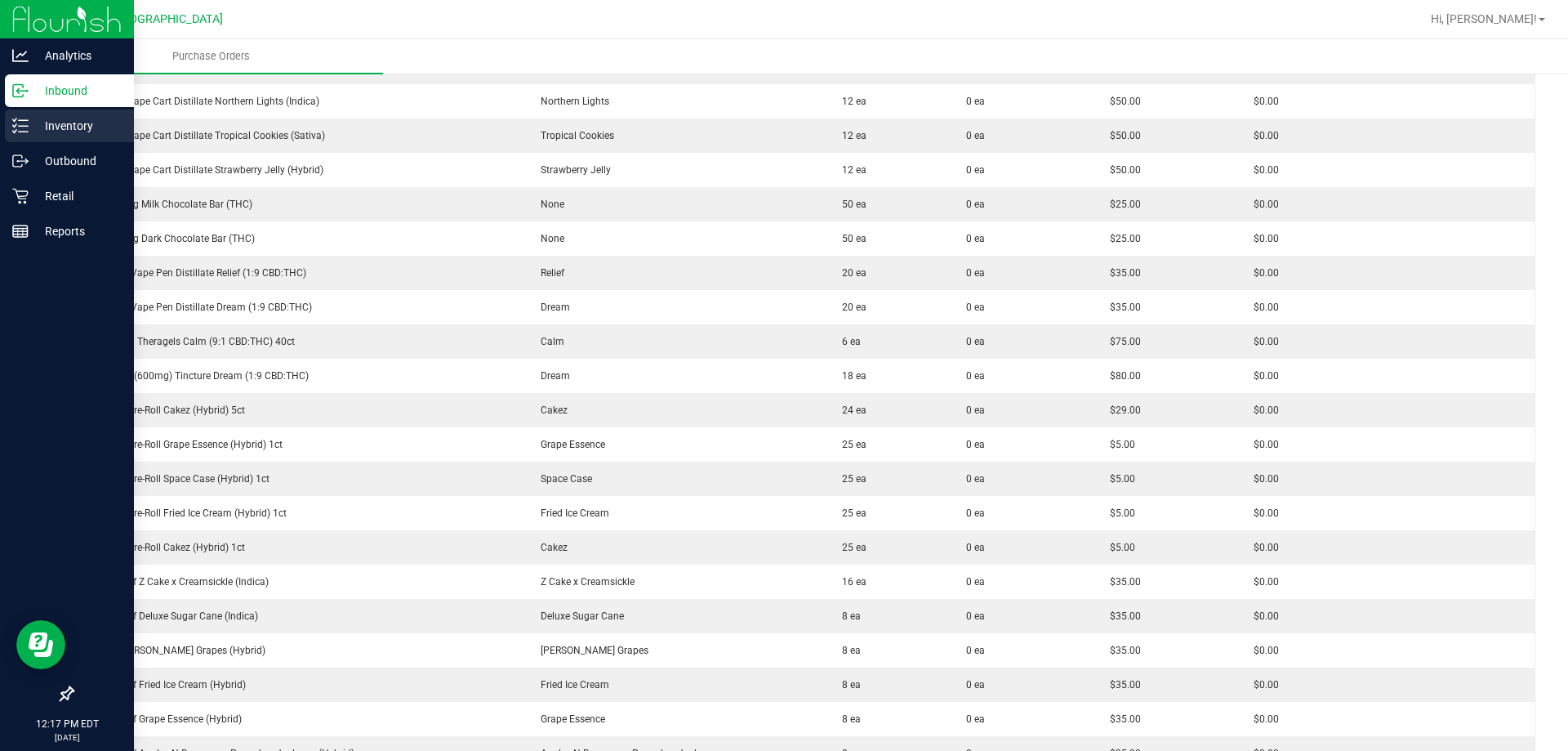
click at [46, 123] on p "Inventory" at bounding box center [78, 126] width 98 height 19
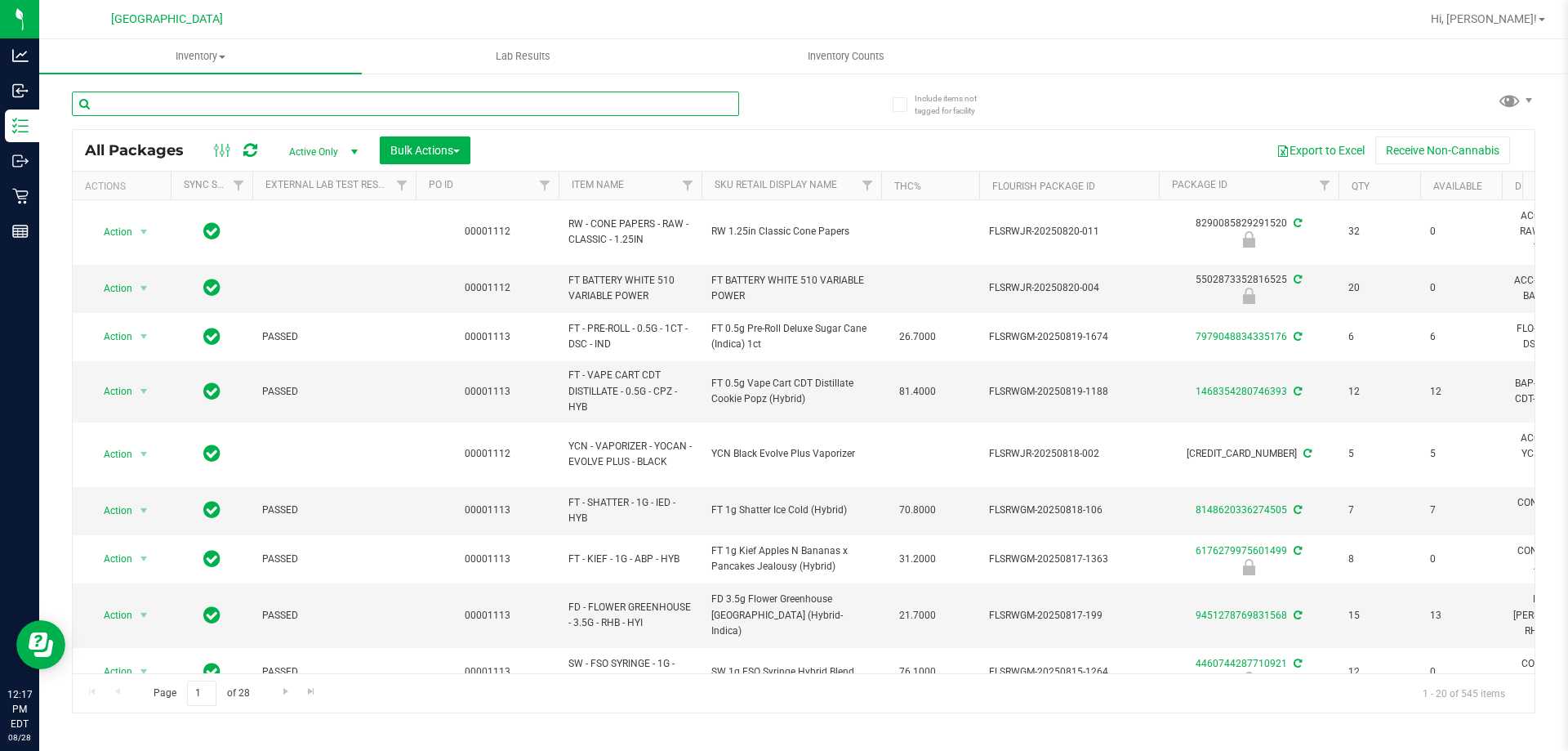
click at [162, 103] on input "text" at bounding box center [405, 104] width 668 height 25
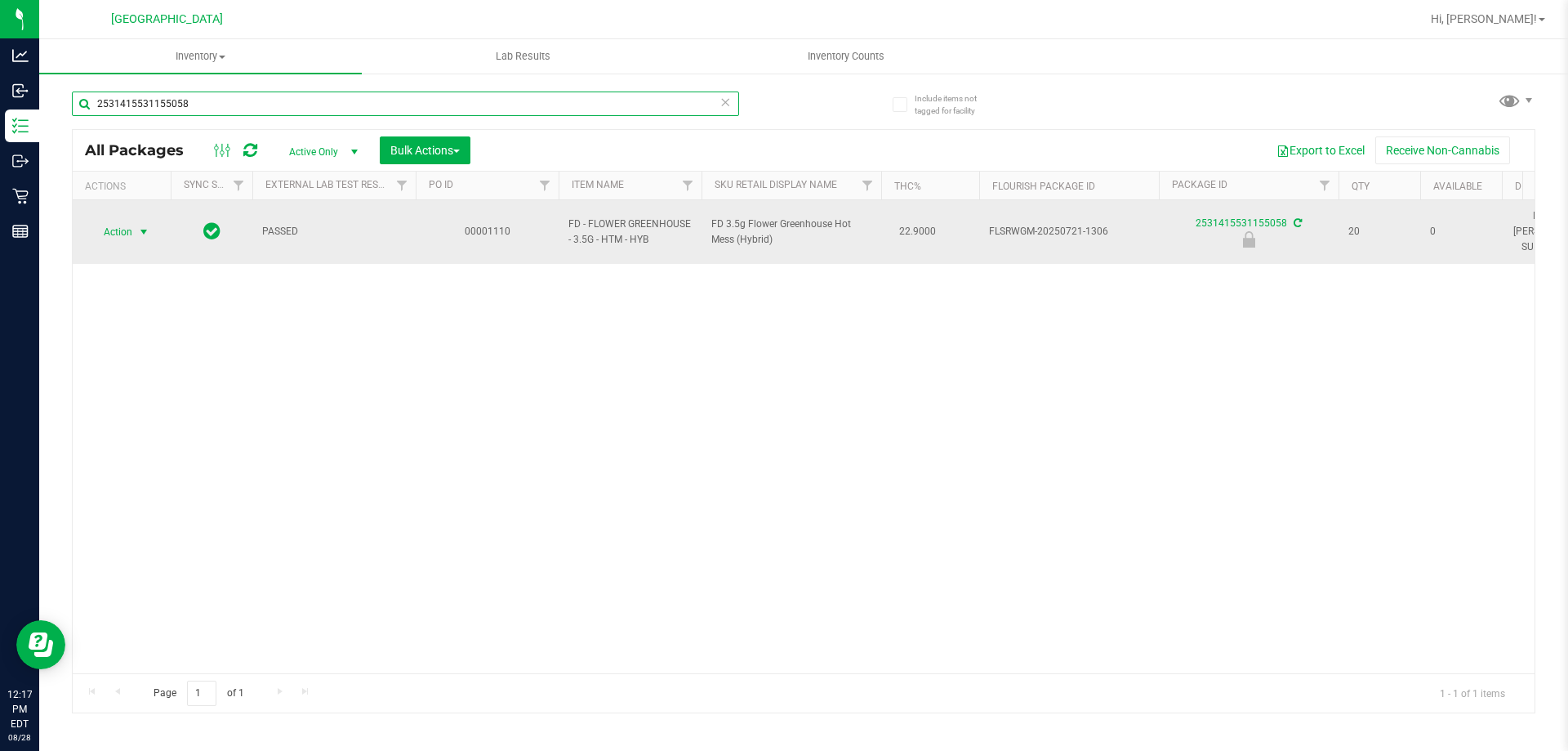
type input "2531415531155058"
click at [142, 227] on span "select" at bounding box center [144, 232] width 13 height 13
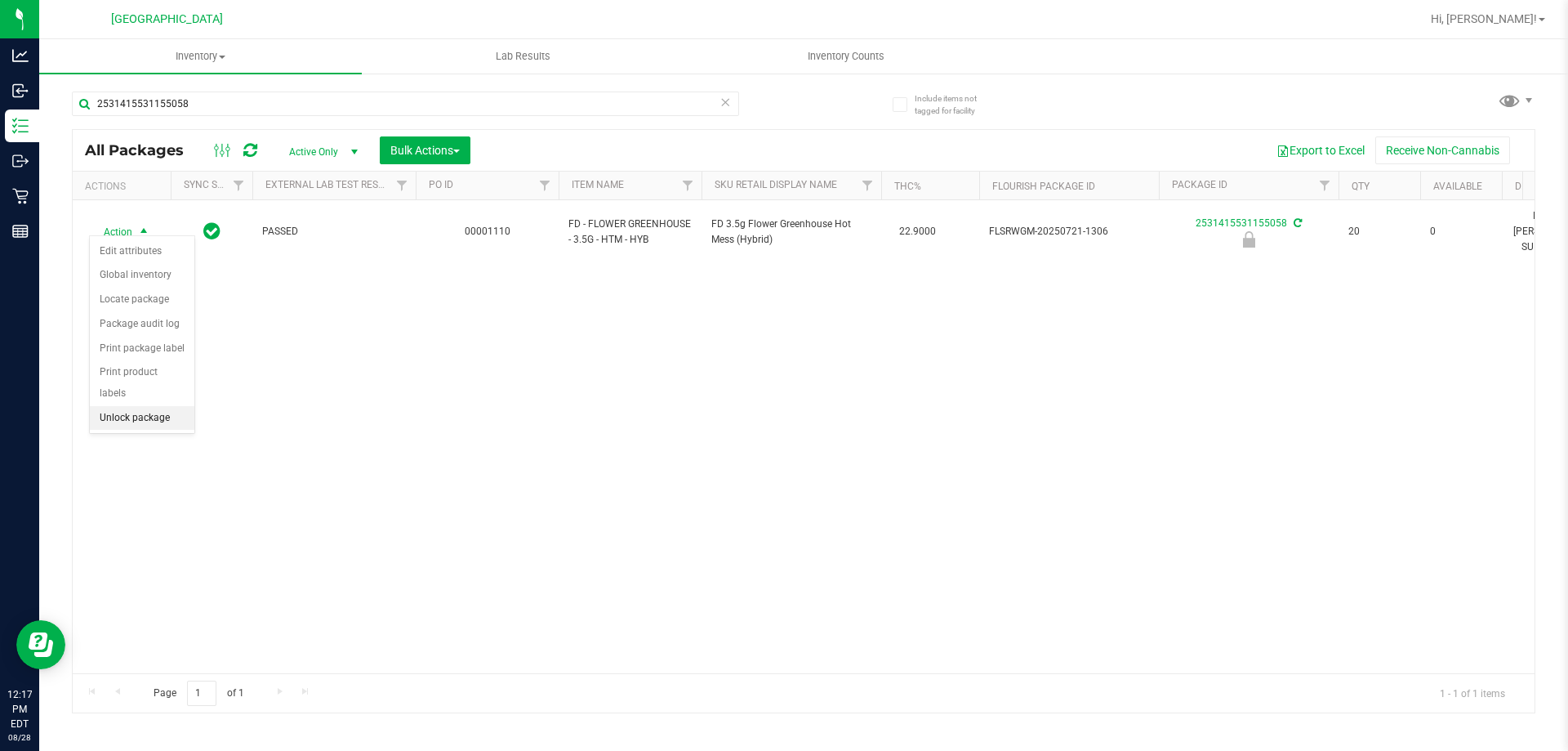
click at [116, 406] on li "Unlock package" at bounding box center [142, 418] width 104 height 25
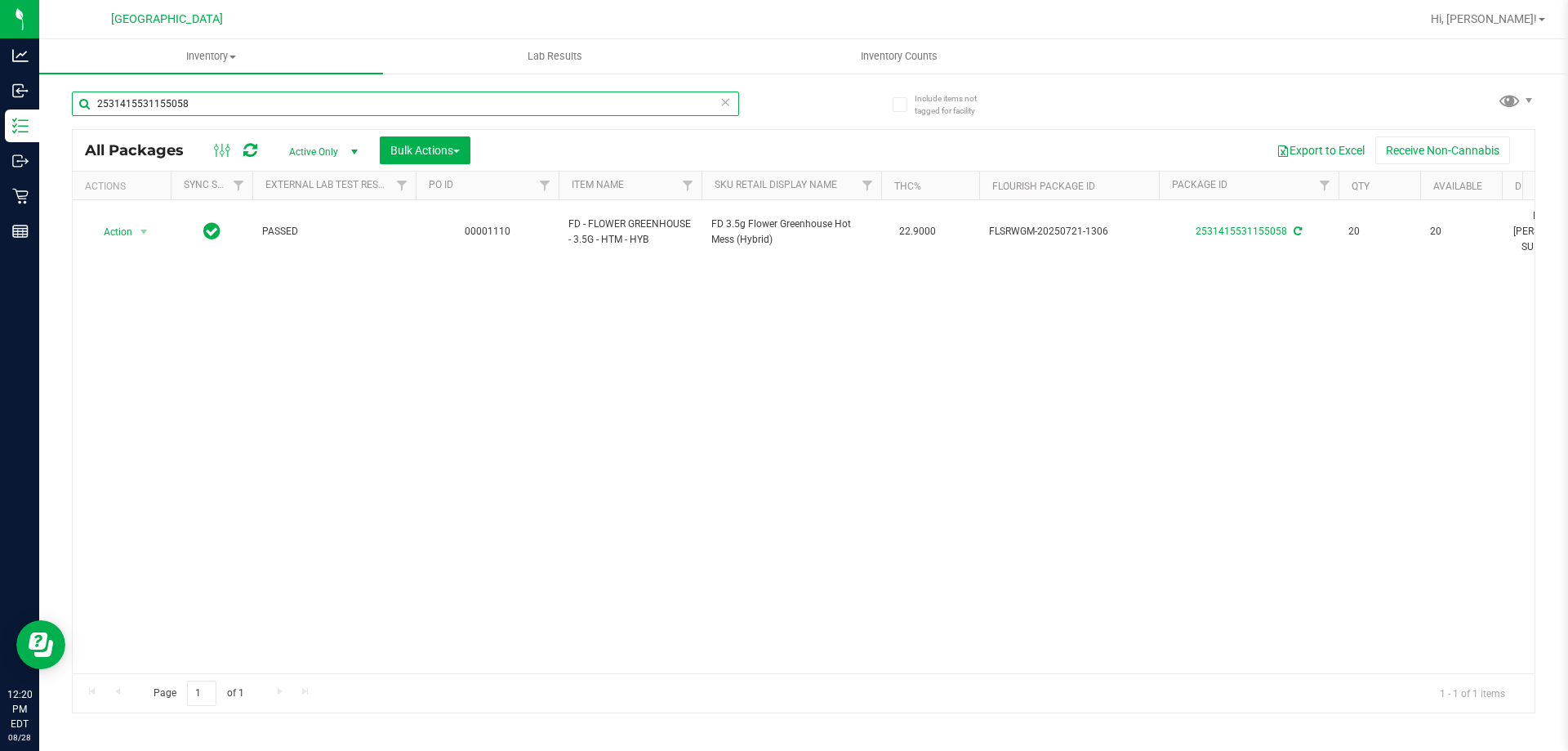
drag, startPoint x: 198, startPoint y: 99, endPoint x: 66, endPoint y: 96, distance: 132.0
click at [70, 102] on div "Include items not tagged for facility 2531415531155058 All Packages Active Only…" at bounding box center [804, 320] width 1530 height 498
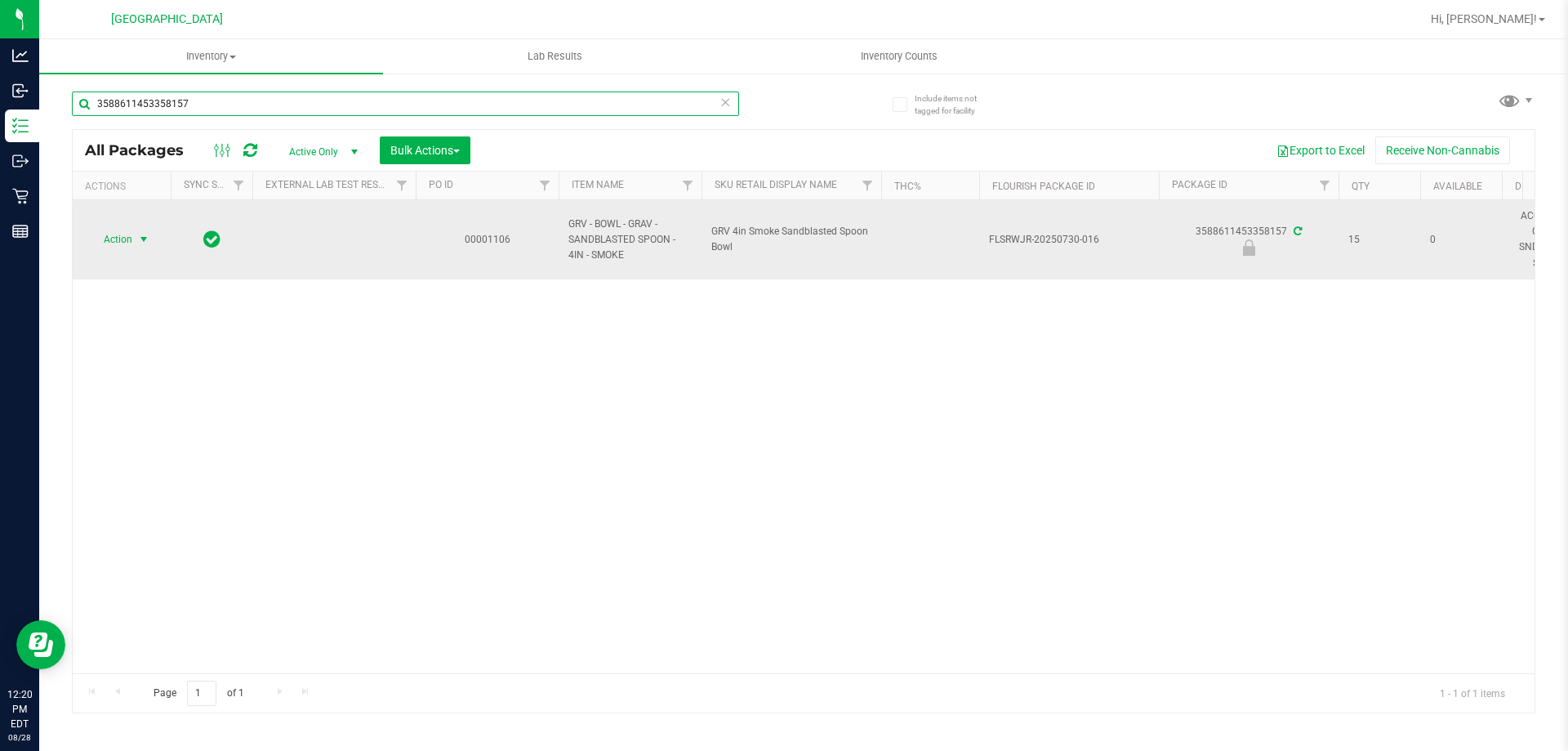
type input "3588611453358157"
click at [143, 237] on span "select" at bounding box center [144, 239] width 13 height 13
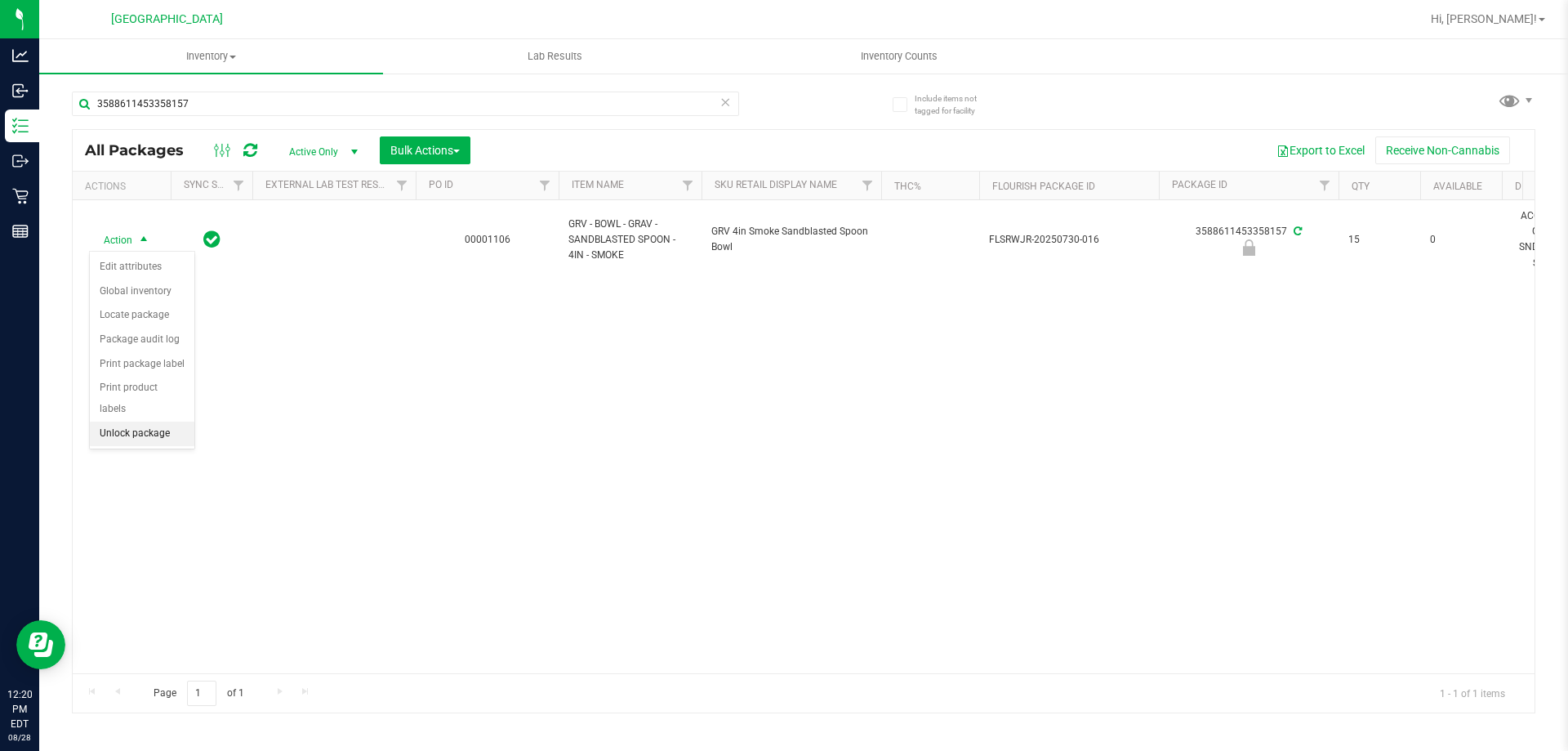
click at [135, 422] on li "Unlock package" at bounding box center [142, 434] width 104 height 25
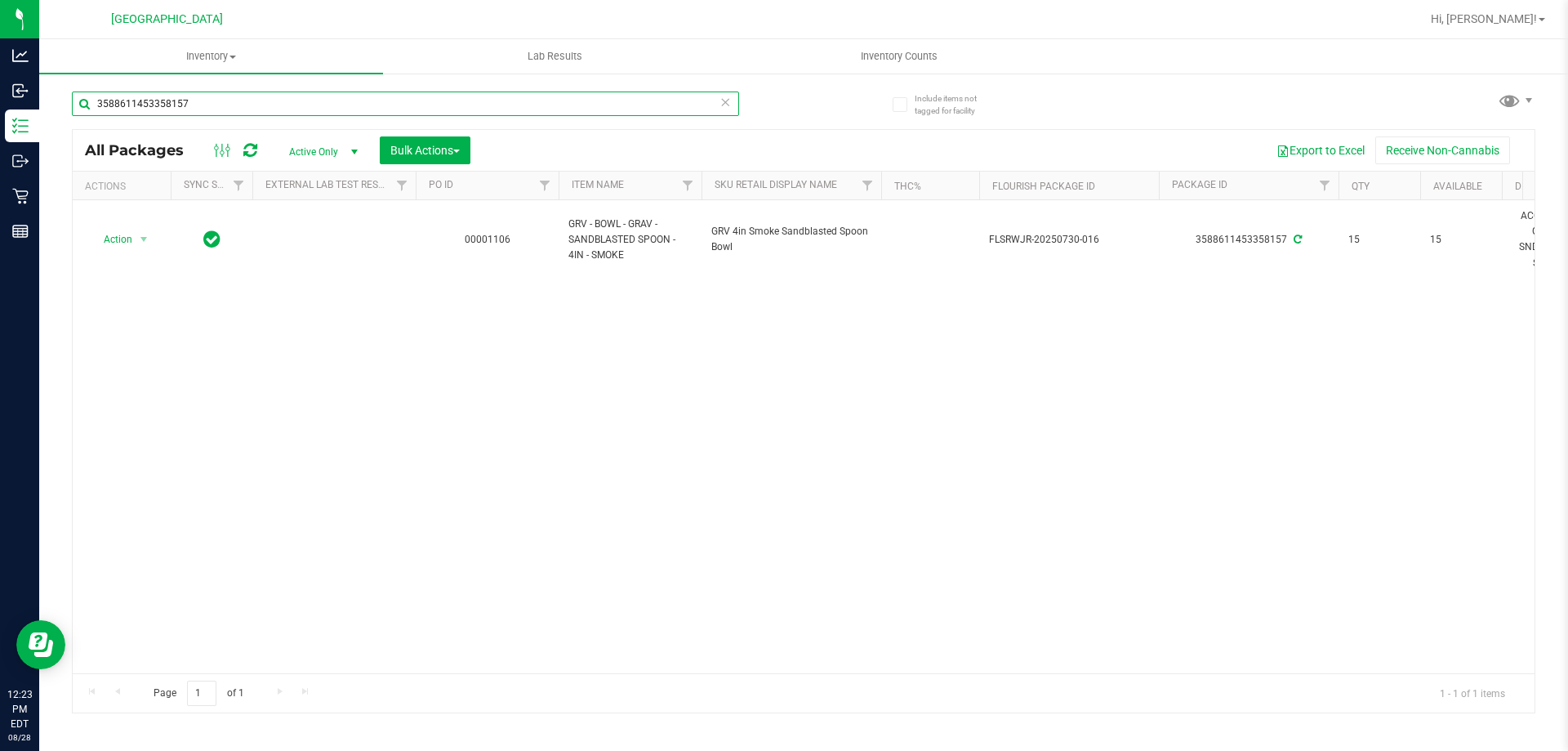
drag, startPoint x: 223, startPoint y: 102, endPoint x: 55, endPoint y: 101, distance: 168.0
click at [55, 101] on div "Include items not tagged for facility 3588611453358157 All Packages Active Only…" at bounding box center [804, 320] width 1530 height 498
click at [202, 56] on span "Inventory" at bounding box center [211, 56] width 344 height 15
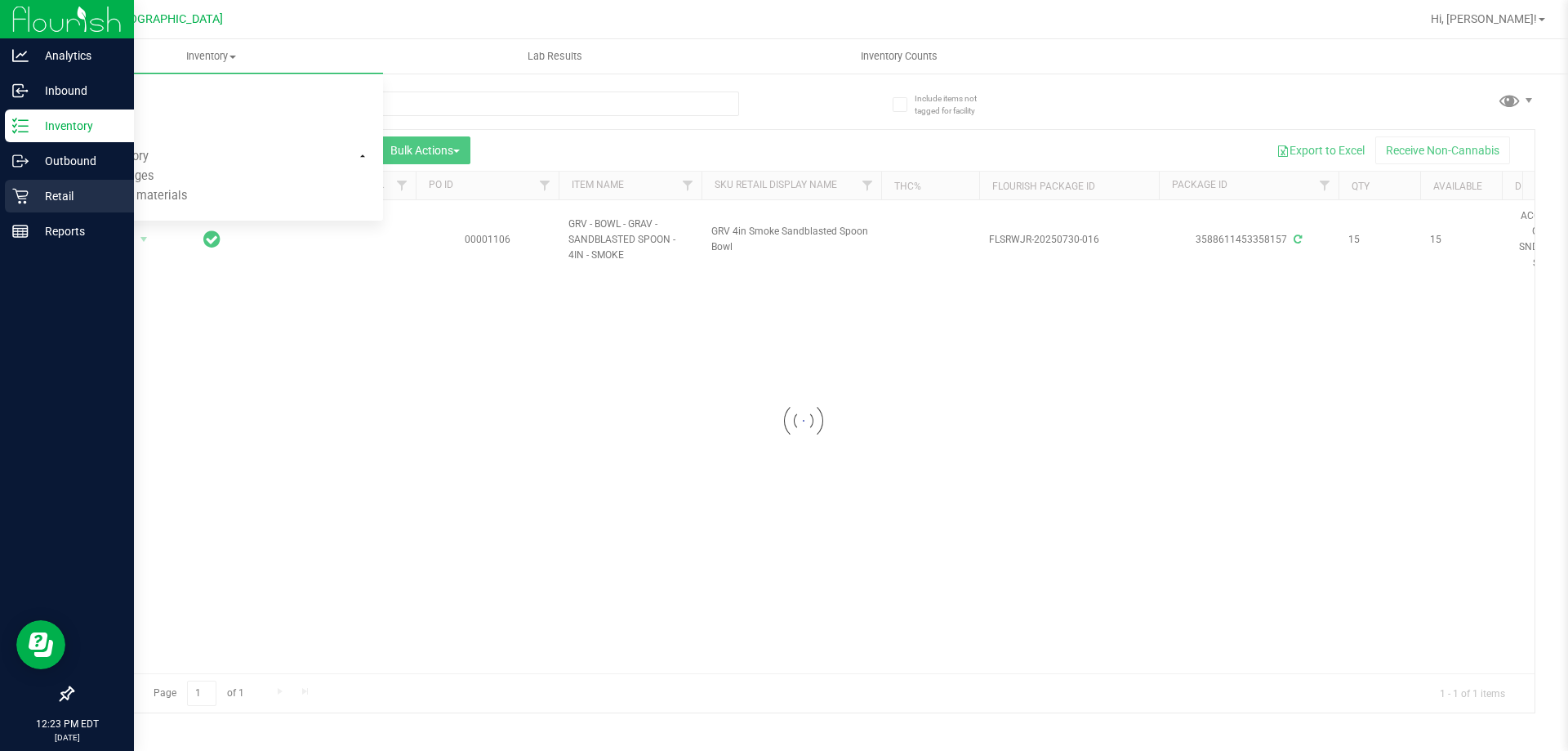
click at [23, 195] on icon at bounding box center [20, 196] width 17 height 17
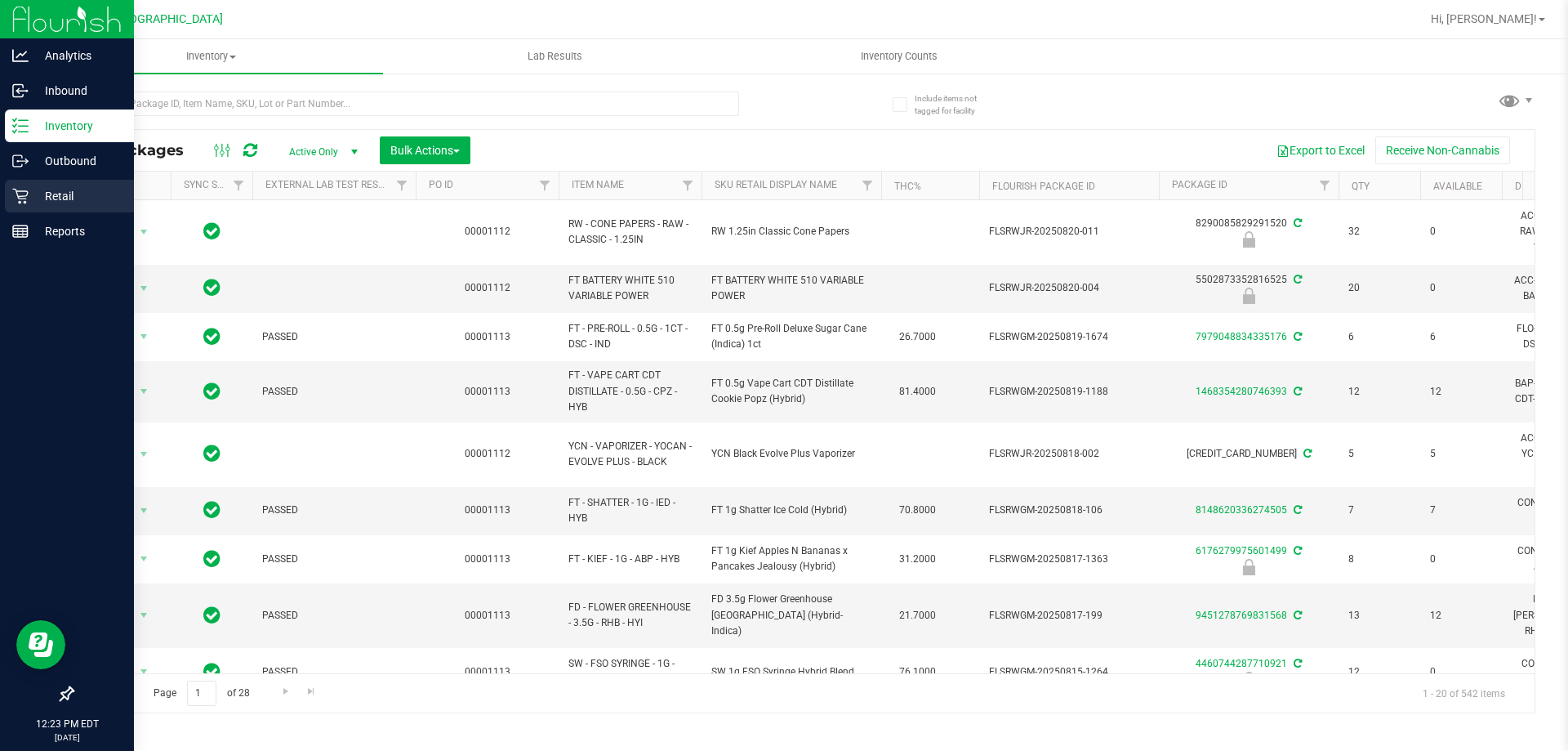
click at [100, 194] on p "Retail" at bounding box center [78, 196] width 98 height 19
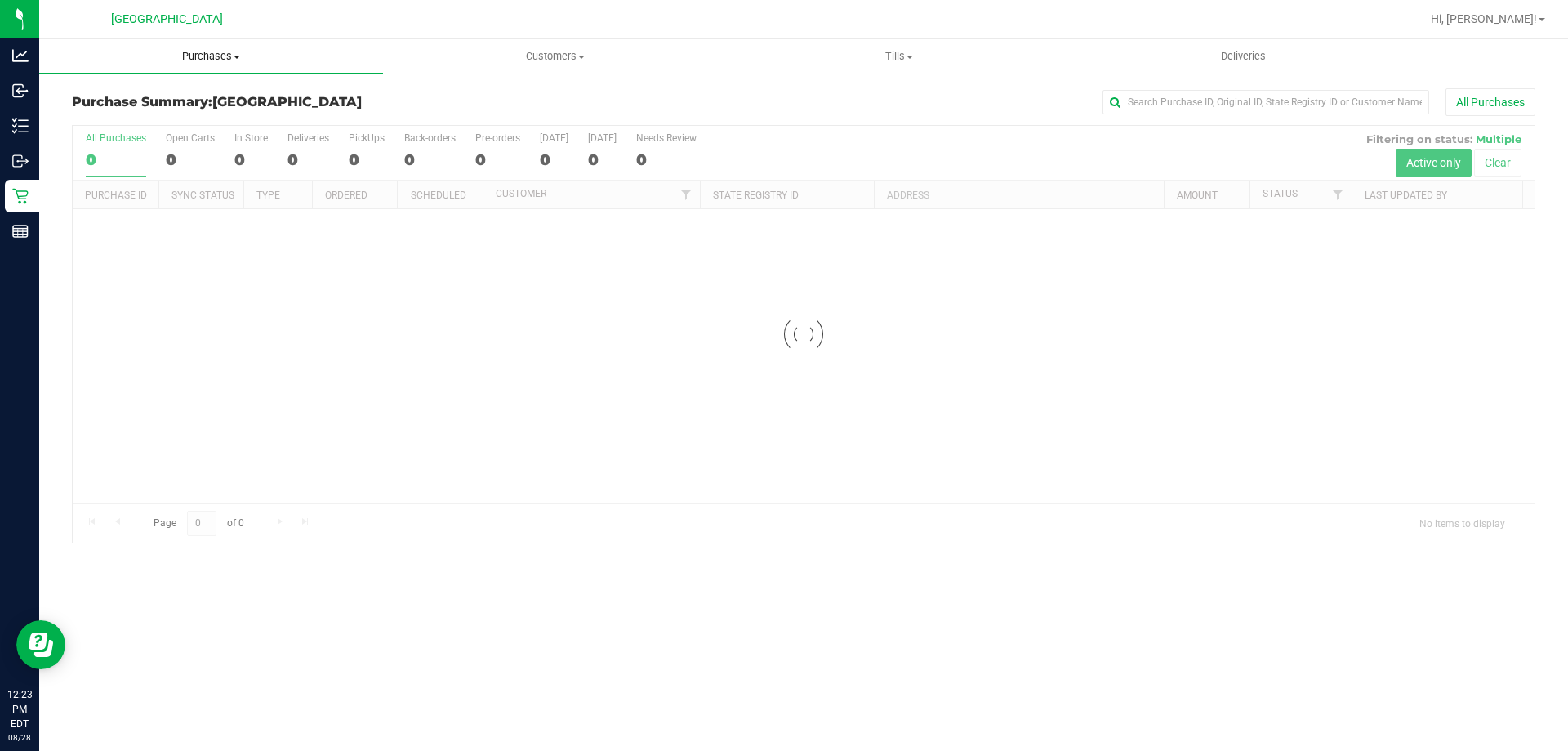
click at [215, 52] on span "Purchases" at bounding box center [211, 56] width 344 height 15
click at [109, 116] on span "Fulfillment" at bounding box center [90, 118] width 102 height 14
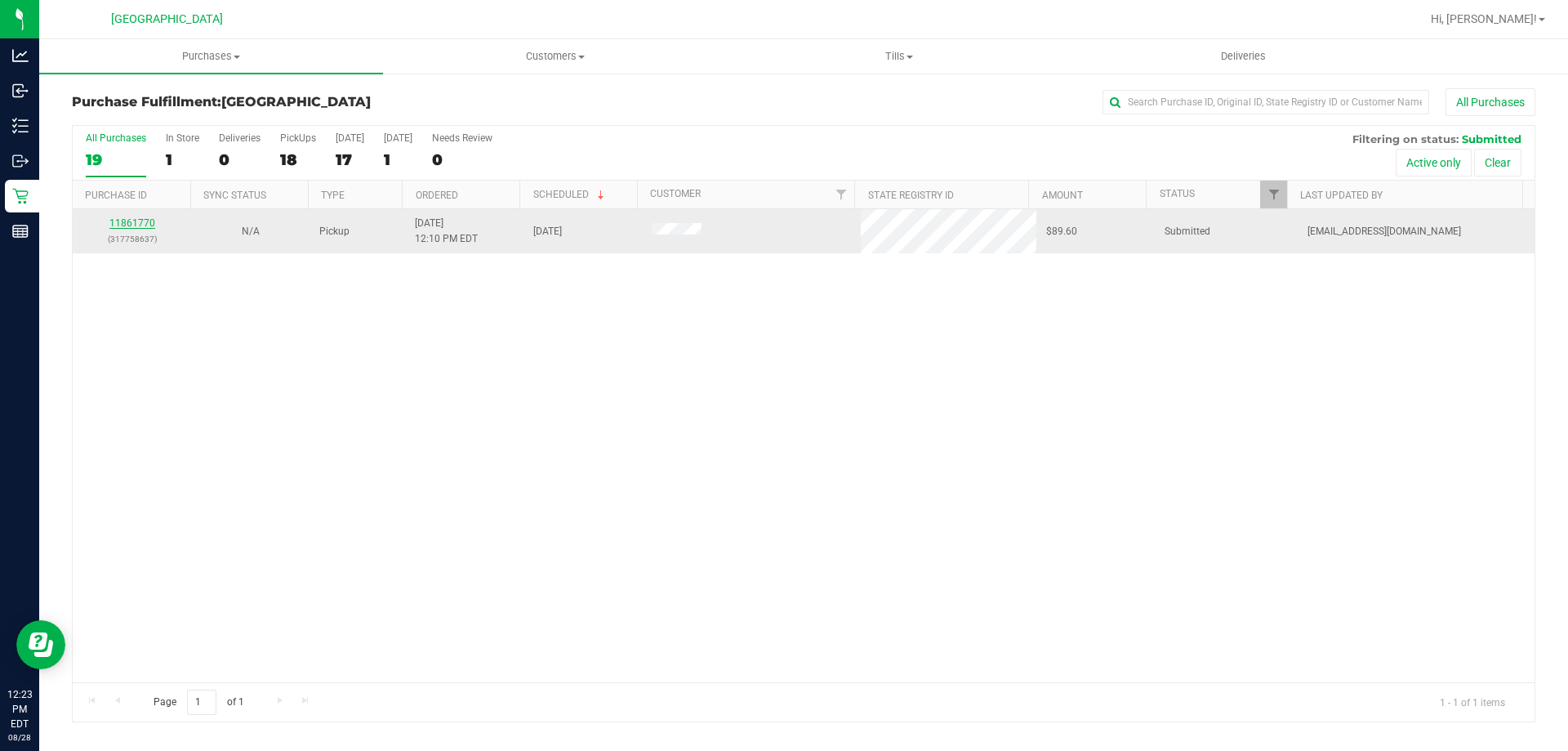
click at [122, 223] on link "11861770" at bounding box center [132, 222] width 46 height 11
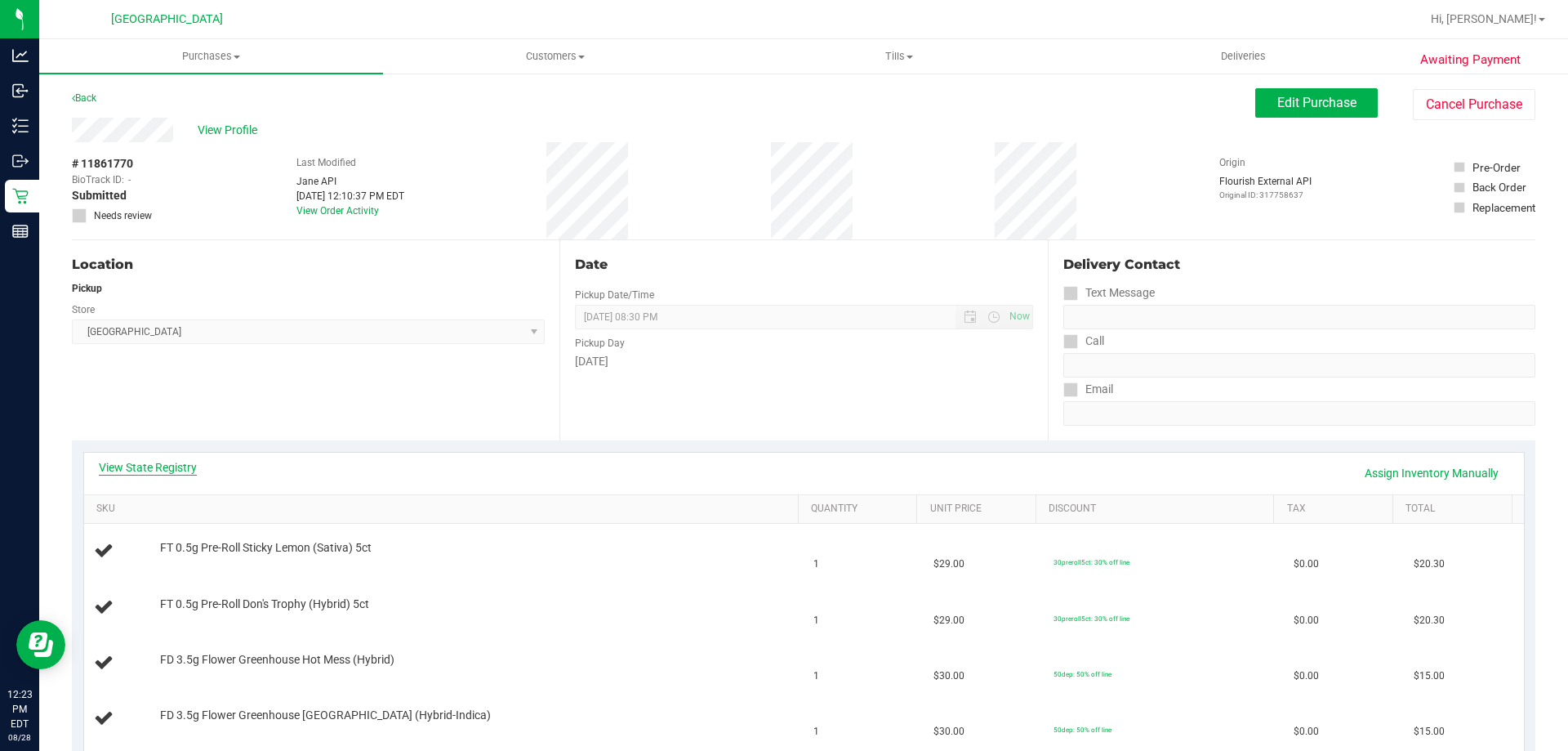
click at [173, 460] on link "View State Registry" at bounding box center [148, 467] width 98 height 17
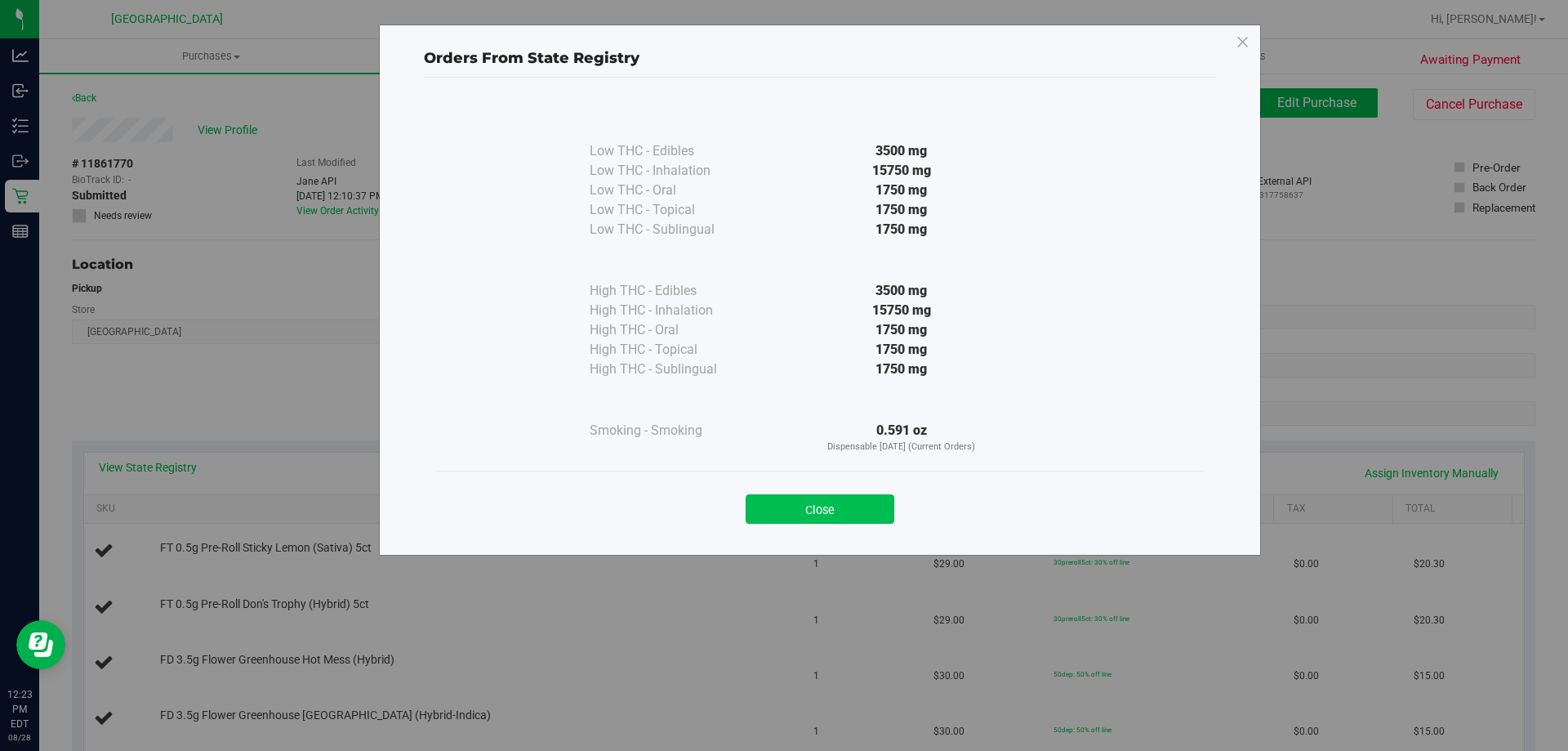
click at [822, 508] on button "Close" at bounding box center [820, 509] width 149 height 30
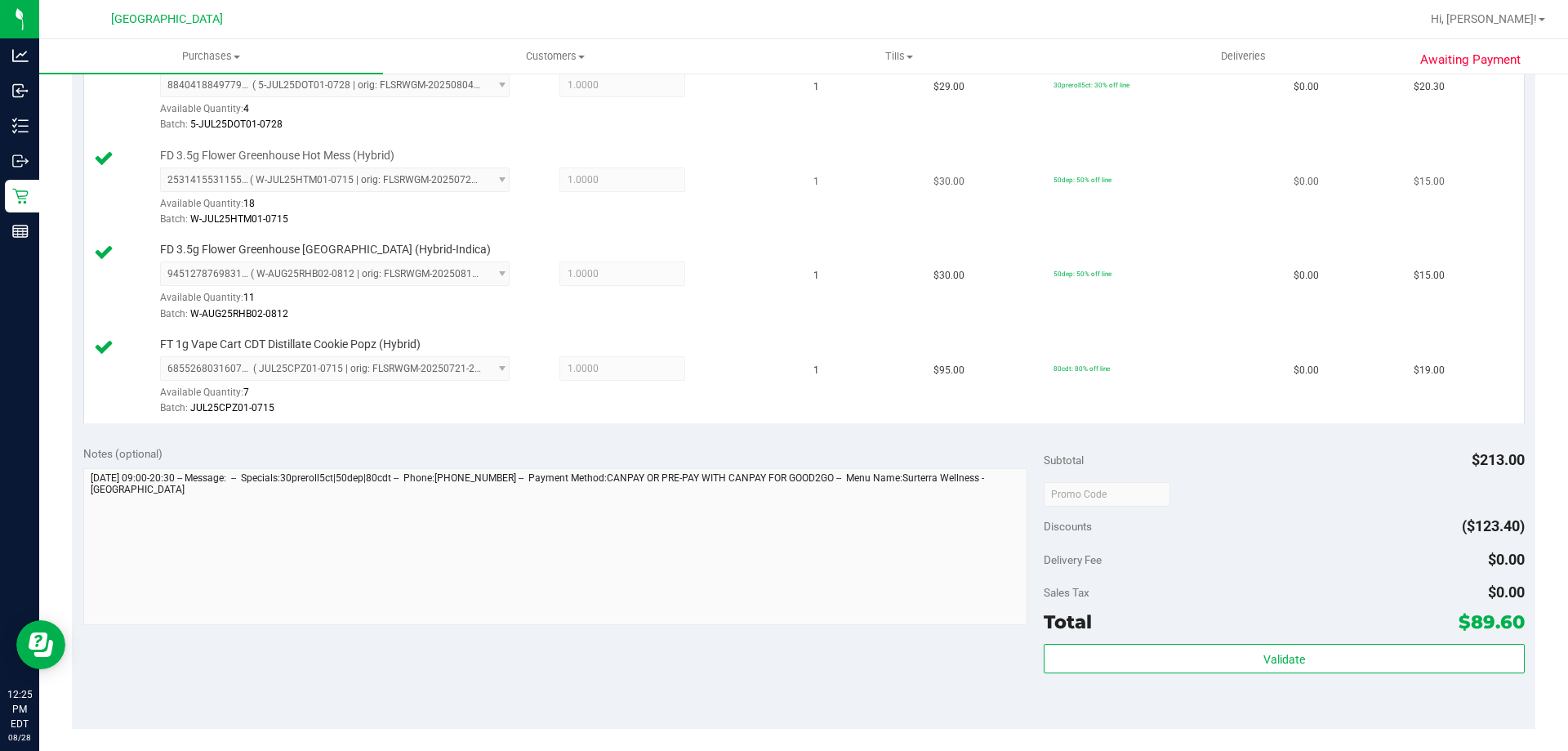
scroll to position [818, 0]
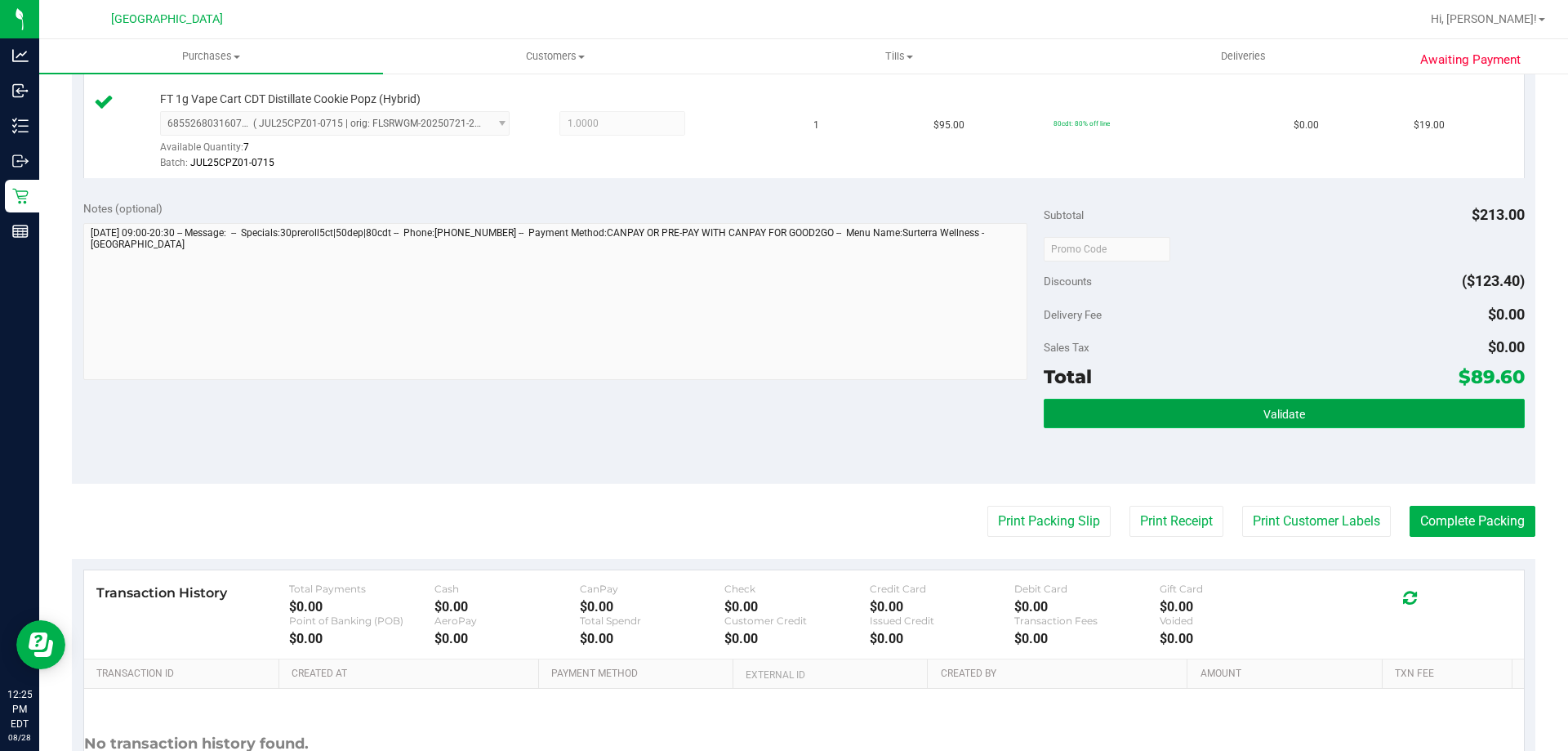
click at [1276, 408] on span "Validate" at bounding box center [1284, 414] width 42 height 13
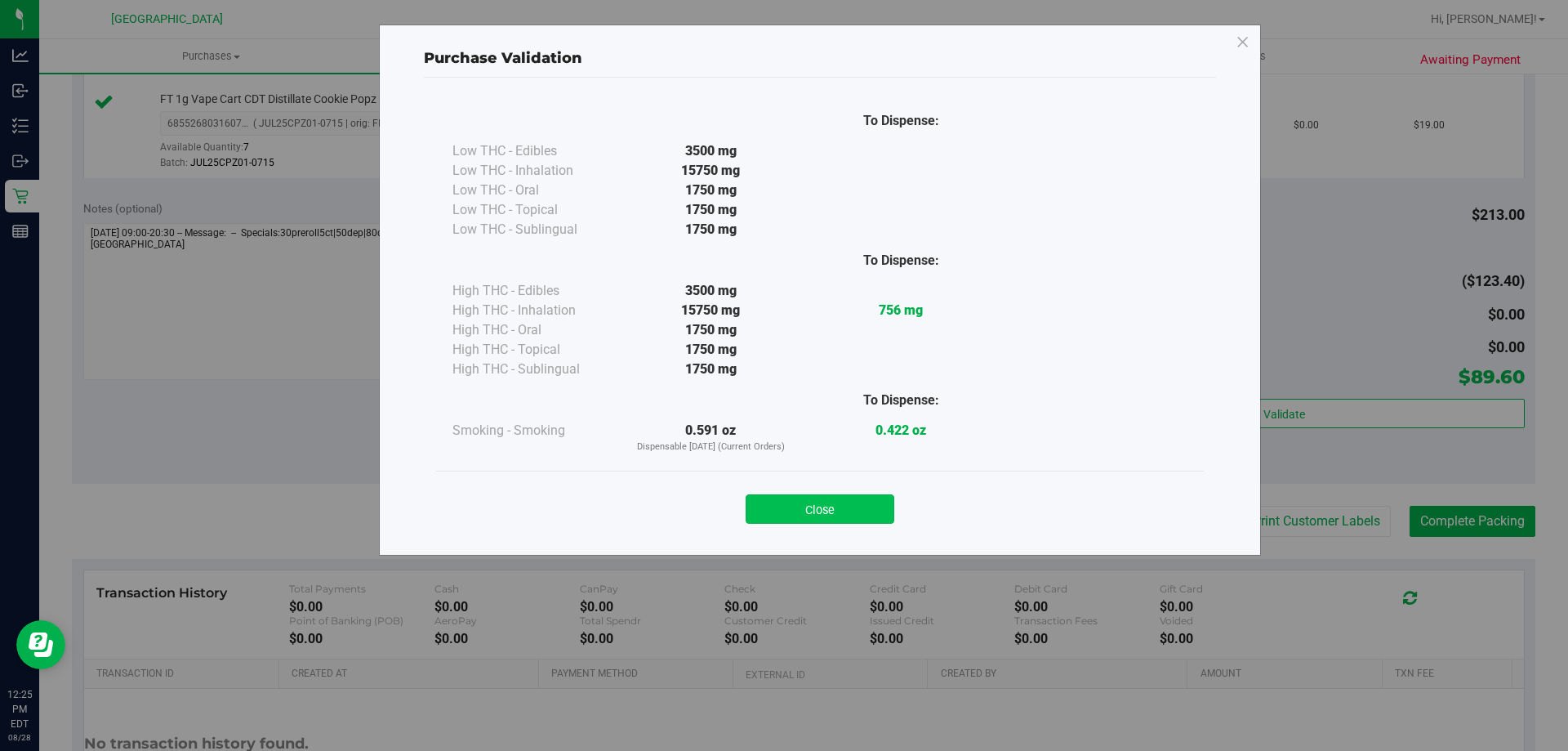
click at [826, 509] on button "Close" at bounding box center [820, 509] width 149 height 30
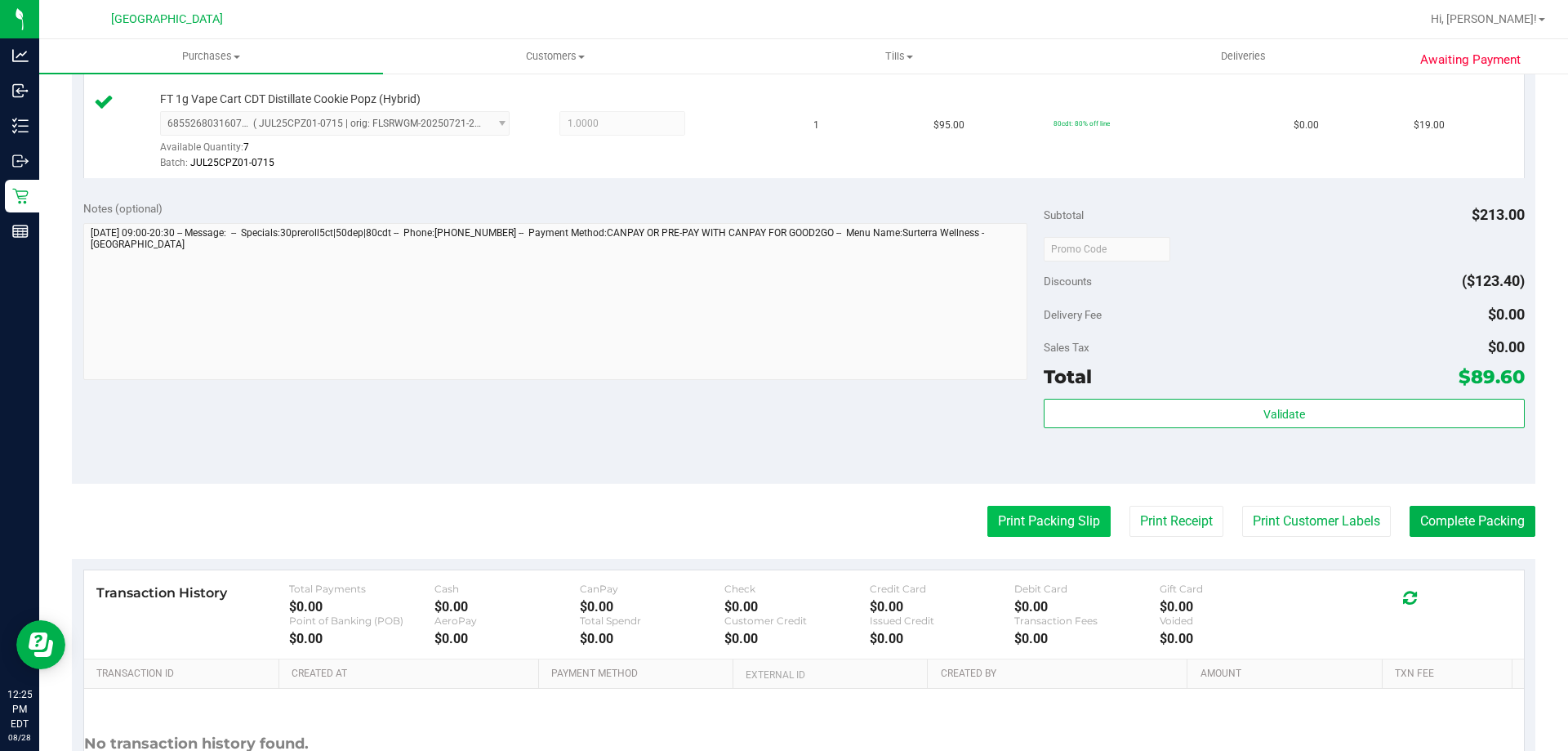
click at [1032, 516] on button "Print Packing Slip" at bounding box center [1049, 521] width 123 height 31
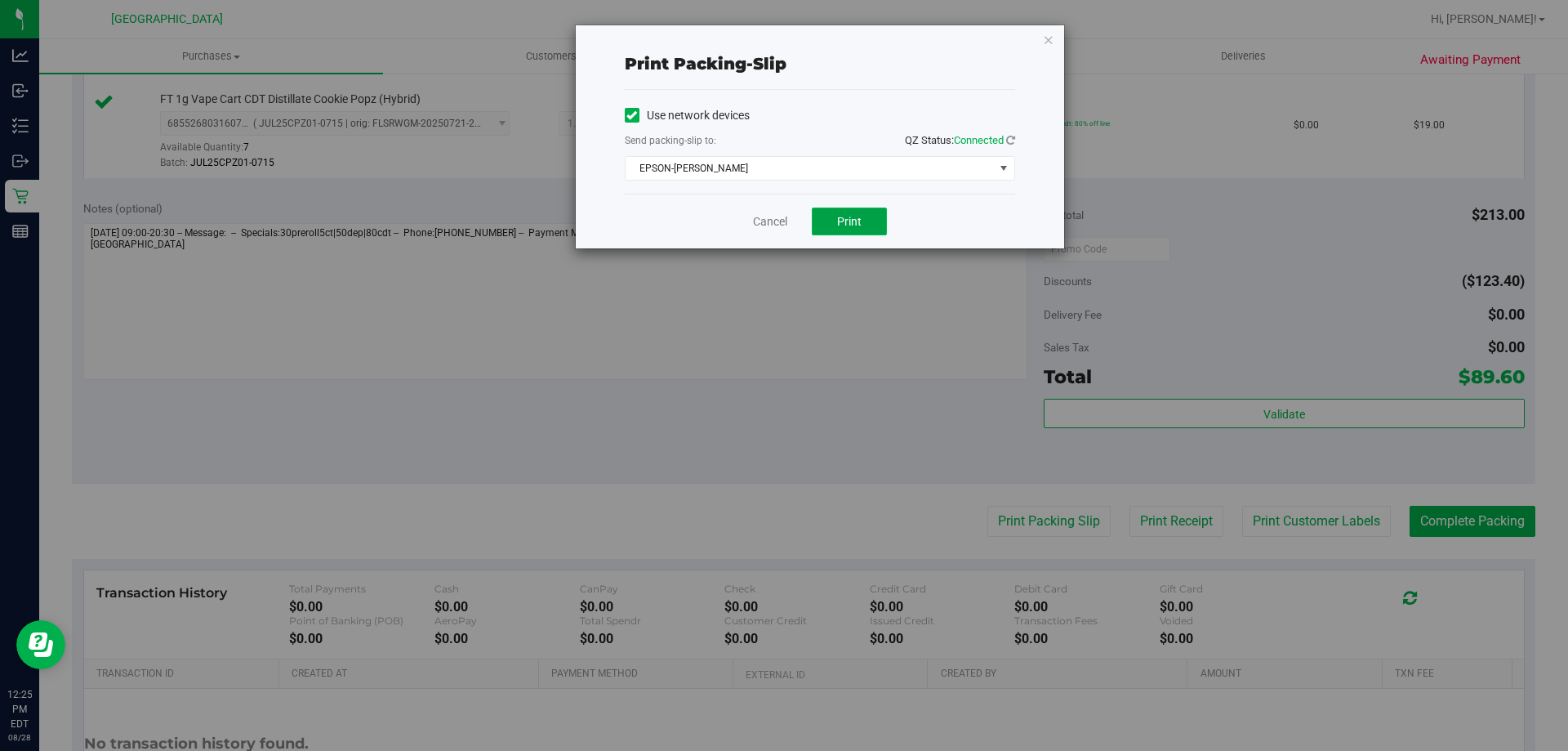
click at [869, 225] on button "Print" at bounding box center [850, 221] width 75 height 28
click at [758, 224] on link "Cancel" at bounding box center [770, 222] width 34 height 18
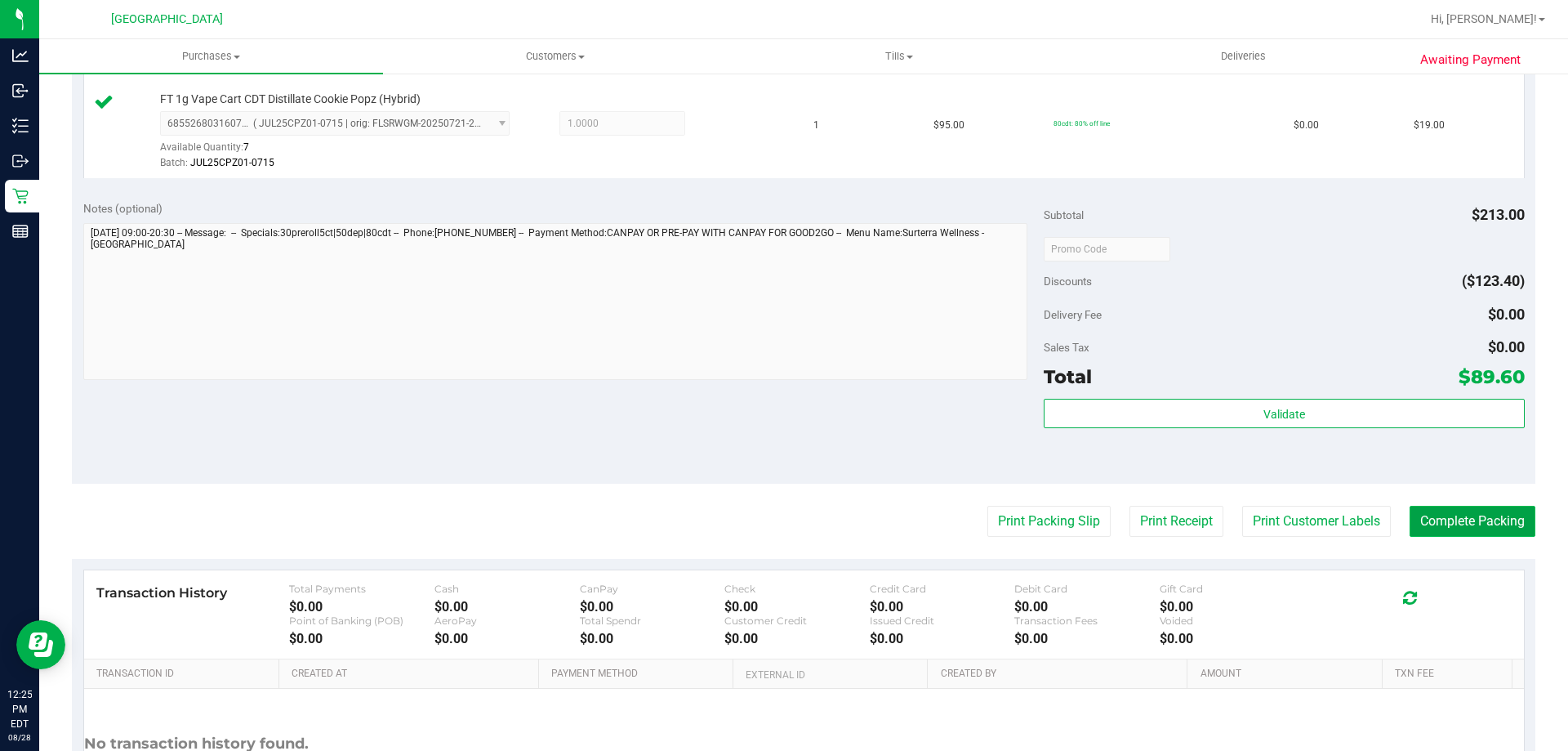
click at [1483, 520] on button "Complete Packing" at bounding box center [1473, 521] width 126 height 31
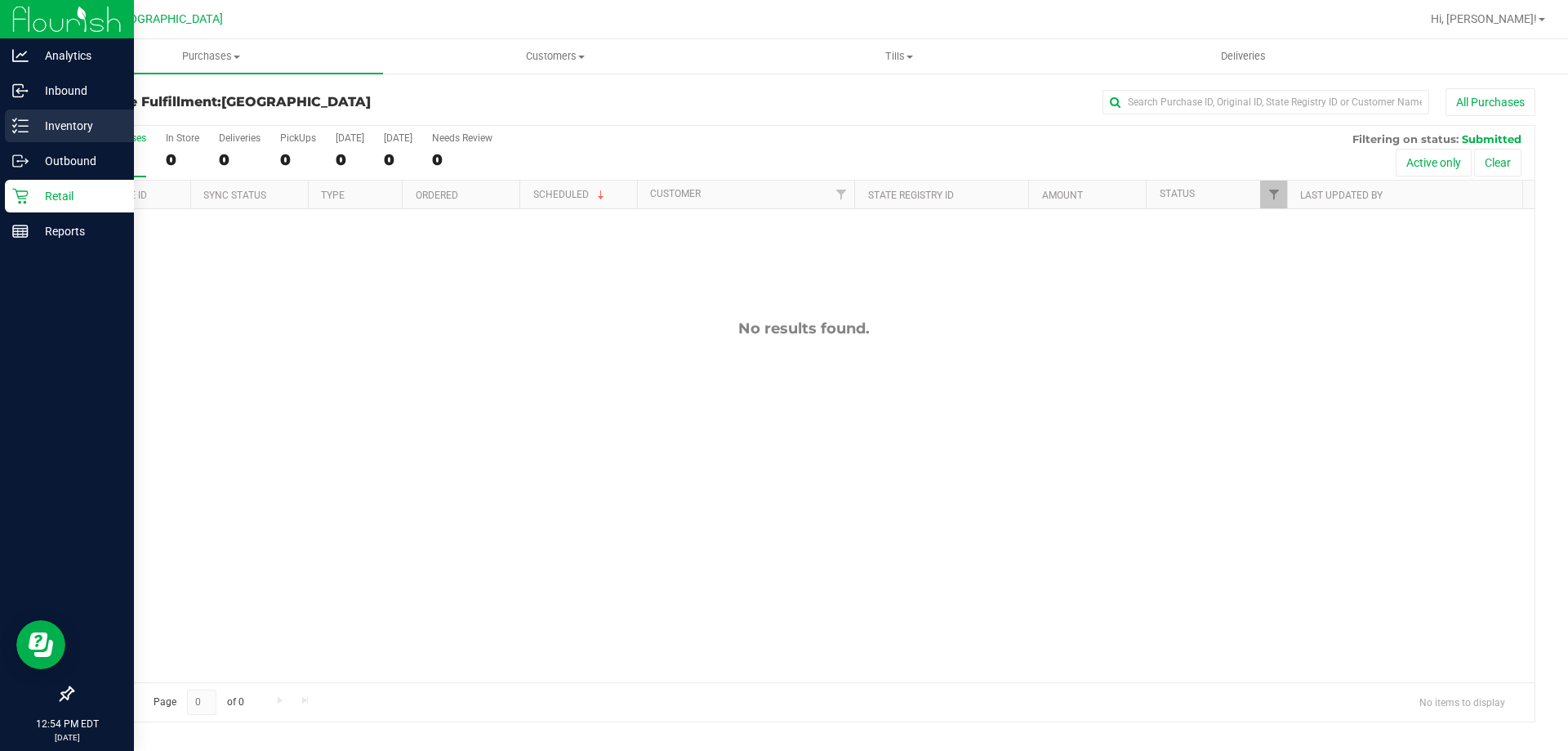
click at [24, 128] on icon at bounding box center [20, 125] width 17 height 17
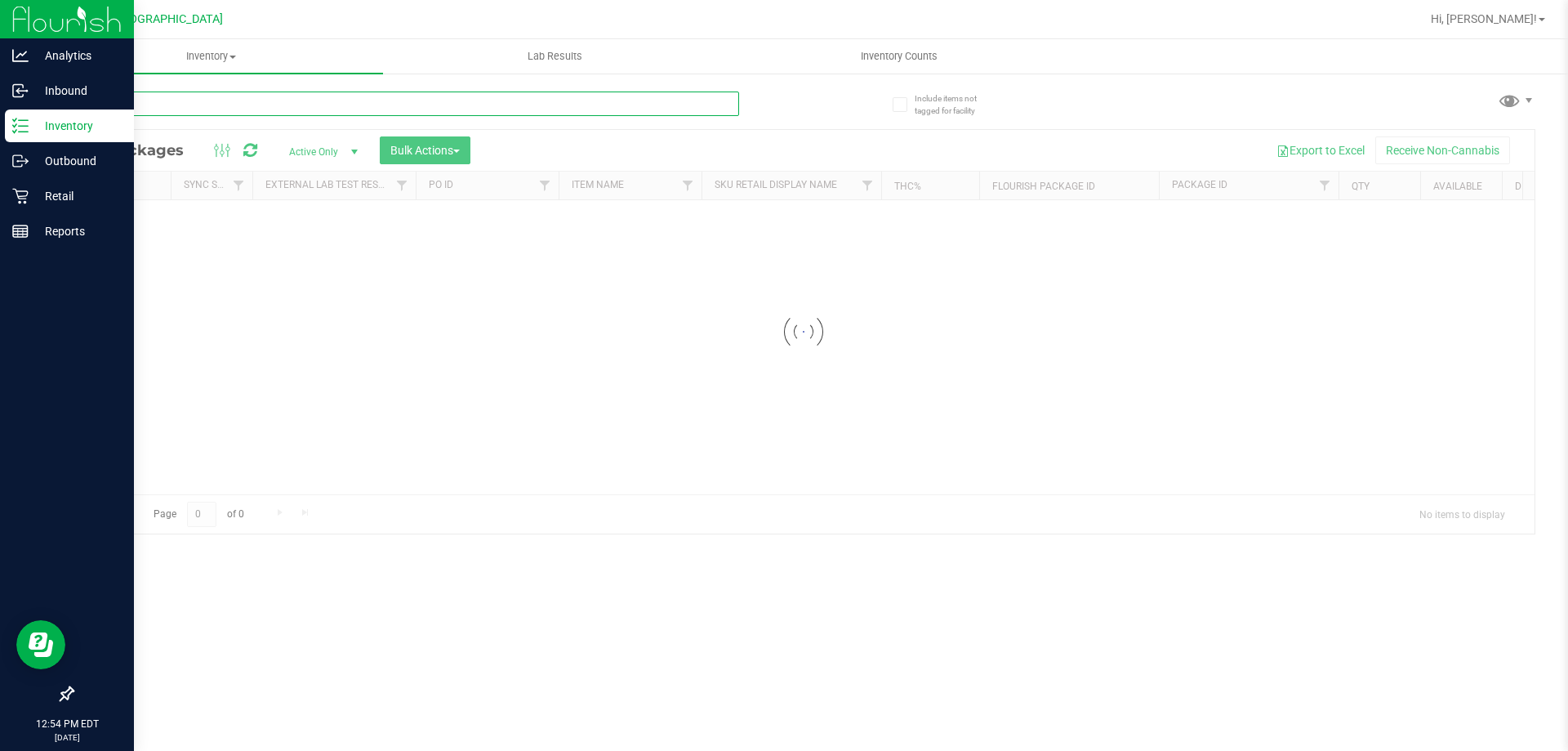
click at [134, 102] on div "Inventory All packages All inventory Waste log Create inventory Lab Results Inv…" at bounding box center [804, 395] width 1530 height 712
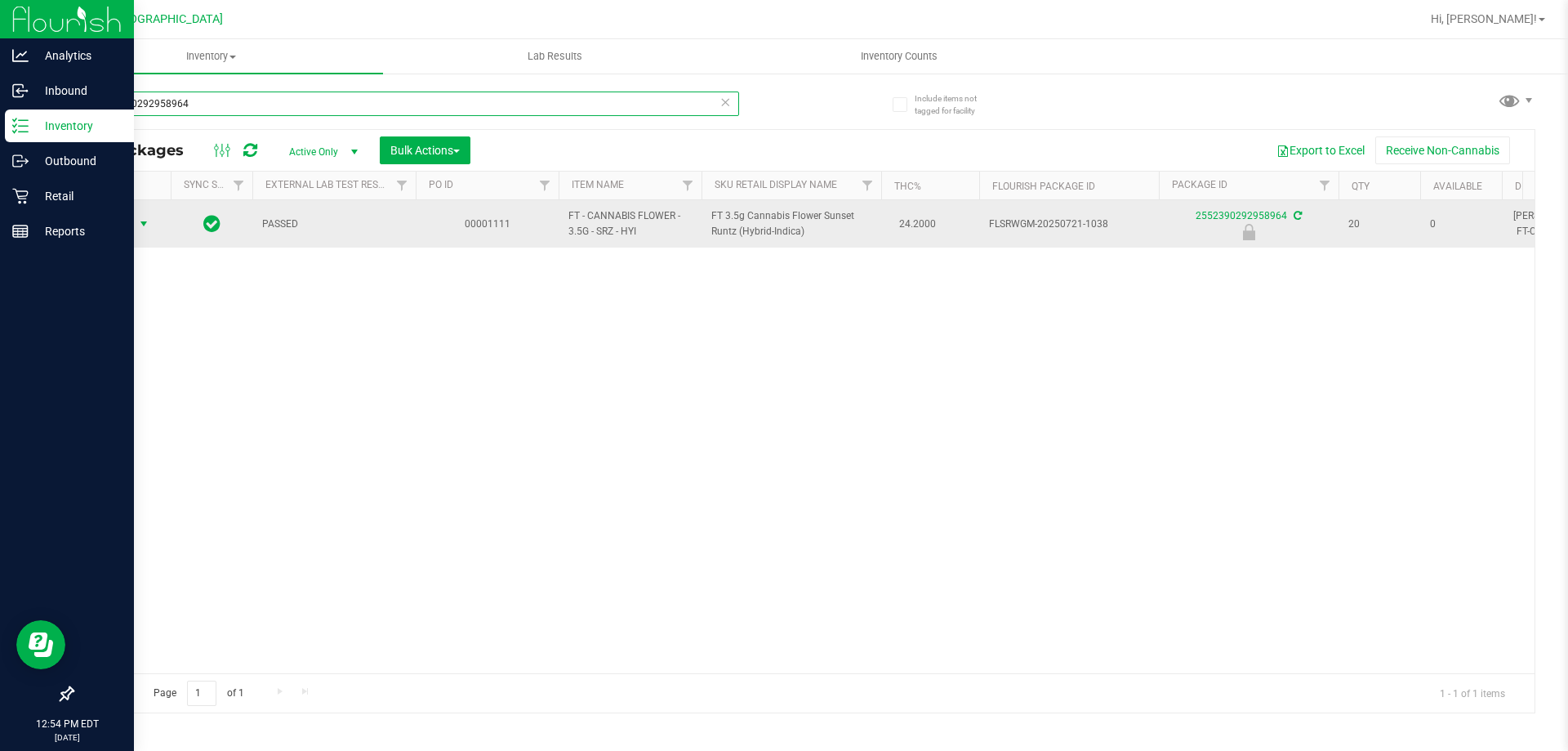
type input "2552390292958964"
click at [125, 221] on span "Action" at bounding box center [111, 224] width 44 height 23
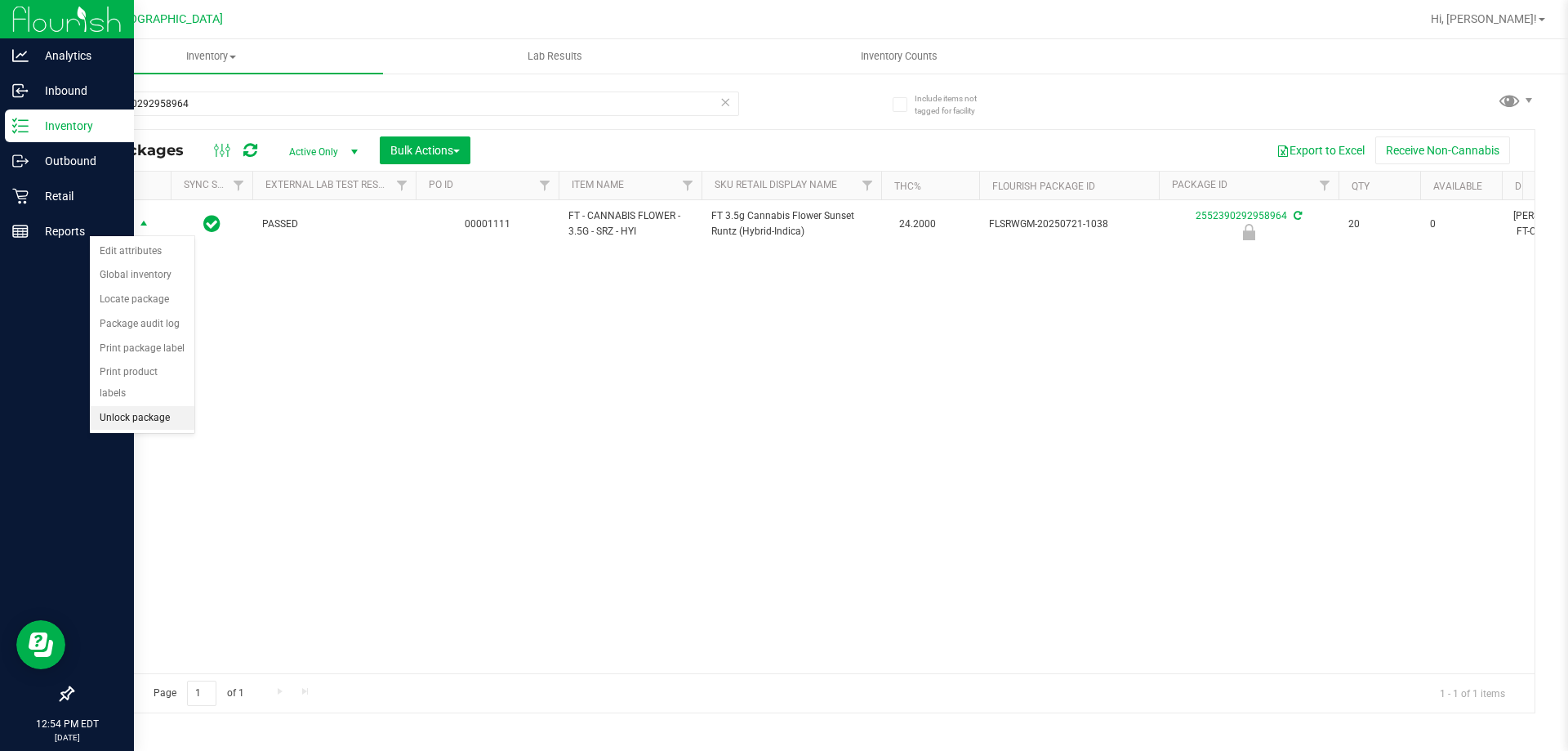
click at [135, 406] on li "Unlock package" at bounding box center [142, 418] width 104 height 25
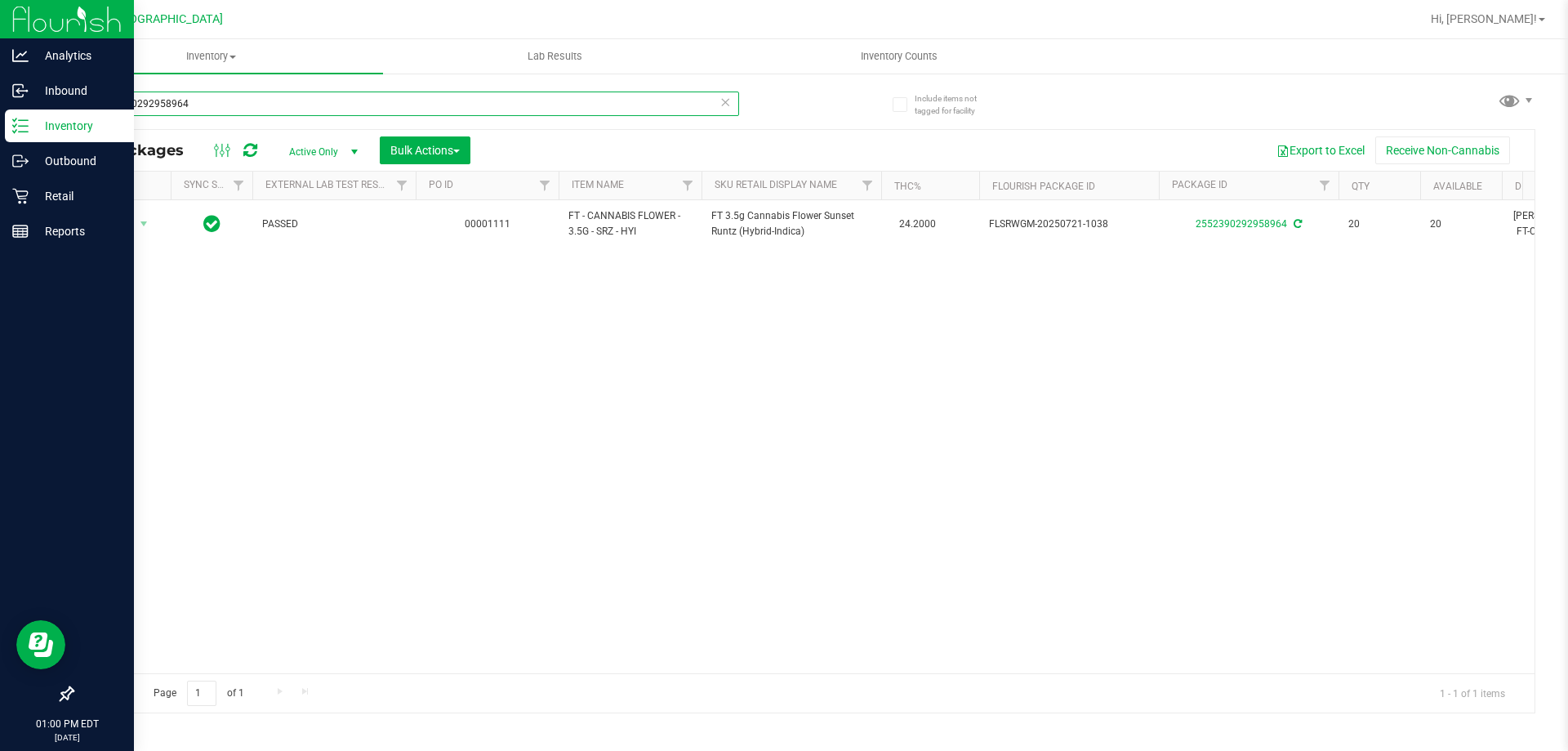
drag, startPoint x: 223, startPoint y: 102, endPoint x: 51, endPoint y: 117, distance: 172.7
click at [51, 117] on div "Include items not tagged for facility 2552390292958964 All Packages Active Only…" at bounding box center [804, 320] width 1530 height 498
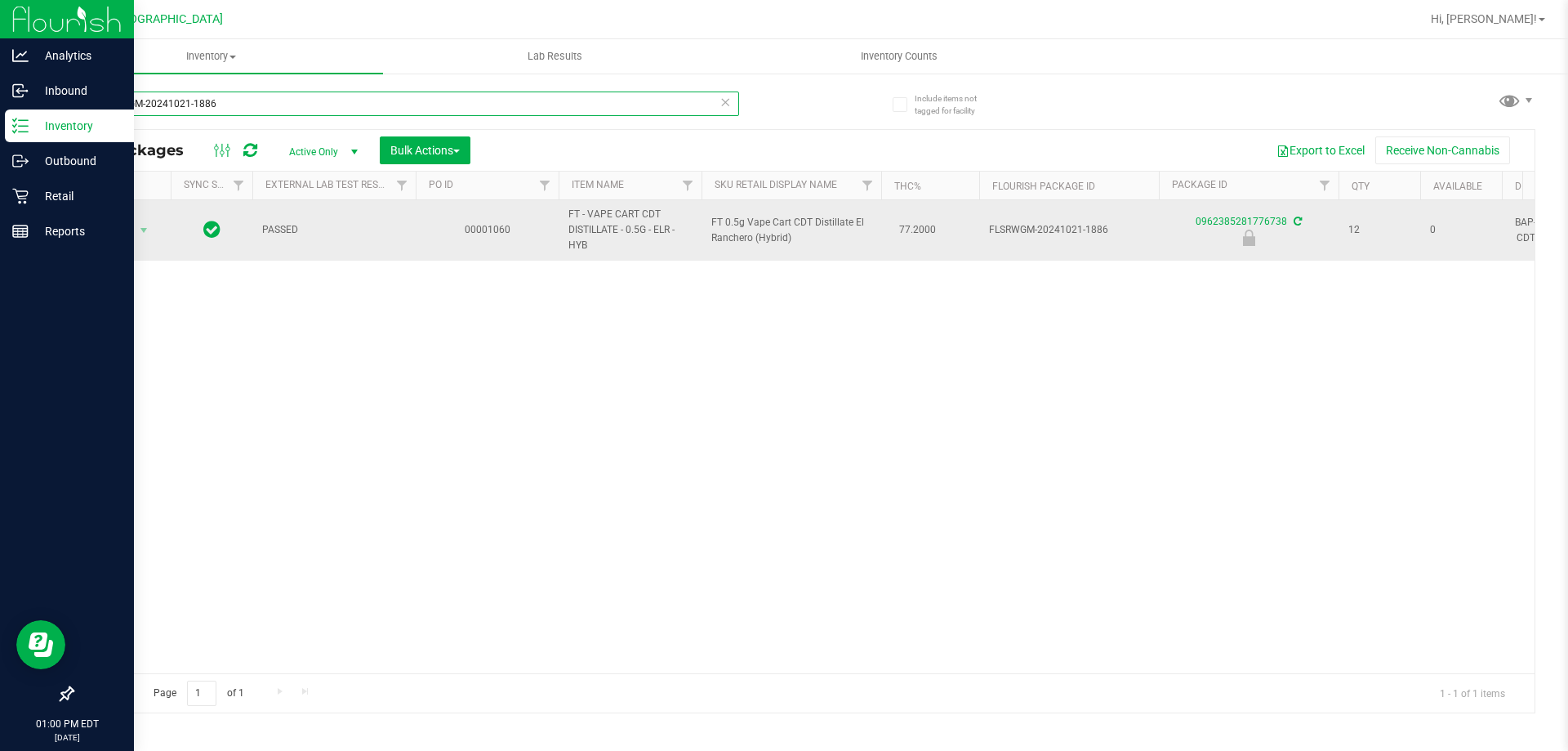
type input "FLSRWGM-20241021-1886"
click at [123, 223] on span "Action" at bounding box center [111, 230] width 44 height 23
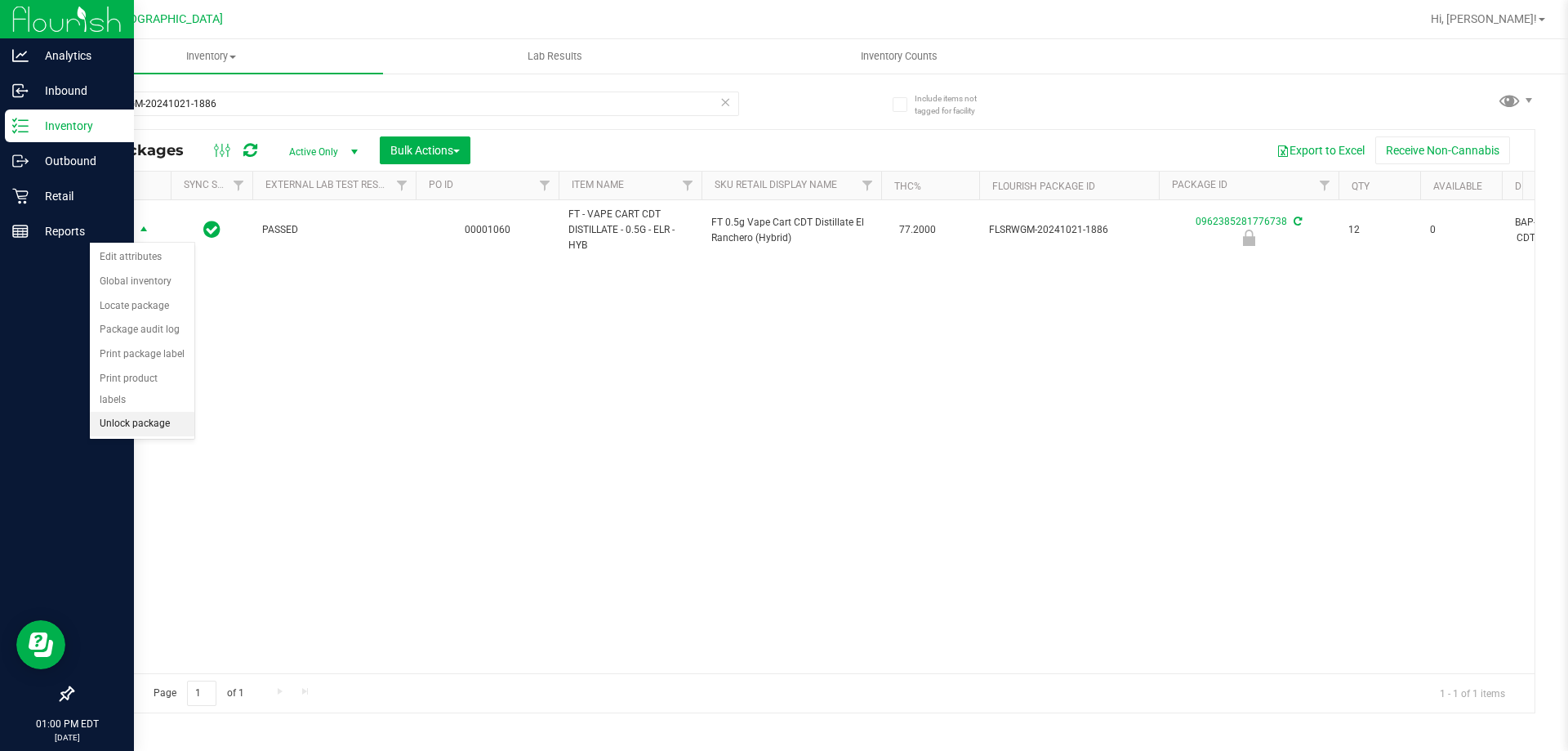
click at [130, 412] on li "Unlock package" at bounding box center [142, 425] width 104 height 25
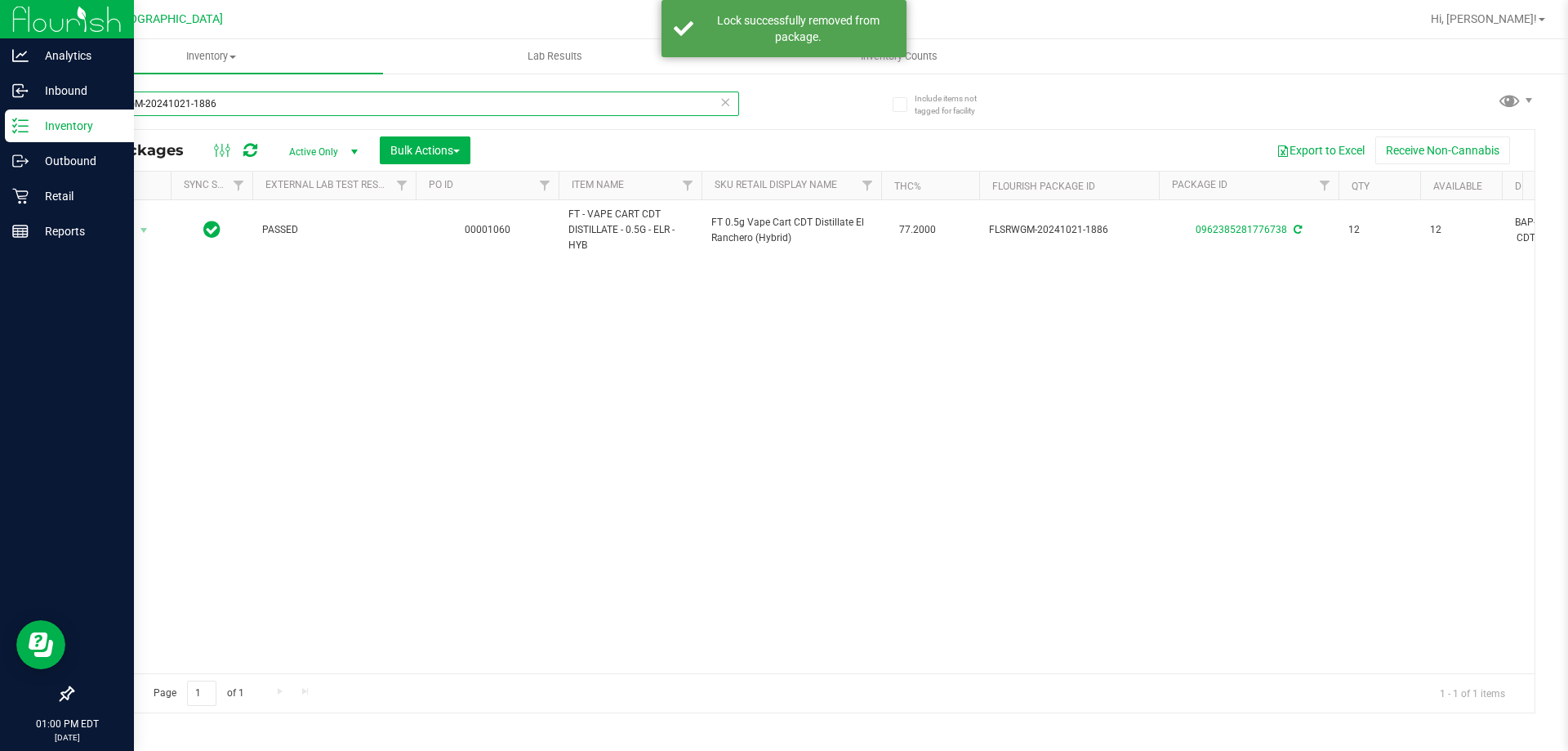
click at [254, 92] on input "FLSRWGM-20241021-1886" at bounding box center [405, 104] width 668 height 25
drag, startPoint x: 250, startPoint y: 109, endPoint x: 94, endPoint y: 102, distance: 156.2
click at [72, 109] on input "FLSRWGM-20241021-1886" at bounding box center [405, 104] width 668 height 25
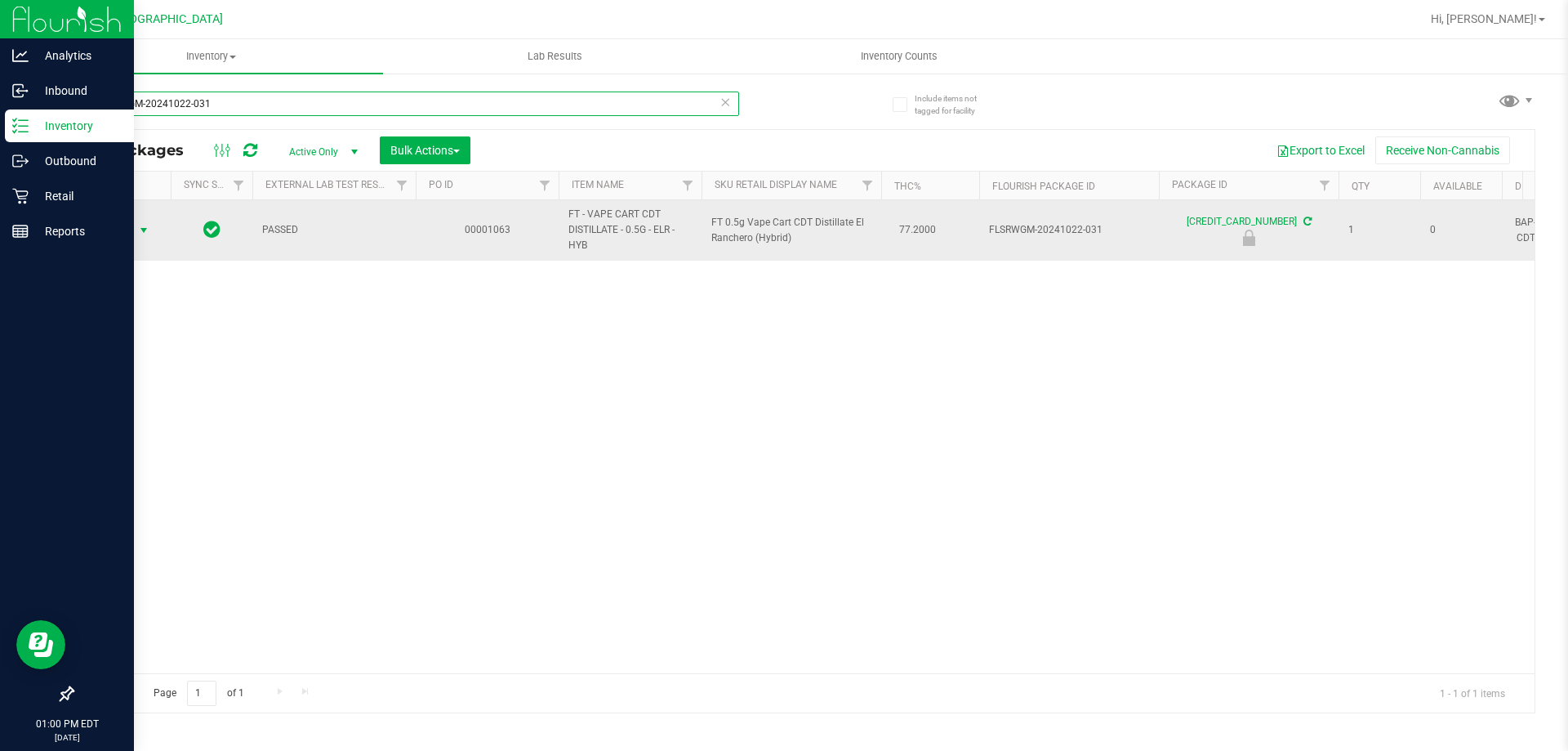
type input "FLSRWGM-20241022-031"
click at [137, 230] on span "select" at bounding box center [144, 230] width 13 height 13
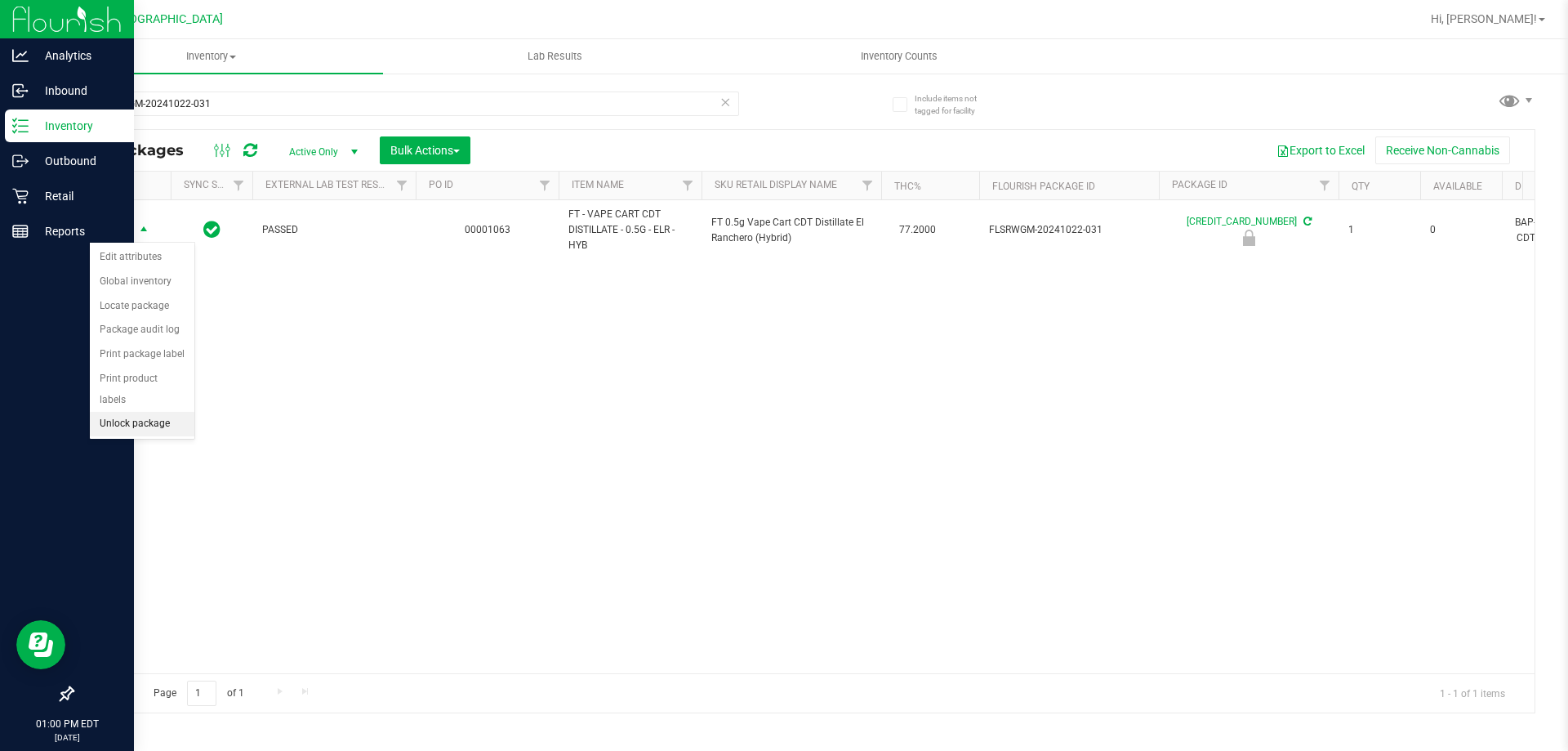
click at [138, 412] on li "Unlock package" at bounding box center [142, 425] width 104 height 25
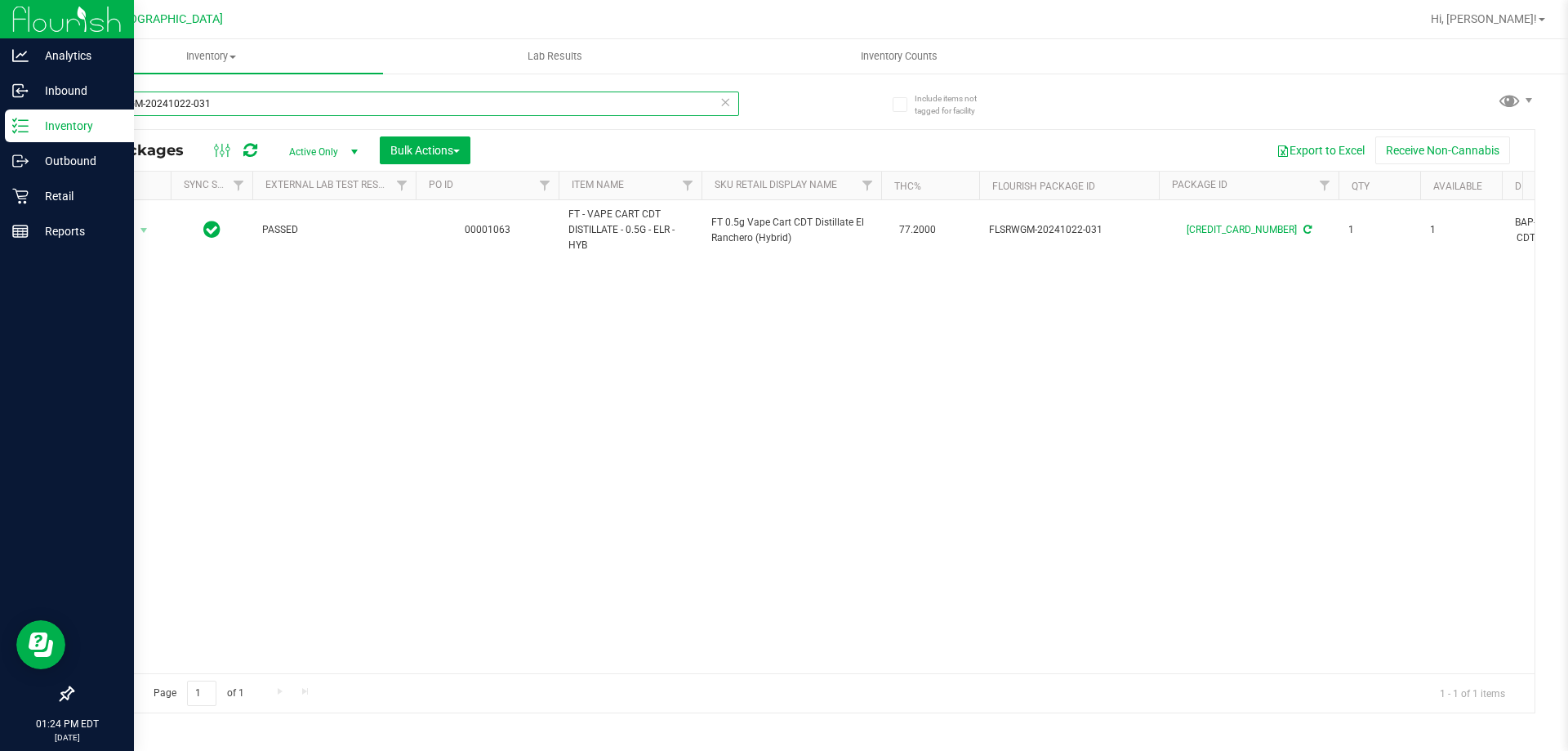
click at [300, 92] on input "FLSRWGM-20241022-031" at bounding box center [405, 104] width 668 height 25
drag, startPoint x: 299, startPoint y: 91, endPoint x: 0, endPoint y: 193, distance: 315.9
click at [0, 203] on div "Analytics Inbound Inventory Outbound Retail Reports 01:24 PM EDT [DATE] 08/28 […" at bounding box center [784, 376] width 1568 height 751
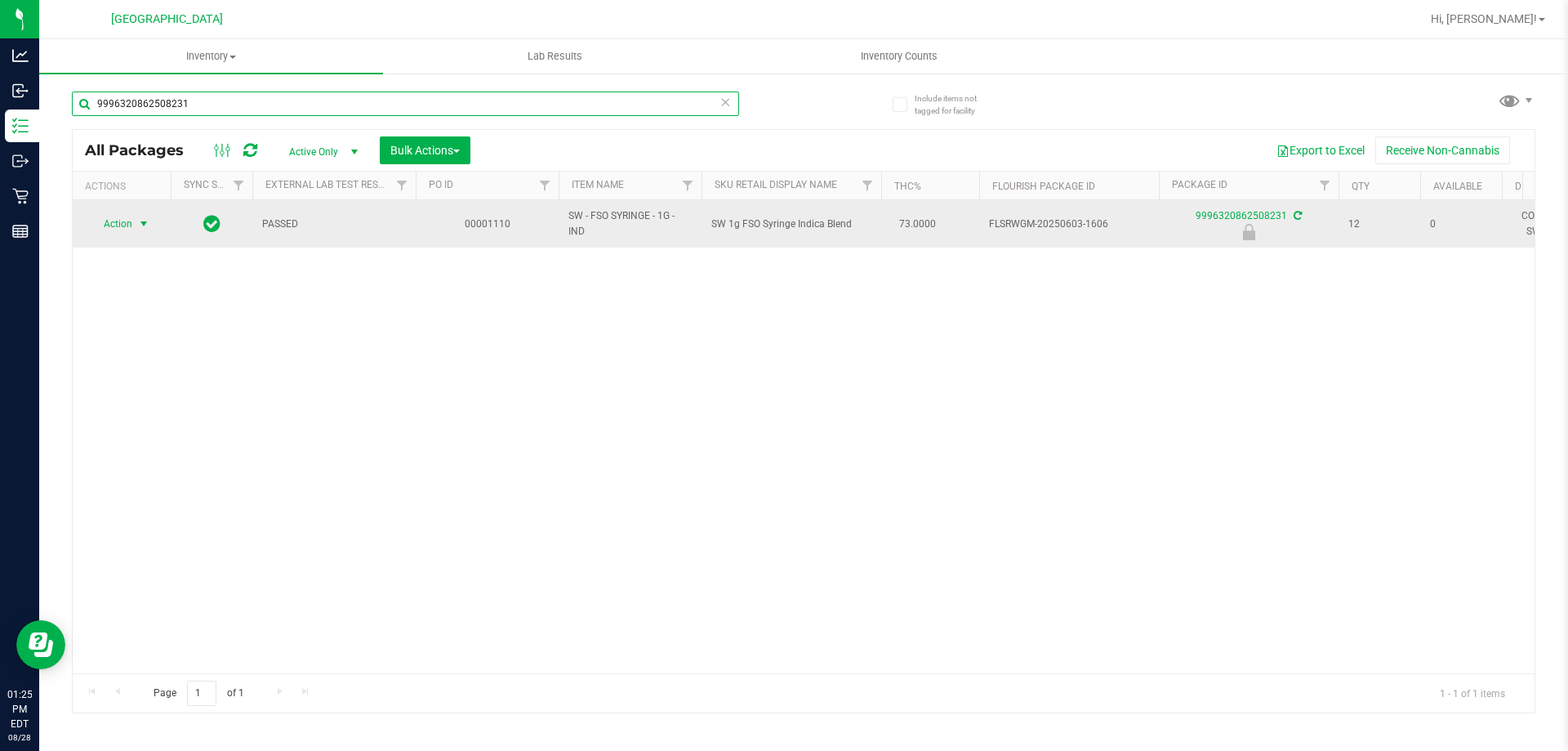
type input "9996320862508231"
click at [134, 219] on span "select" at bounding box center [144, 224] width 20 height 23
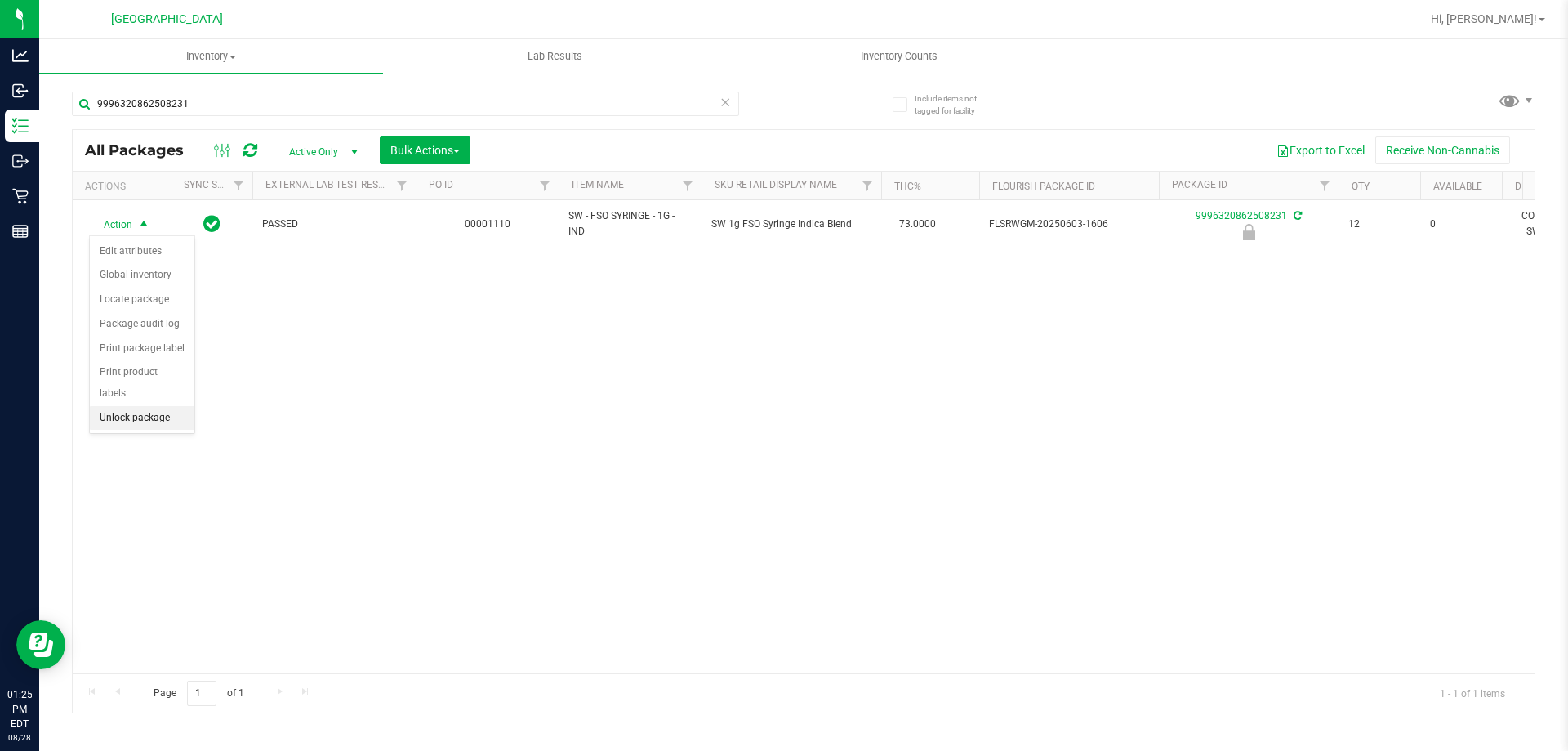
click at [152, 406] on li "Unlock package" at bounding box center [142, 418] width 104 height 25
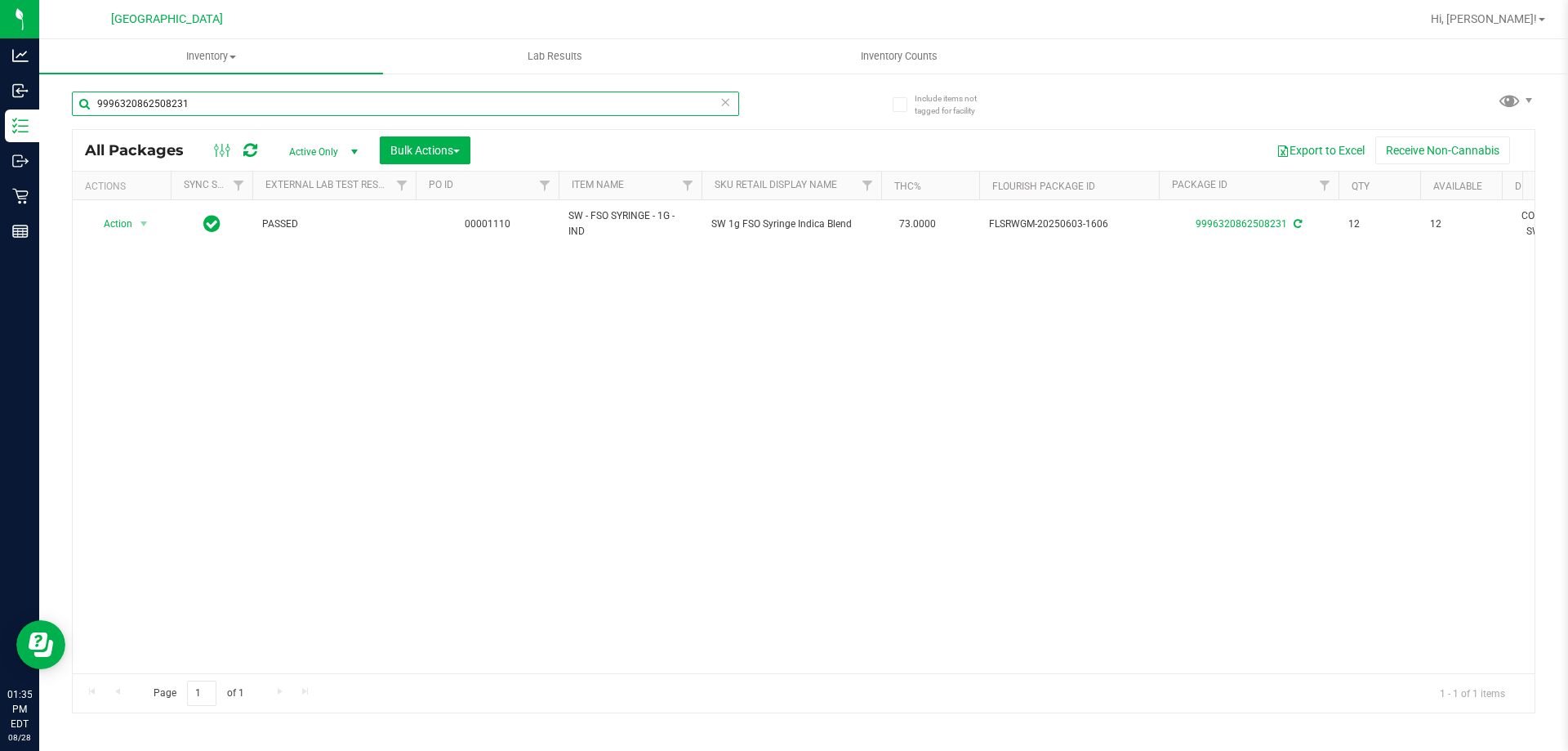
click at [262, 102] on input "9996320862508231" at bounding box center [405, 104] width 668 height 25
type input "9"
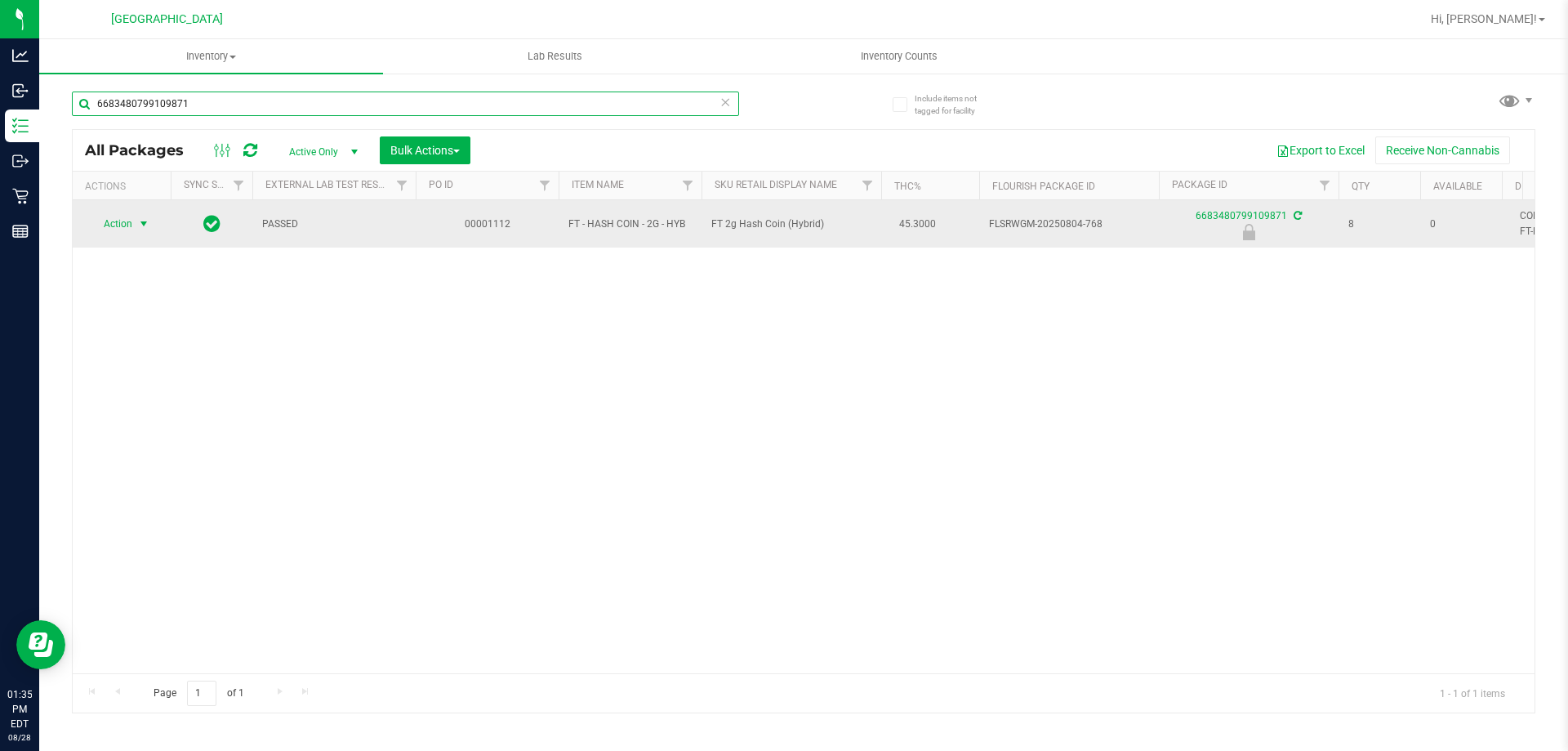
type input "6683480799109871"
click at [150, 220] on span "select" at bounding box center [144, 223] width 13 height 13
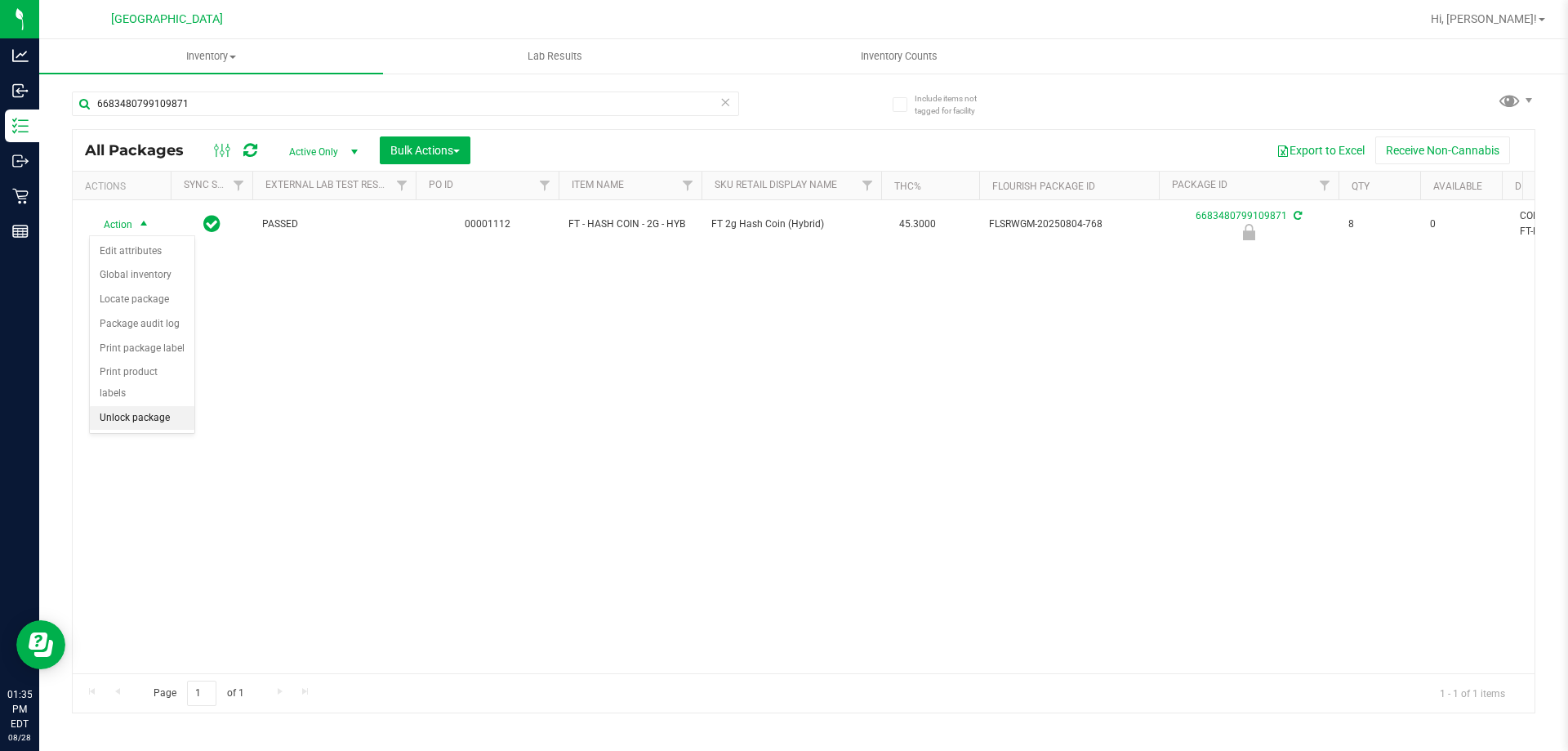
click at [136, 406] on li "Unlock package" at bounding box center [142, 418] width 104 height 25
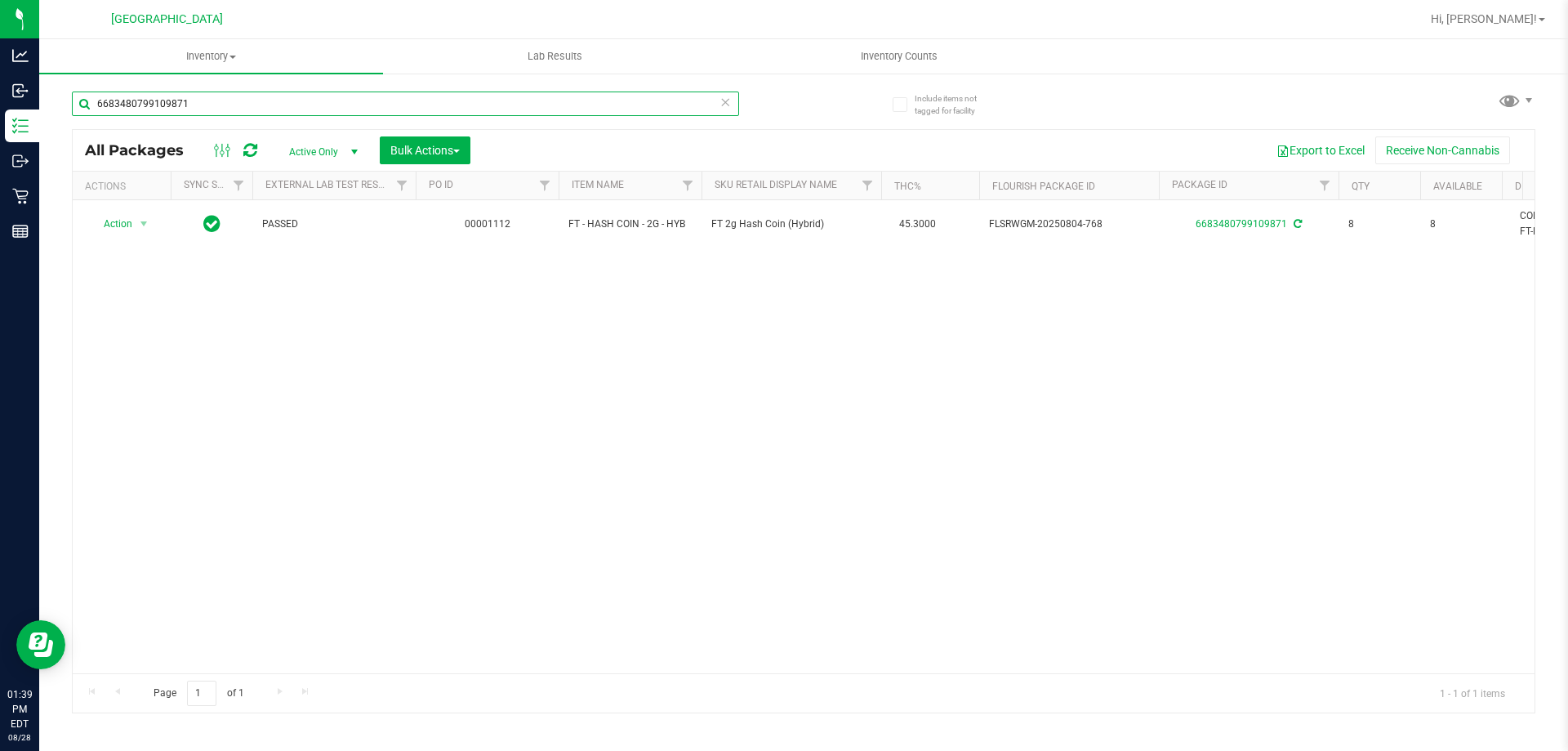
click at [222, 103] on input "6683480799109871" at bounding box center [405, 104] width 668 height 25
type input "6"
type input "f"
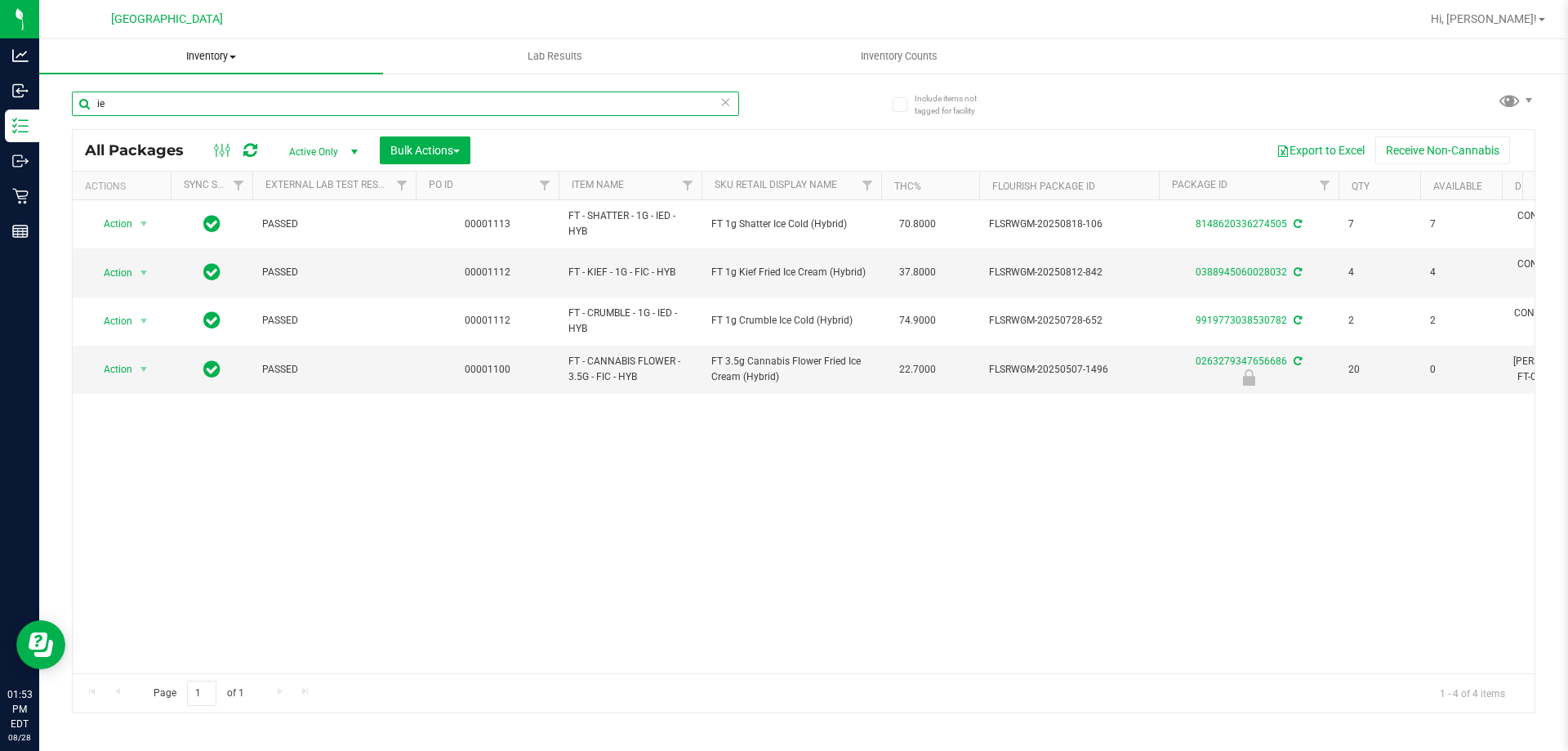
type input "i"
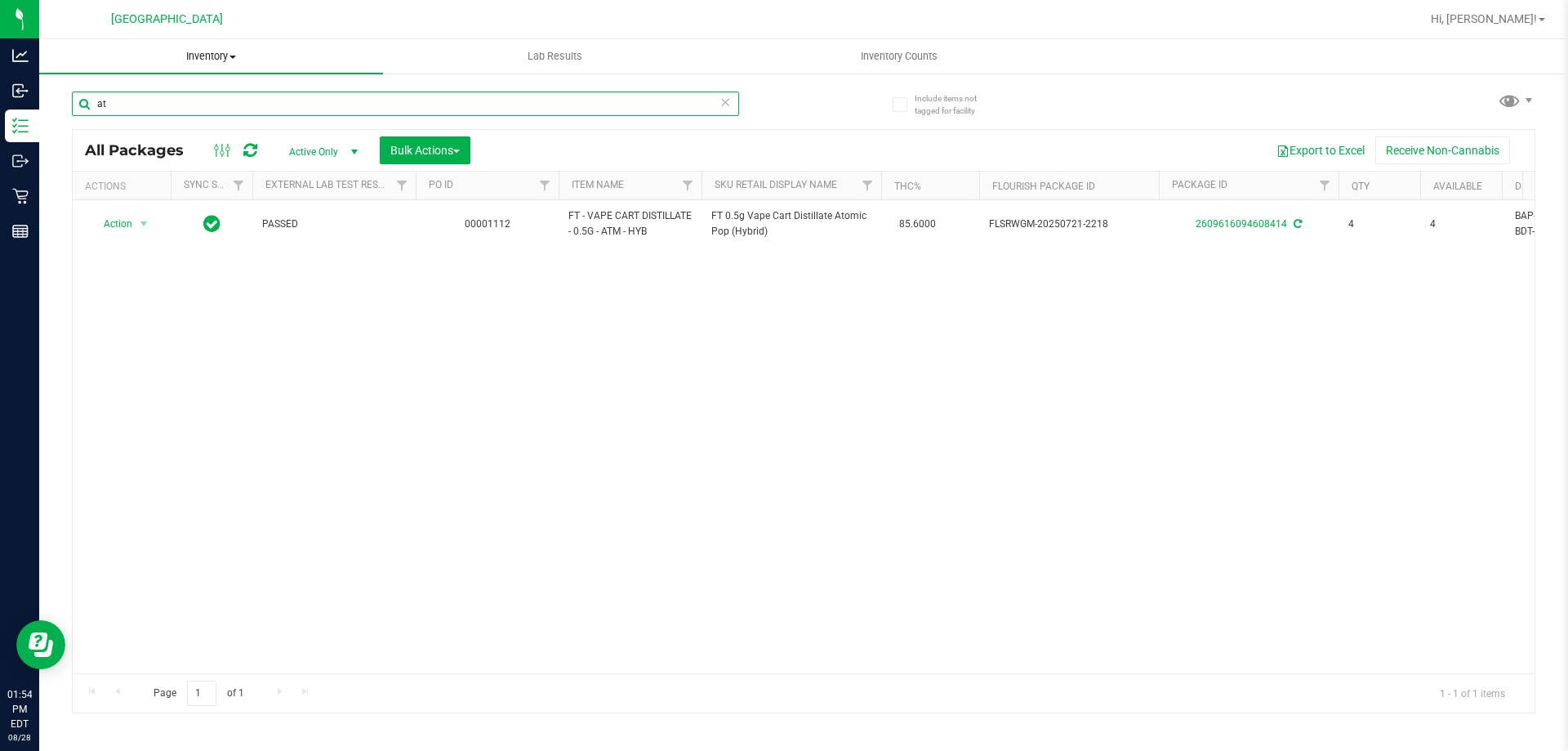
type input "a"
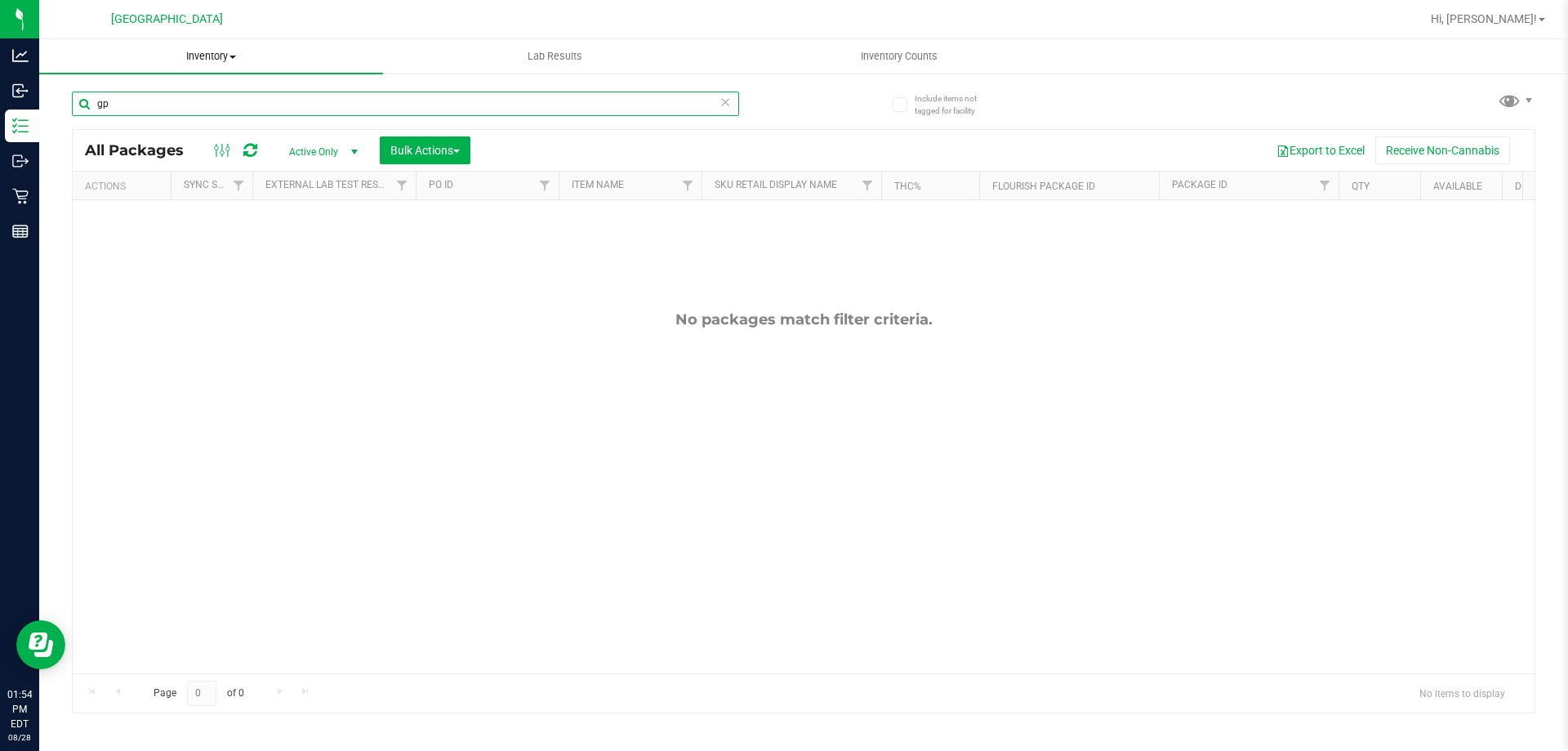
type input "g"
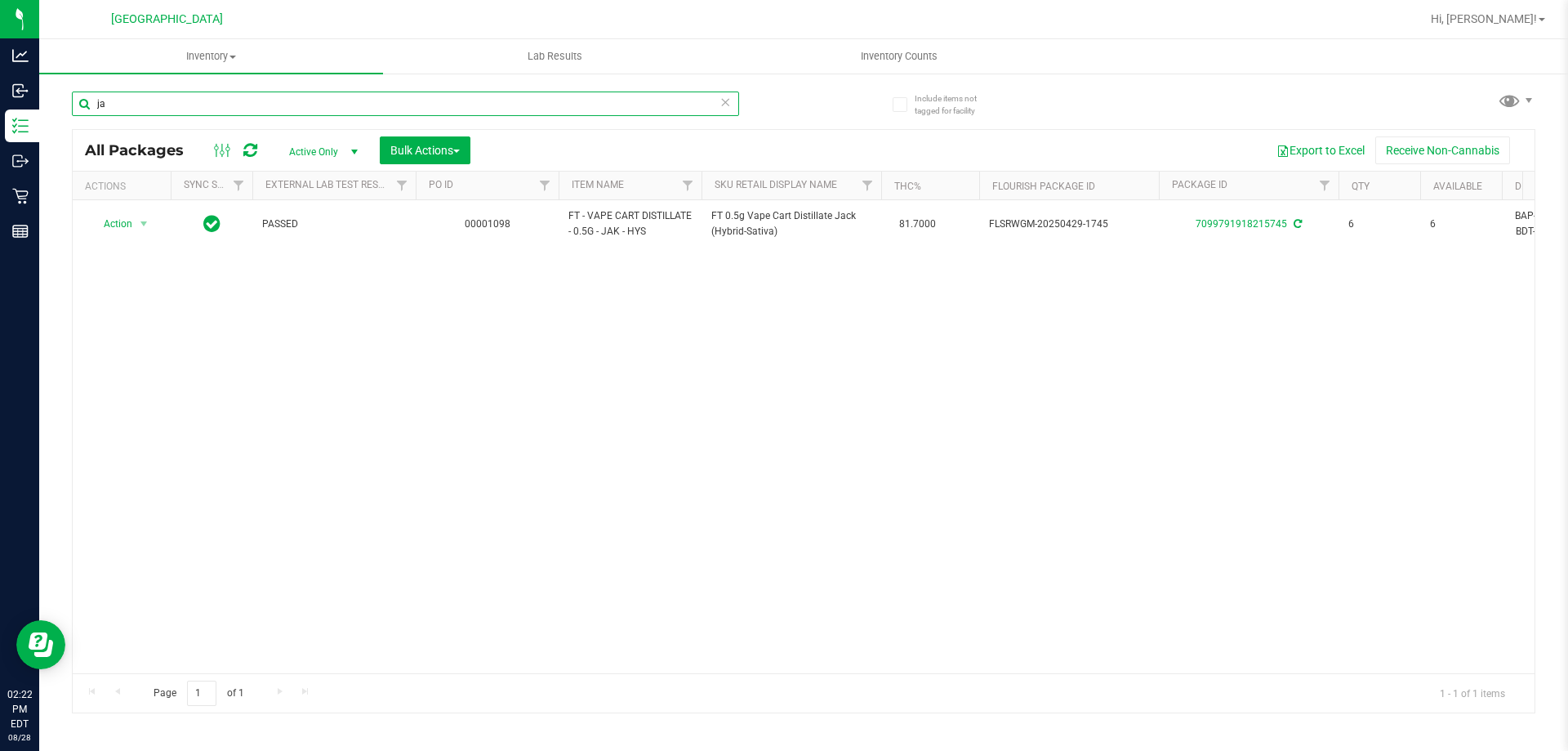
type input "j"
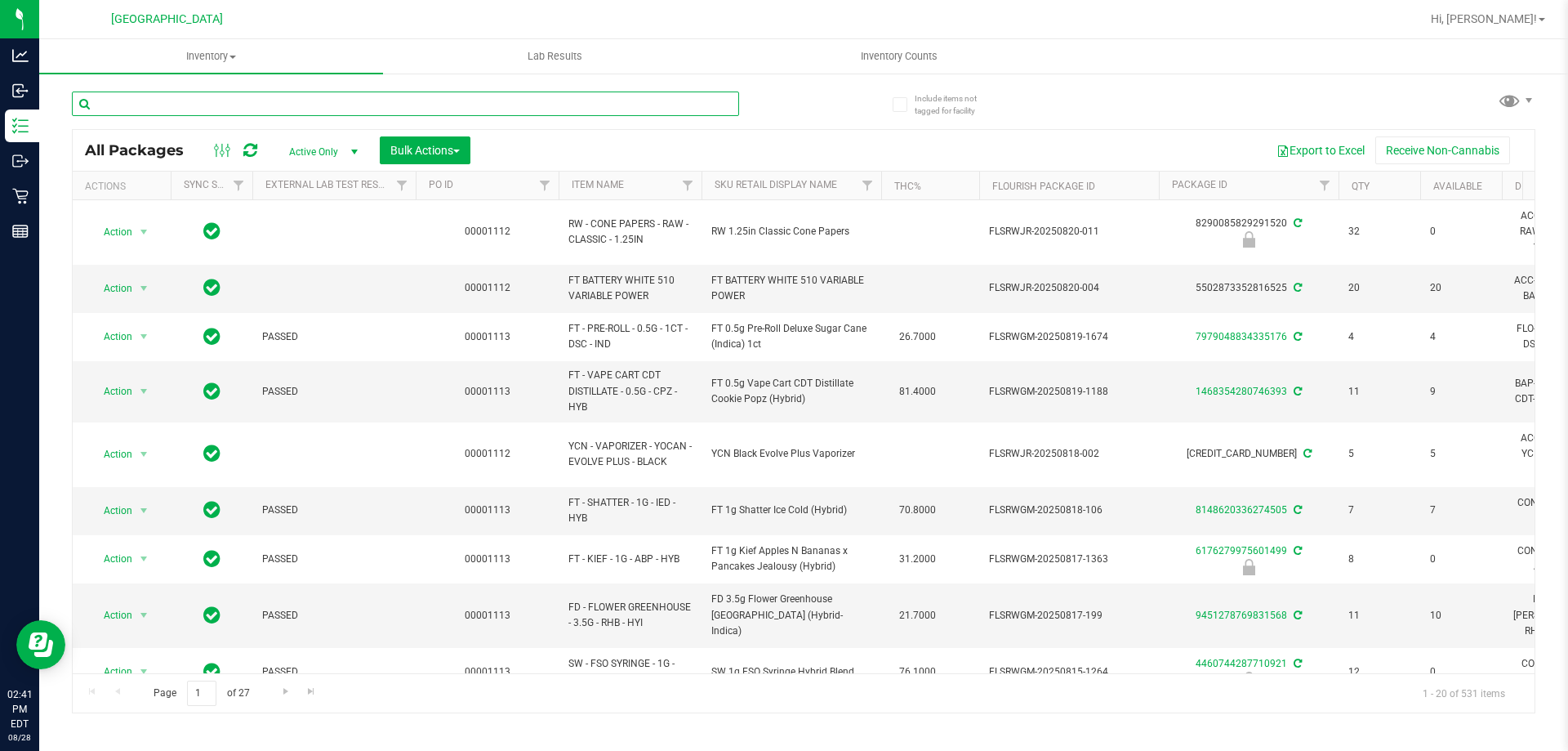
drag, startPoint x: 292, startPoint y: 109, endPoint x: 420, endPoint y: 0, distance: 168.1
click at [293, 109] on input "text" at bounding box center [405, 104] width 668 height 25
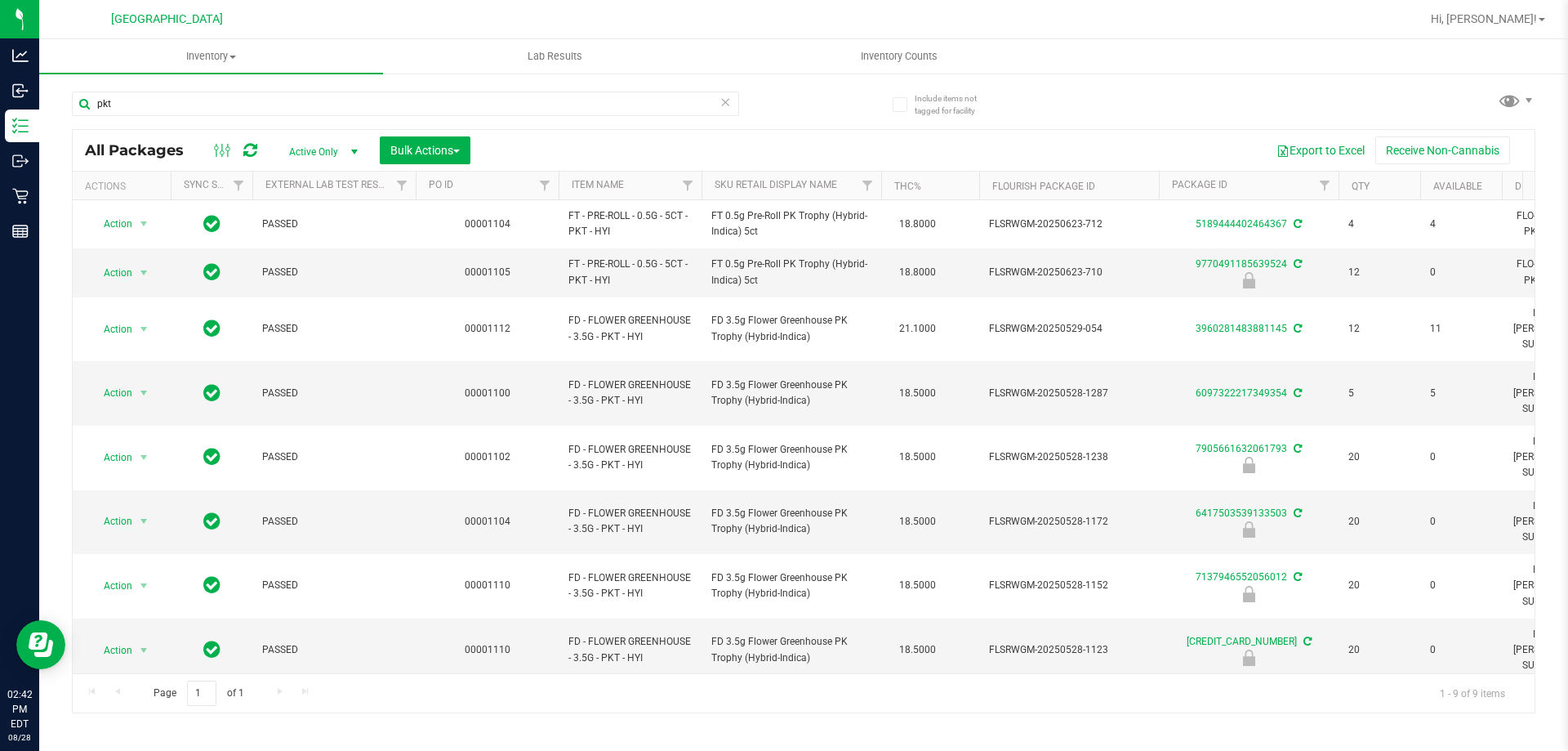
click at [670, 689] on span "FT - VAPE CART CDT DISTILLATE - 0.5G - PKT - HYI" at bounding box center [630, 712] width 123 height 47
drag, startPoint x: 674, startPoint y: 618, endPoint x: 564, endPoint y: 596, distance: 112.2
click at [564, 683] on td "FT - VAPE CART CDT DISTILLATE - 0.5G - PKT - HYI" at bounding box center [630, 712] width 143 height 60
copy span "FT - VAPE CART CDT DISTILLATE - 0.5G - PKT"
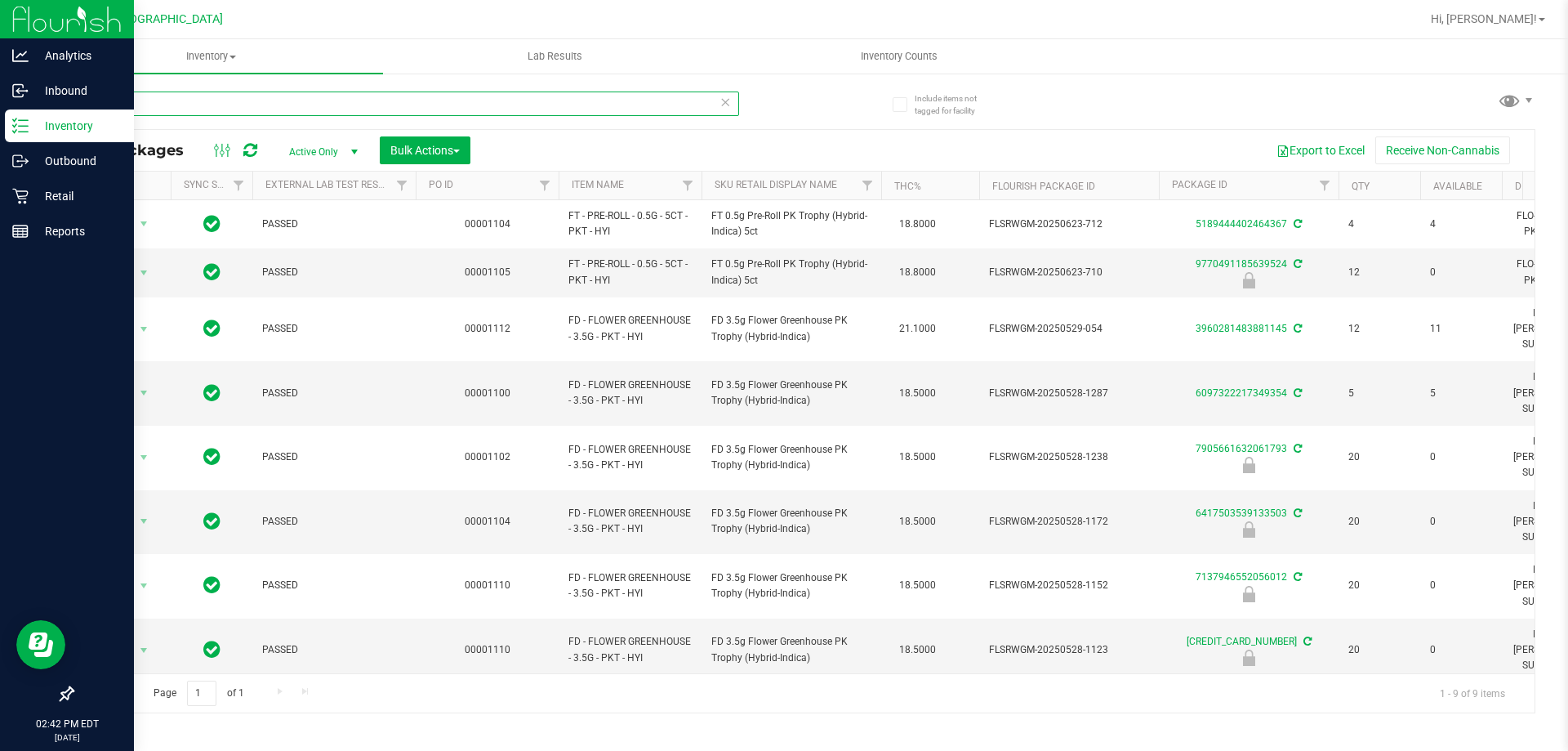
drag, startPoint x: 124, startPoint y: 105, endPoint x: 0, endPoint y: 117, distance: 124.6
click at [0, 117] on div "Analytics Inbound Inventory Outbound Retail Reports 02:42 PM EDT [DATE] 08/28 […" at bounding box center [784, 376] width 1568 height 751
paste input "FT - VAPE CART CDT DISTILLATE - 0.5G - PKT"
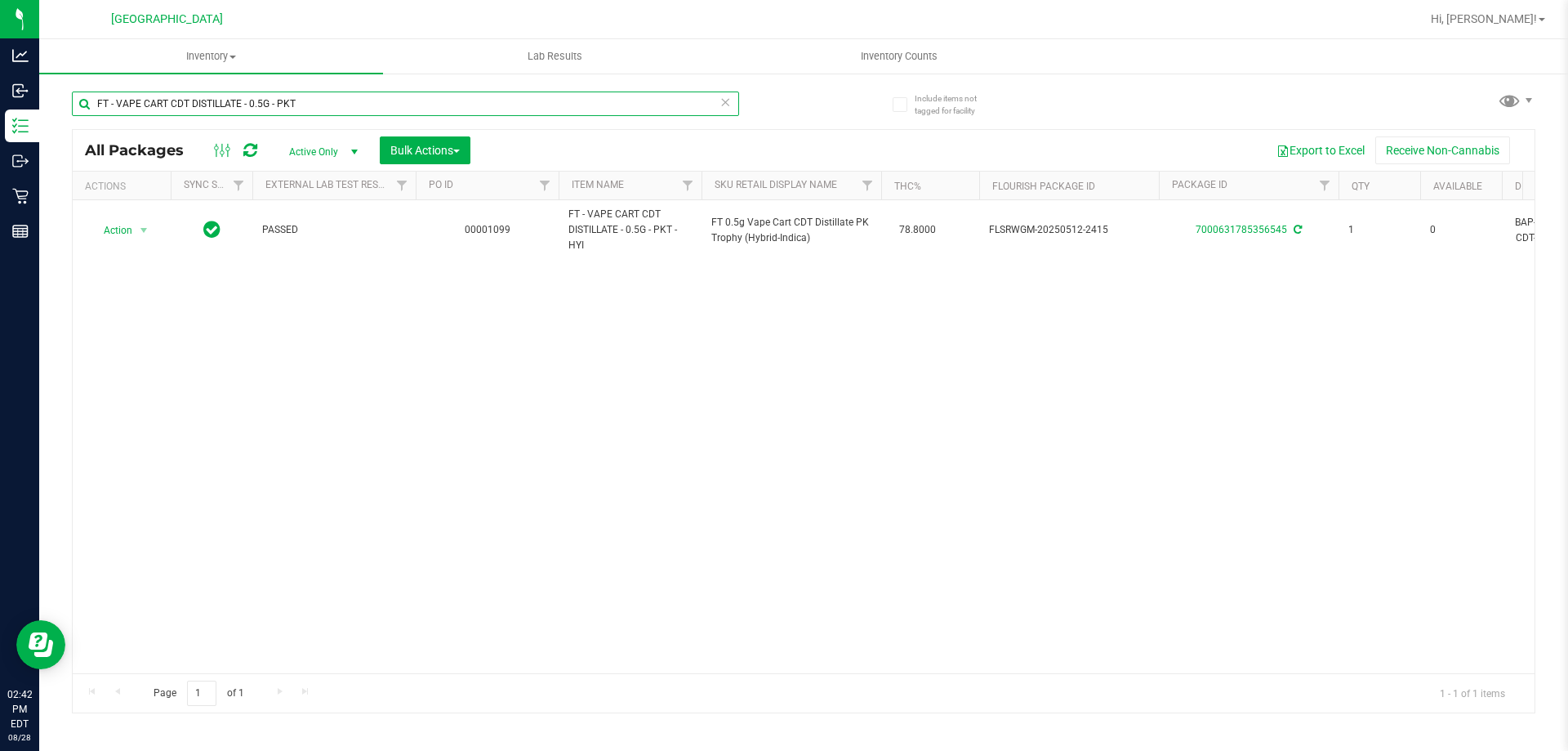
type input "FT - VAPE CART CDT DISTILLATE - 0.5G - PKT"
click at [724, 109] on icon at bounding box center [724, 102] width 11 height 19
